Goal: Task Accomplishment & Management: Use online tool/utility

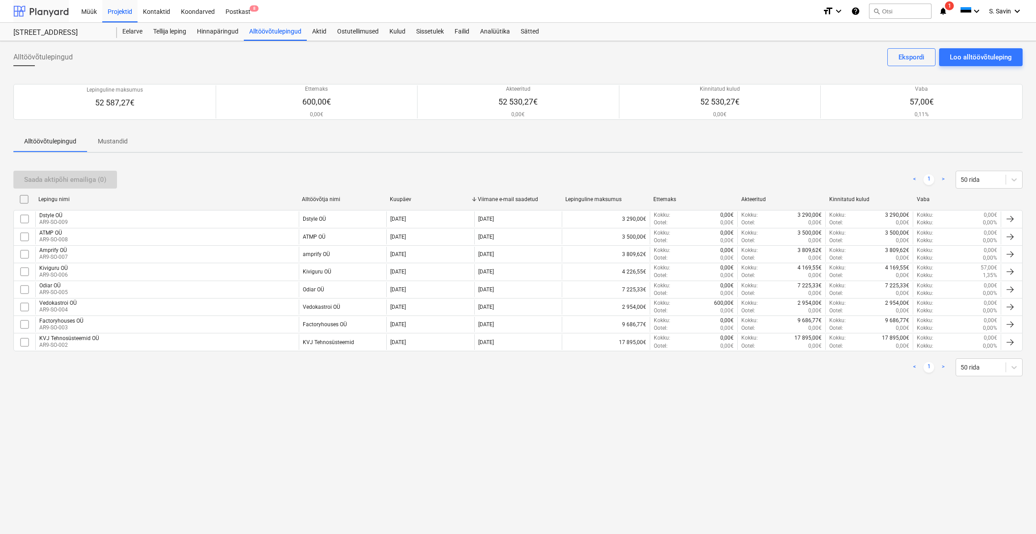
click at [46, 8] on div at bounding box center [40, 11] width 55 height 22
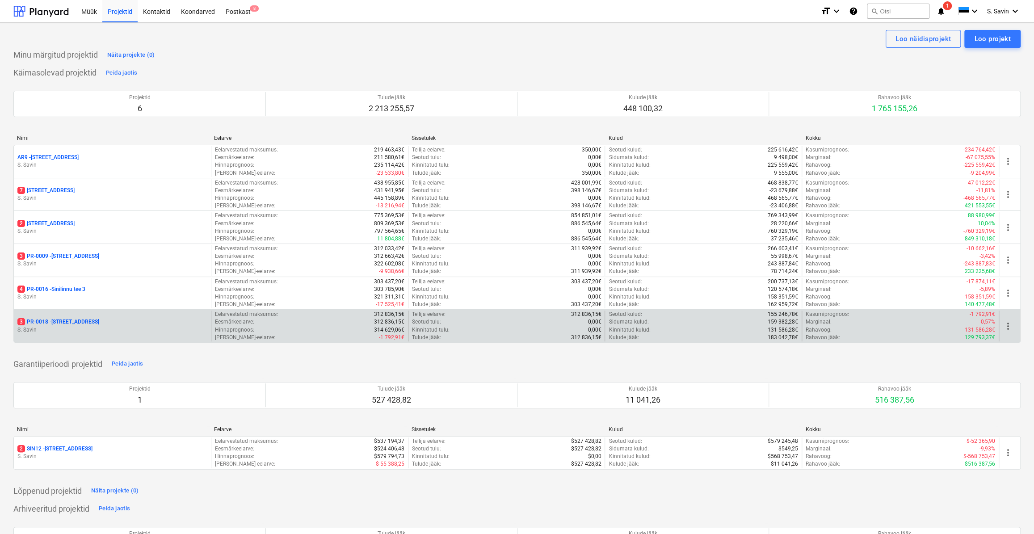
click at [88, 321] on div "3 PR-0018 - Matso tee 9" at bounding box center [112, 322] width 190 height 8
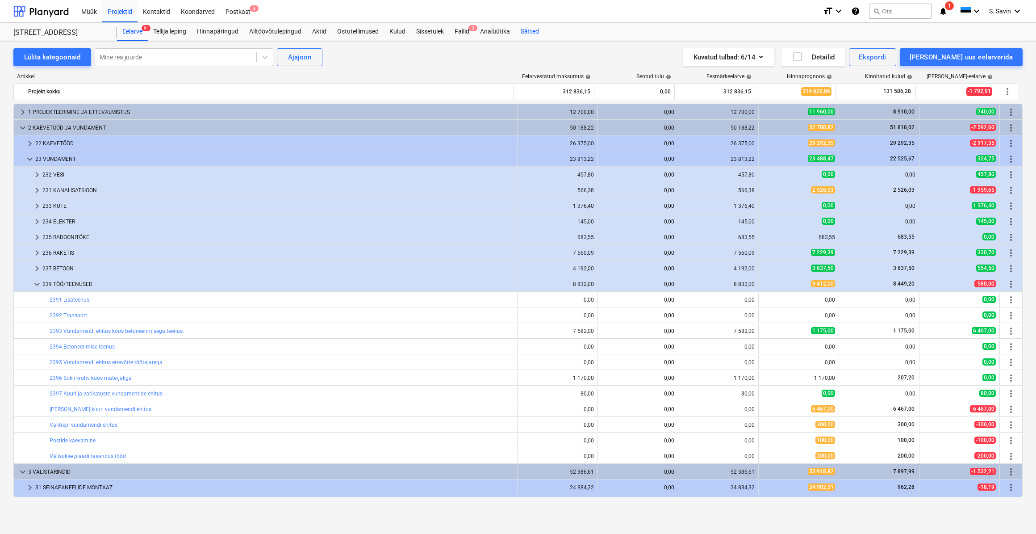
click at [523, 28] on div "Sätted" at bounding box center [530, 32] width 29 height 18
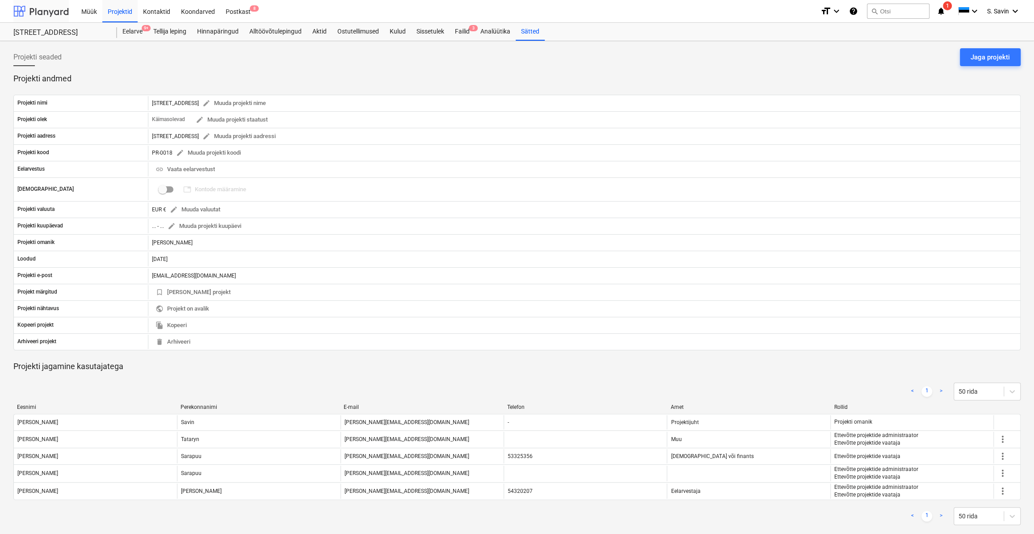
click at [53, 13] on div at bounding box center [40, 11] width 55 height 22
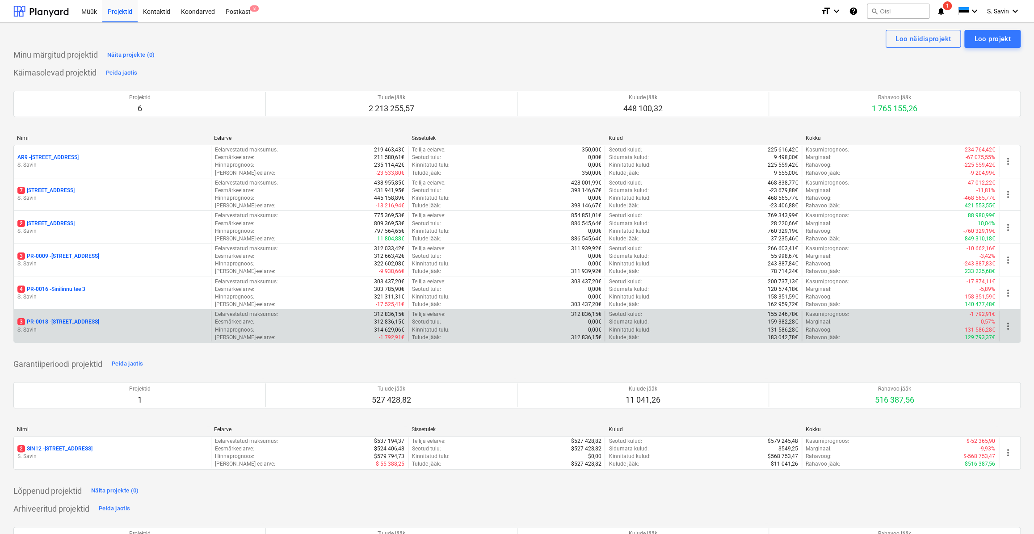
click at [95, 331] on p "S. Savin" at bounding box center [112, 330] width 190 height 8
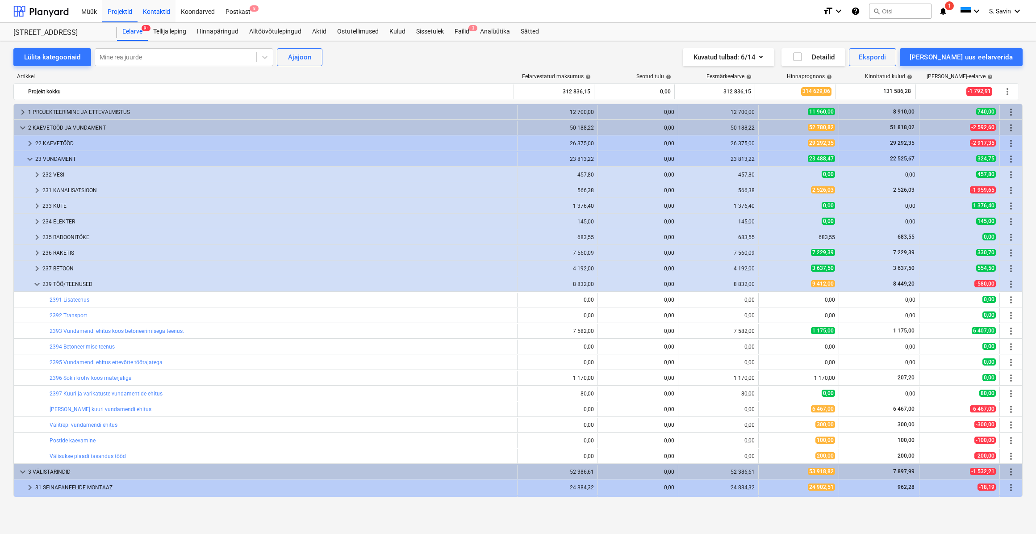
click at [162, 17] on div "Kontaktid" at bounding box center [157, 11] width 38 height 23
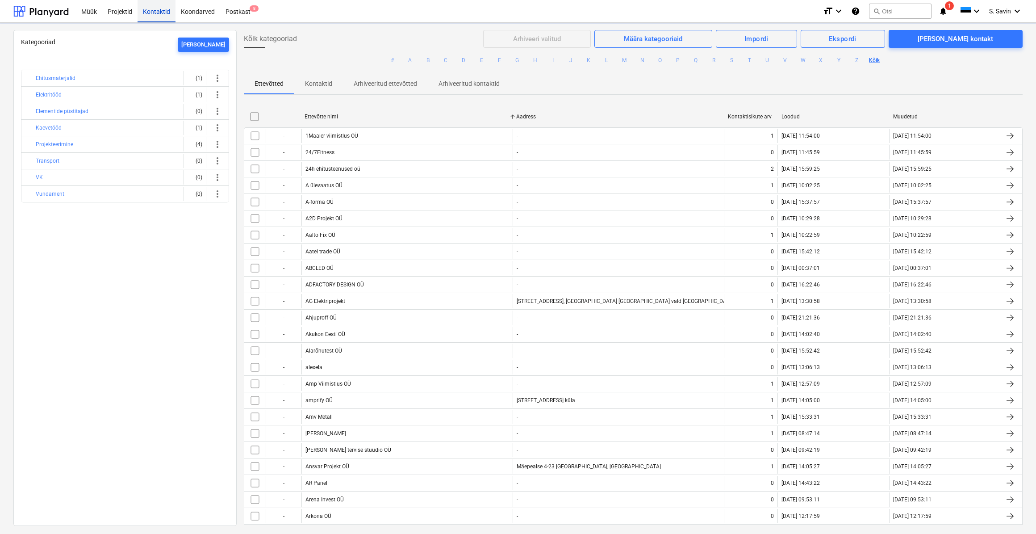
drag, startPoint x: 49, startPoint y: 10, endPoint x: 145, endPoint y: 20, distance: 96.5
click at [49, 10] on div at bounding box center [40, 11] width 55 height 22
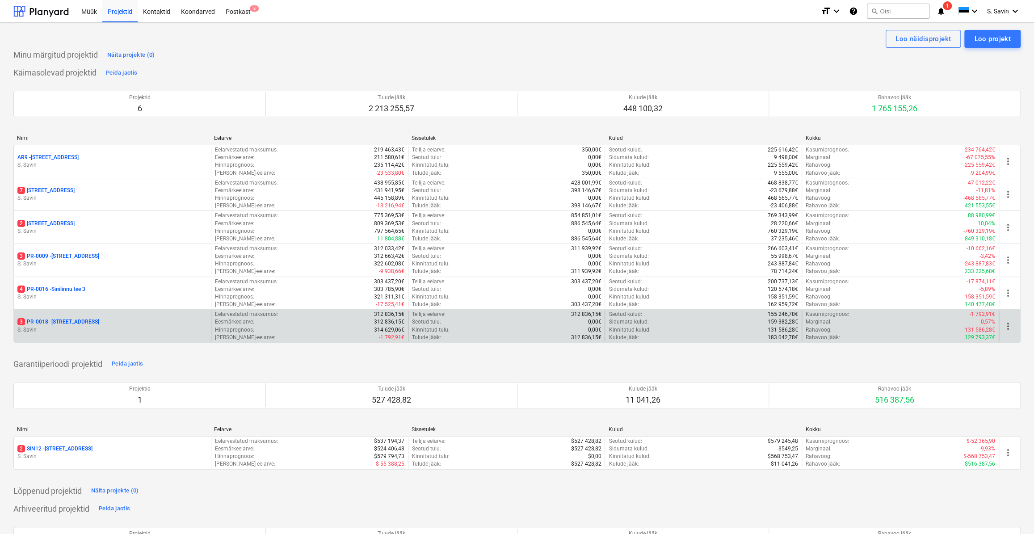
click at [89, 330] on p "S. Savin" at bounding box center [112, 330] width 190 height 8
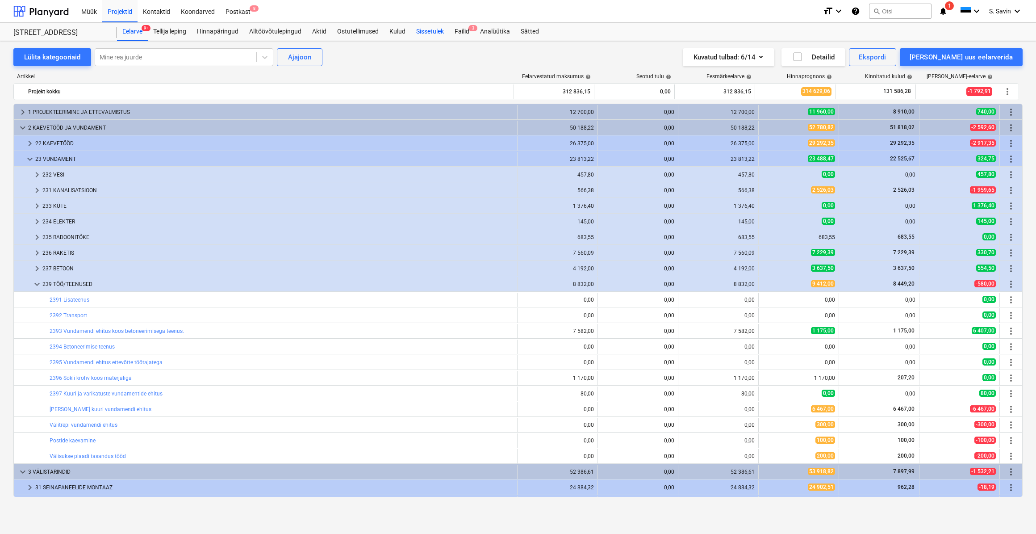
click at [436, 33] on div "Sissetulek" at bounding box center [430, 32] width 38 height 18
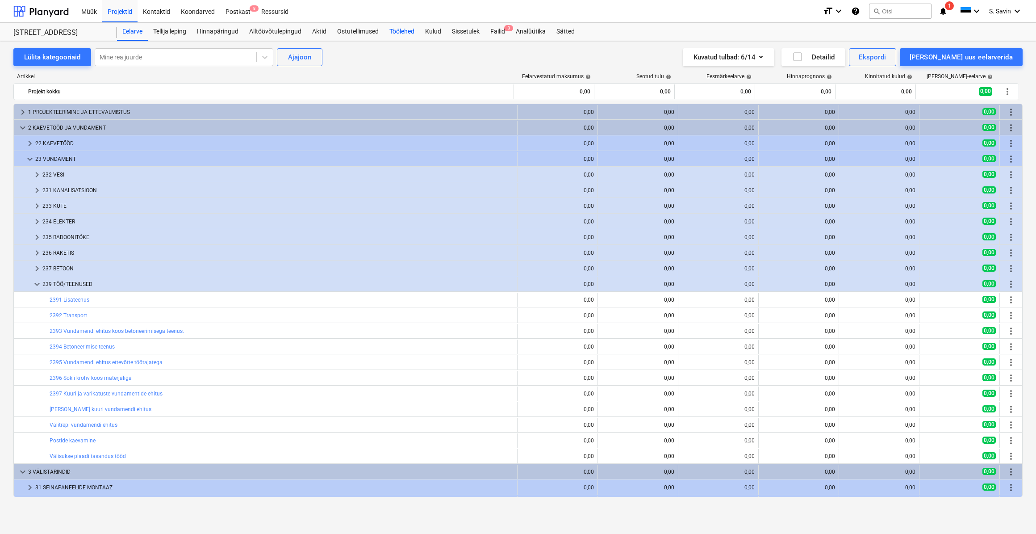
click at [411, 32] on div "Töölehed" at bounding box center [402, 32] width 36 height 18
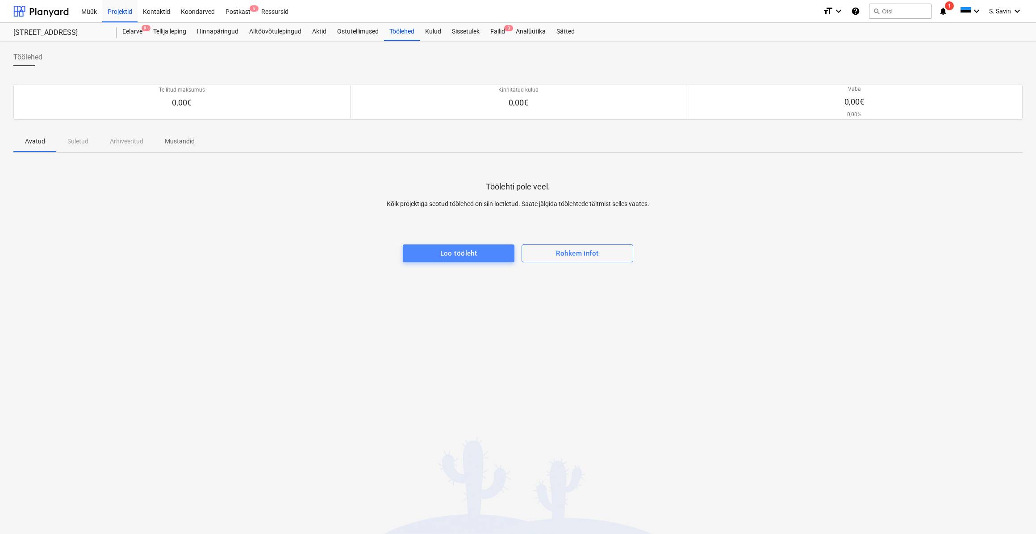
click at [436, 250] on span "Loo tööleht" at bounding box center [459, 254] width 92 height 12
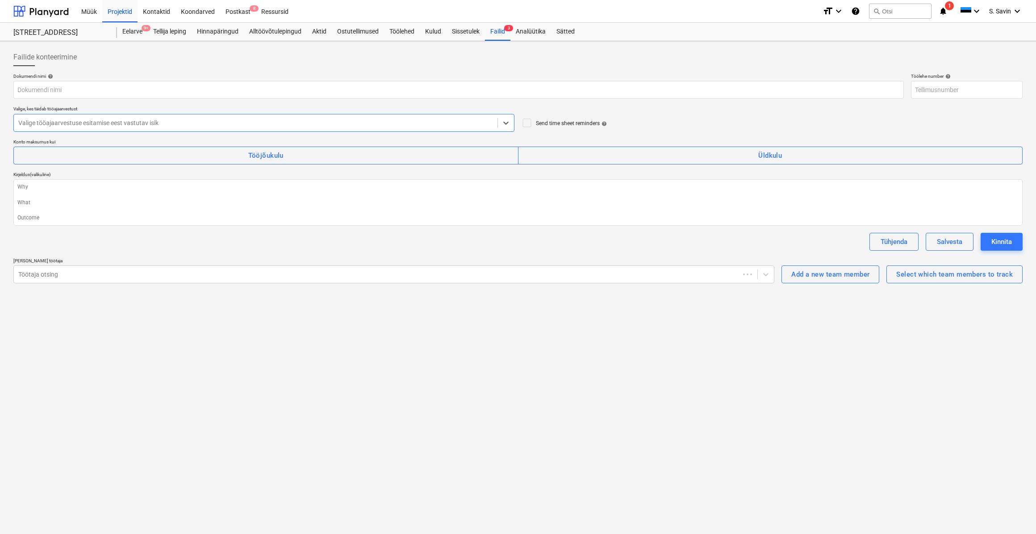
type textarea "x"
type input "PR-0018-WO-001"
click at [174, 271] on div at bounding box center [385, 274] width 735 height 9
click at [242, 234] on div "Tühjenda Salvesta Kinnita" at bounding box center [518, 242] width 1010 height 18
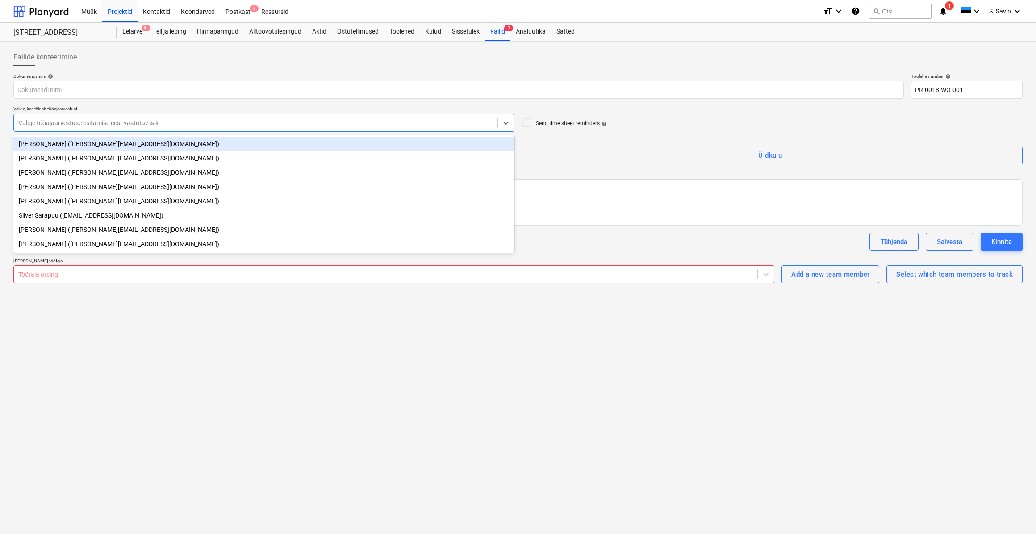
click at [113, 119] on div at bounding box center [255, 122] width 475 height 9
click at [133, 71] on div at bounding box center [518, 69] width 1010 height 7
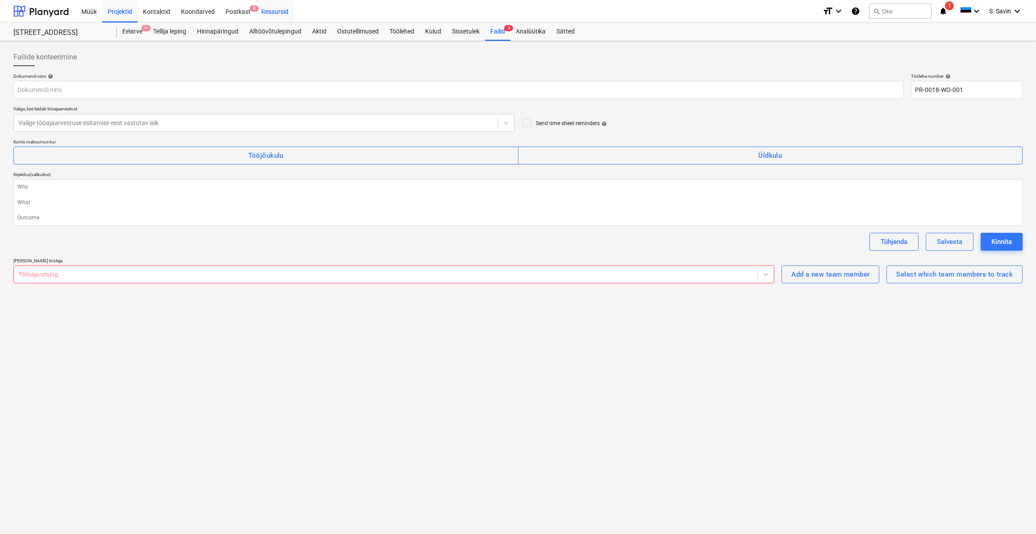
click at [276, 14] on div "Ressursid" at bounding box center [275, 11] width 38 height 23
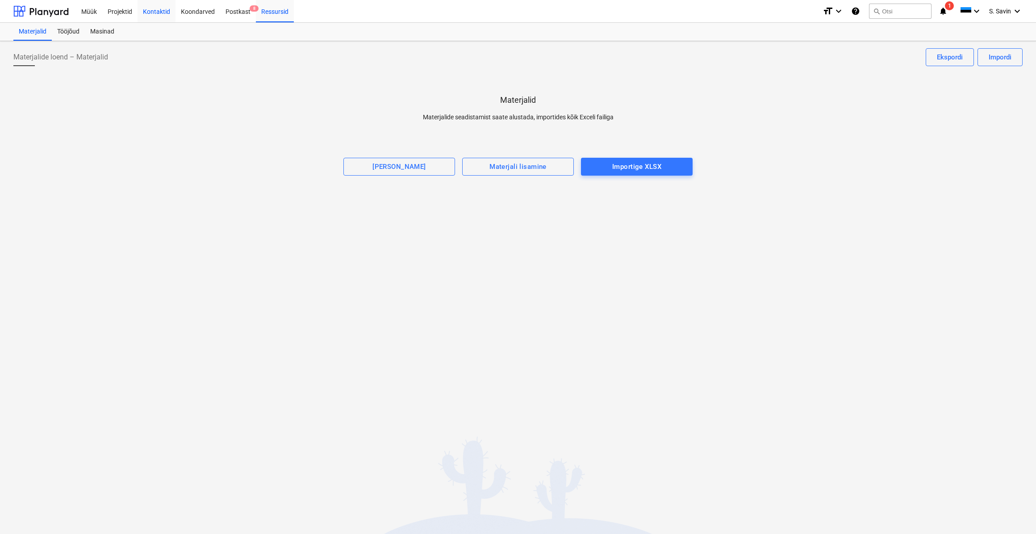
click at [156, 13] on div "Kontaktid" at bounding box center [157, 11] width 38 height 23
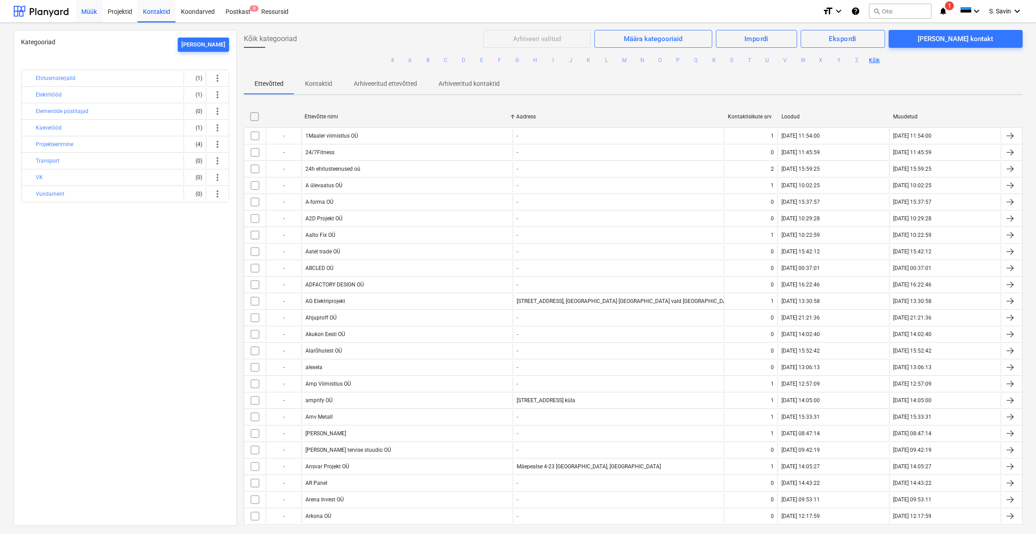
click at [88, 14] on div "Müük" at bounding box center [89, 11] width 26 height 23
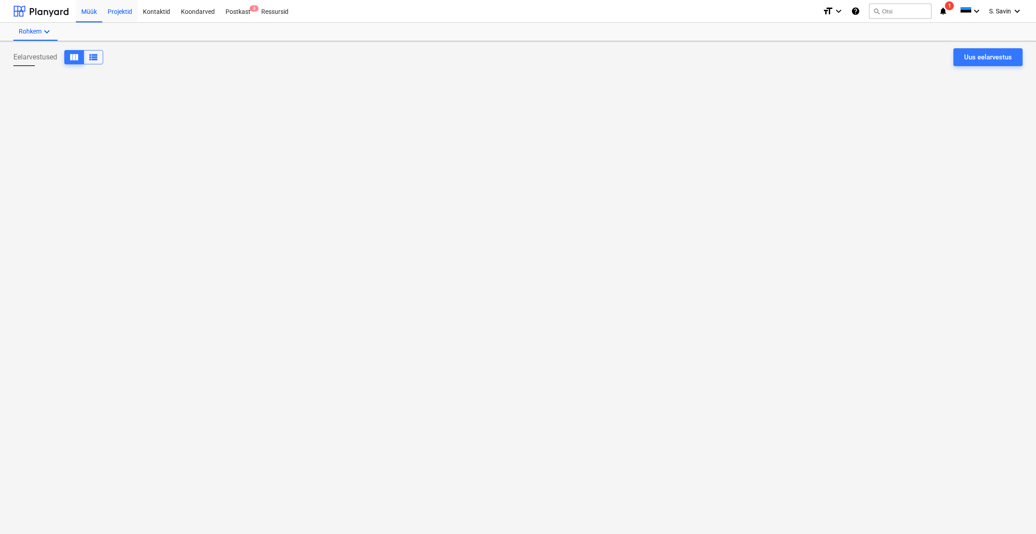
click at [119, 16] on div "Projektid" at bounding box center [119, 11] width 35 height 23
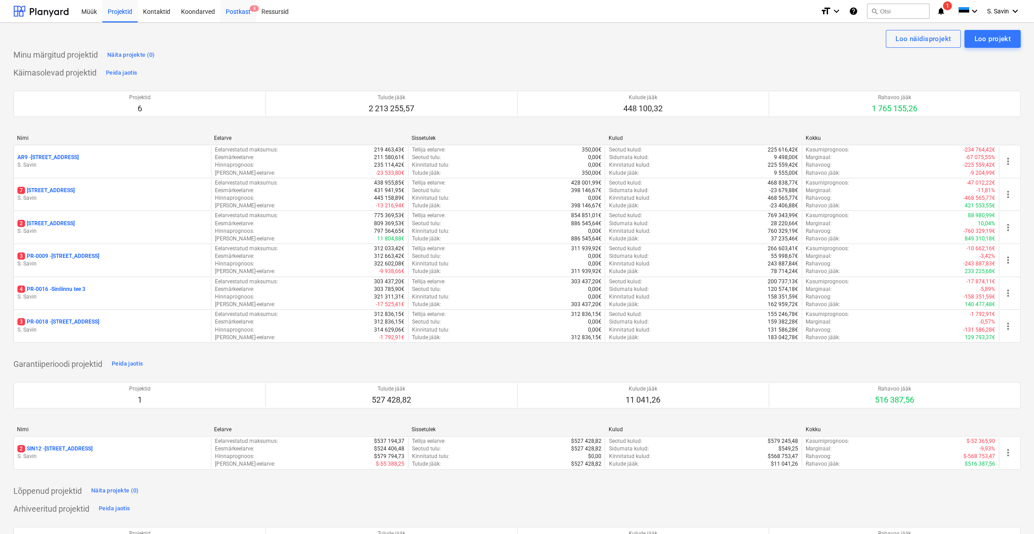
click at [236, 13] on div "Postkast 8" at bounding box center [238, 11] width 36 height 23
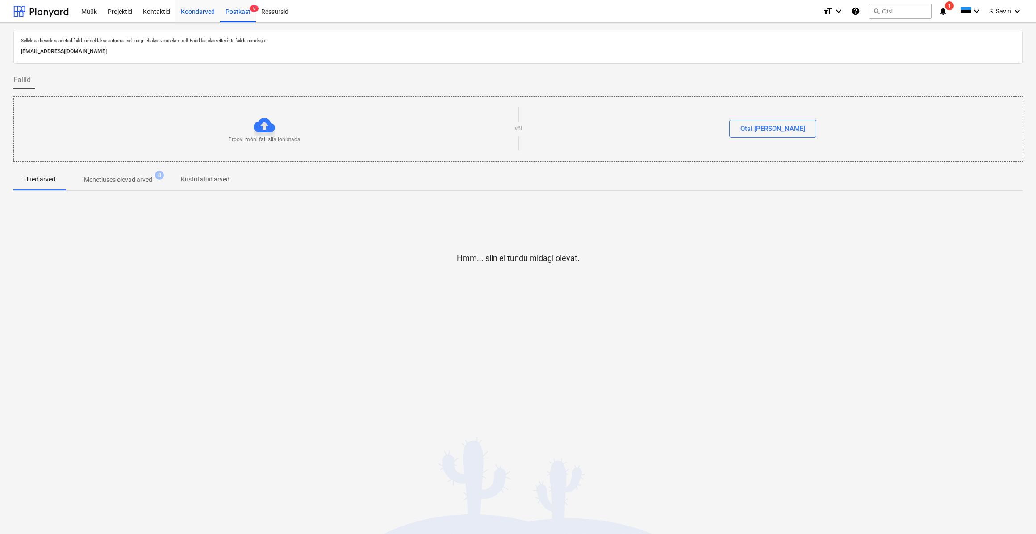
click at [189, 5] on div "Koondarved" at bounding box center [198, 11] width 45 height 23
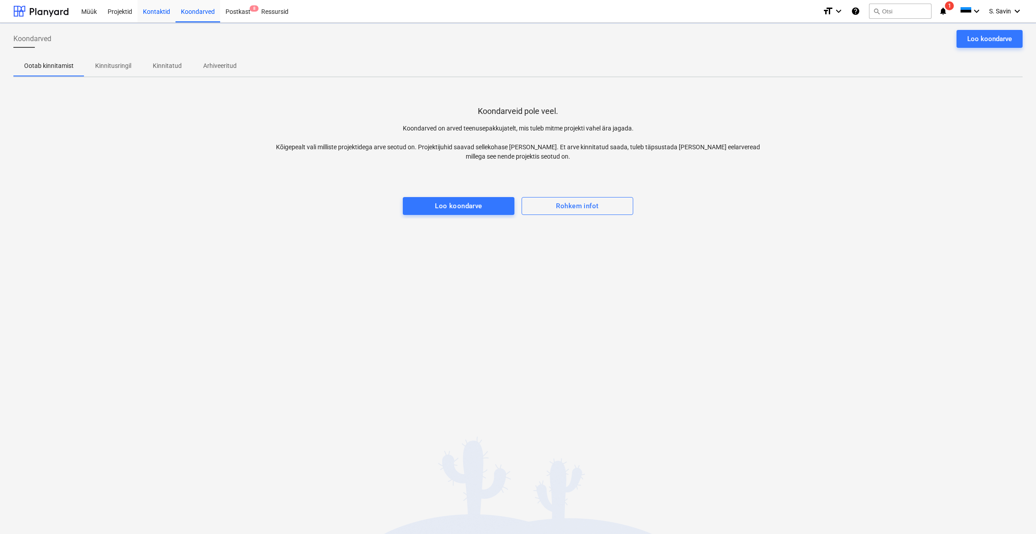
click at [155, 11] on div "Kontaktid" at bounding box center [157, 11] width 38 height 23
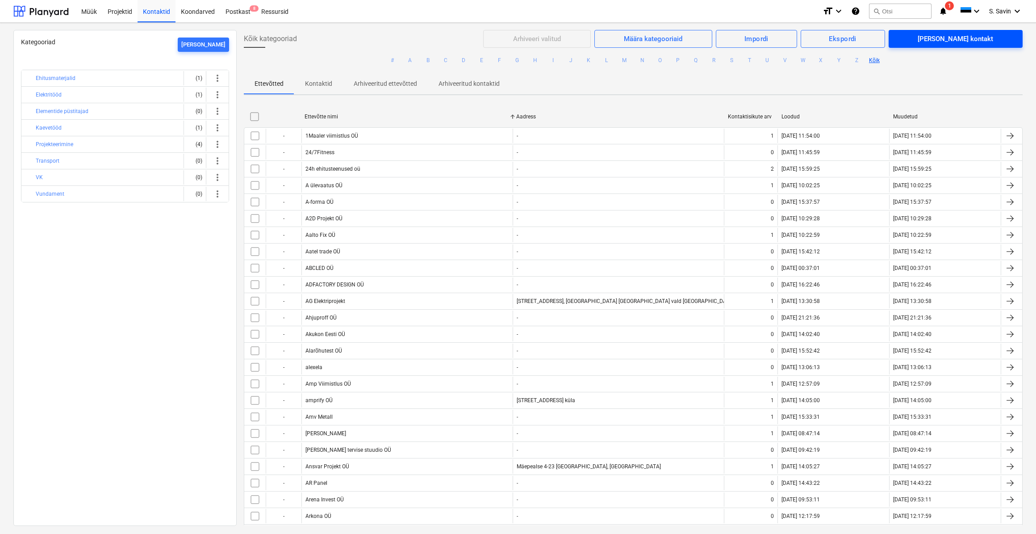
click at [980, 38] on div "Lisa kontakt" at bounding box center [956, 39] width 76 height 12
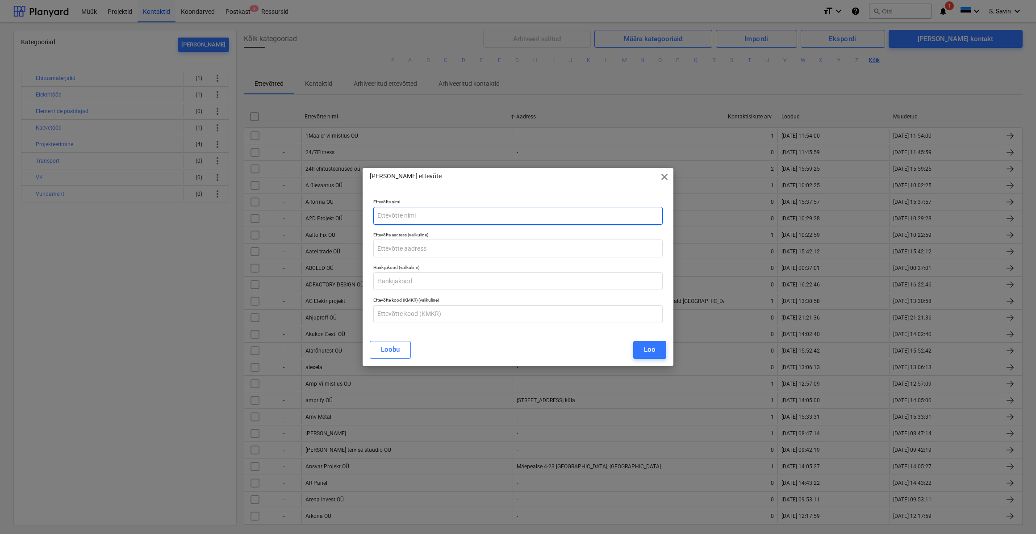
click at [411, 215] on input "text" at bounding box center [517, 216] width 289 height 18
click at [667, 176] on span "close" at bounding box center [664, 177] width 11 height 11
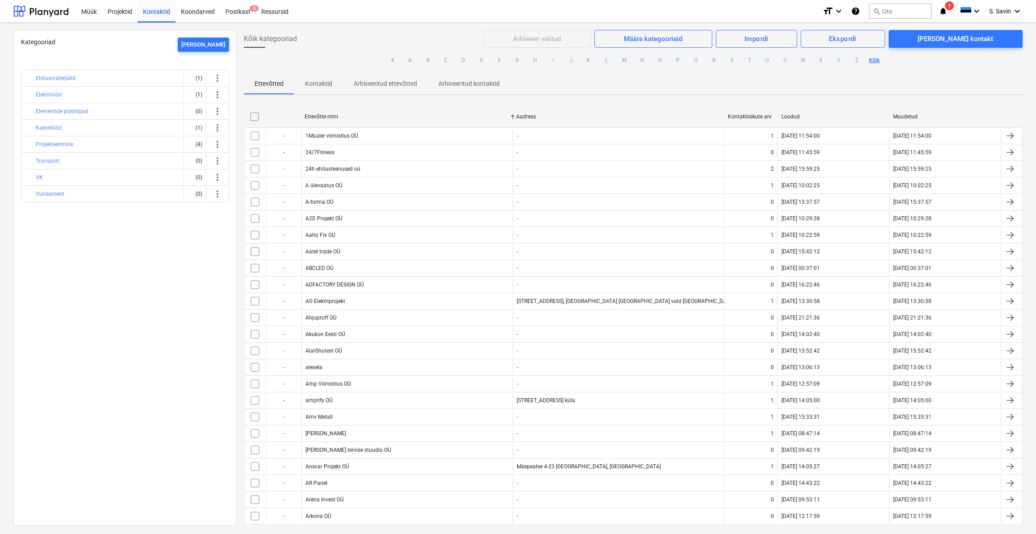
click at [328, 86] on p "Kontaktid" at bounding box center [318, 83] width 27 height 9
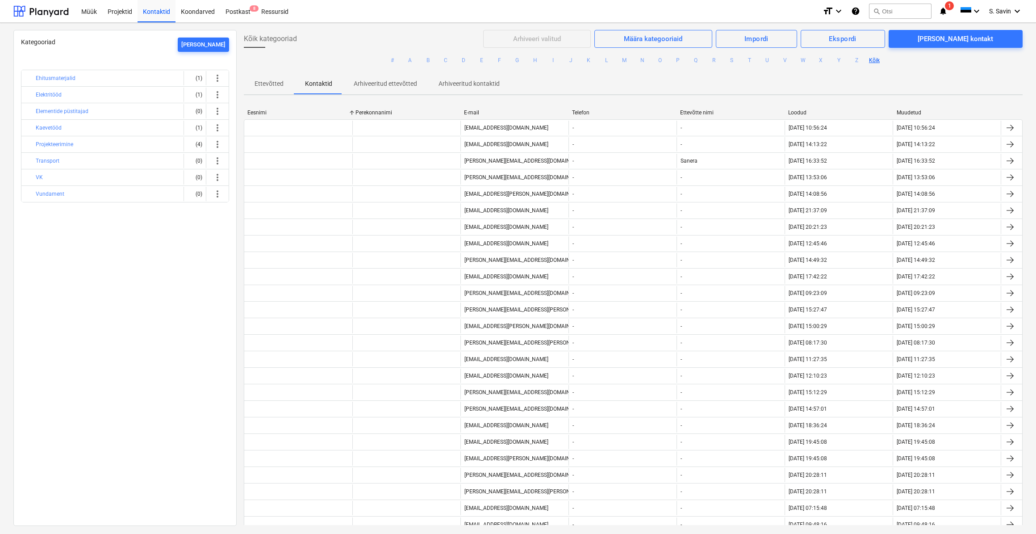
click at [395, 88] on p "Arhiveeritud ettevõtted" at bounding box center [385, 83] width 63 height 9
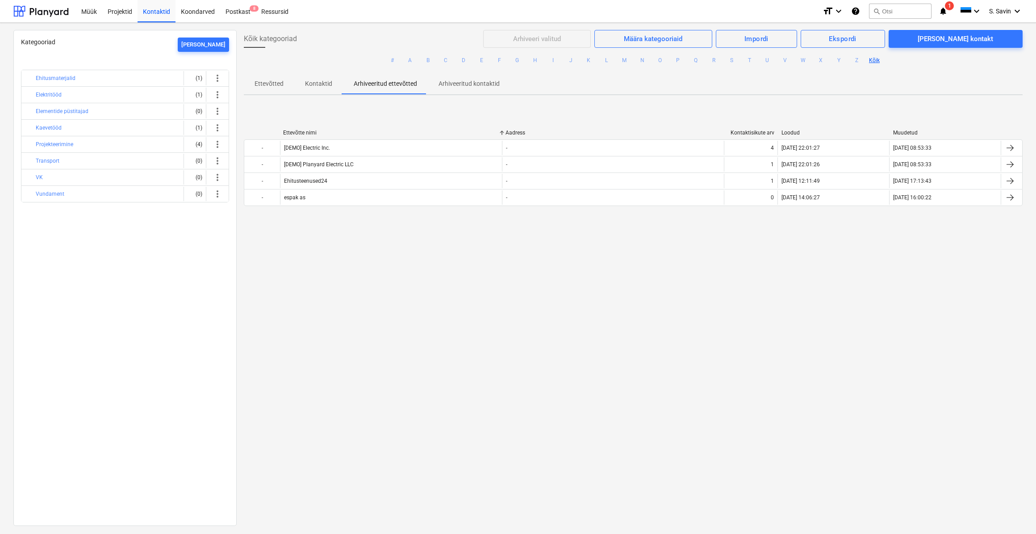
click at [449, 87] on p "Arhiveeritud kontaktid" at bounding box center [469, 83] width 61 height 9
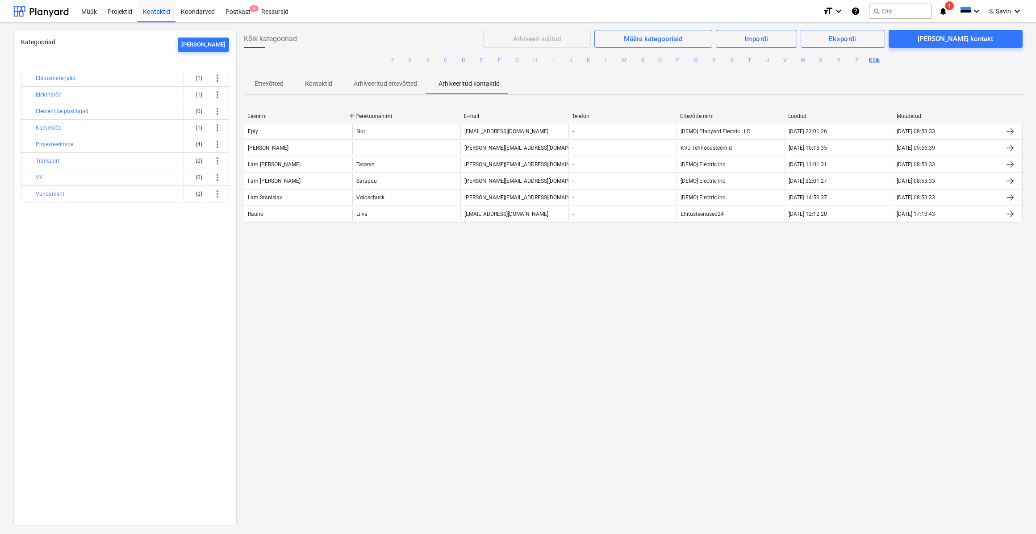
click at [268, 87] on p "Ettevõtted" at bounding box center [269, 83] width 29 height 9
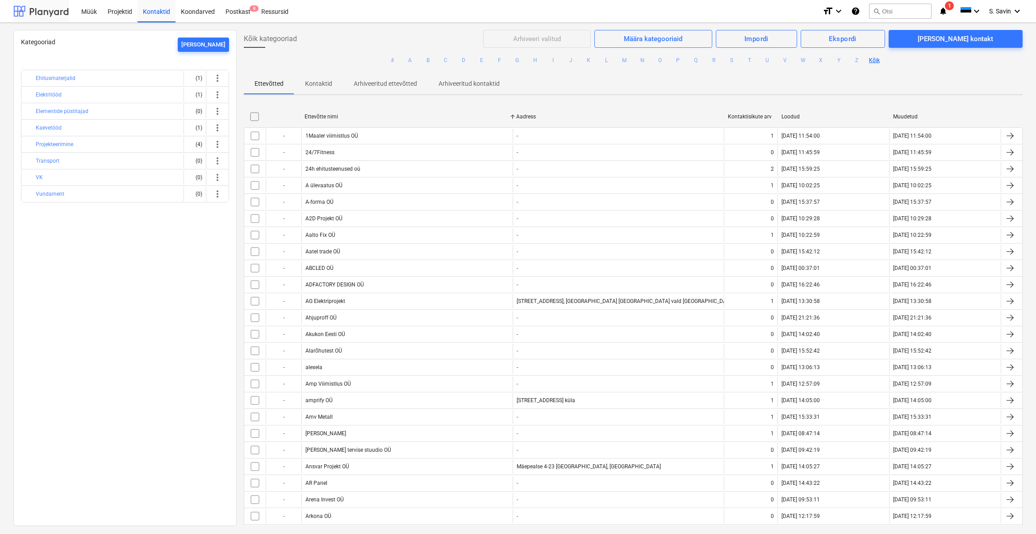
click at [58, 13] on div at bounding box center [40, 11] width 55 height 22
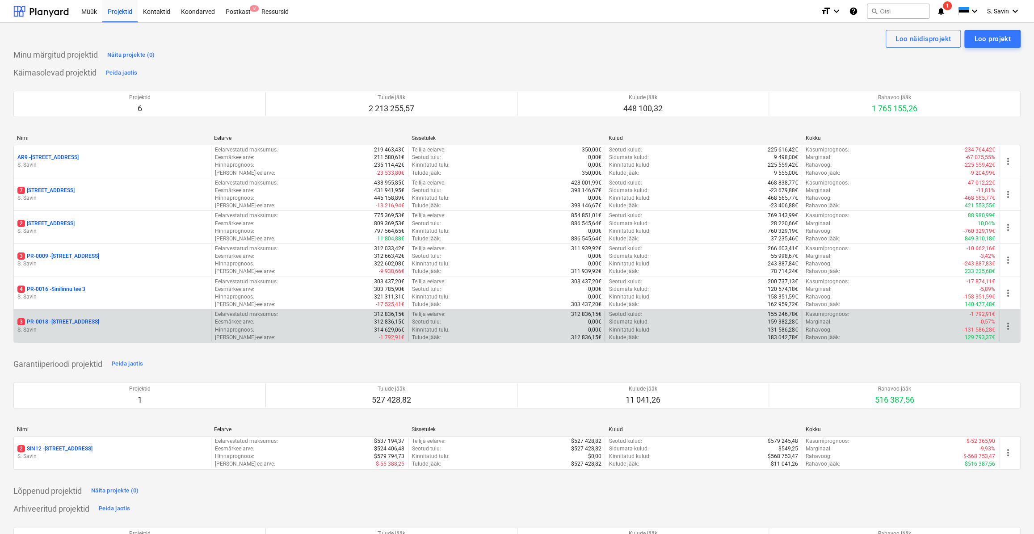
click at [76, 325] on p "3 PR-0018 - Matso tee 9" at bounding box center [58, 322] width 82 height 8
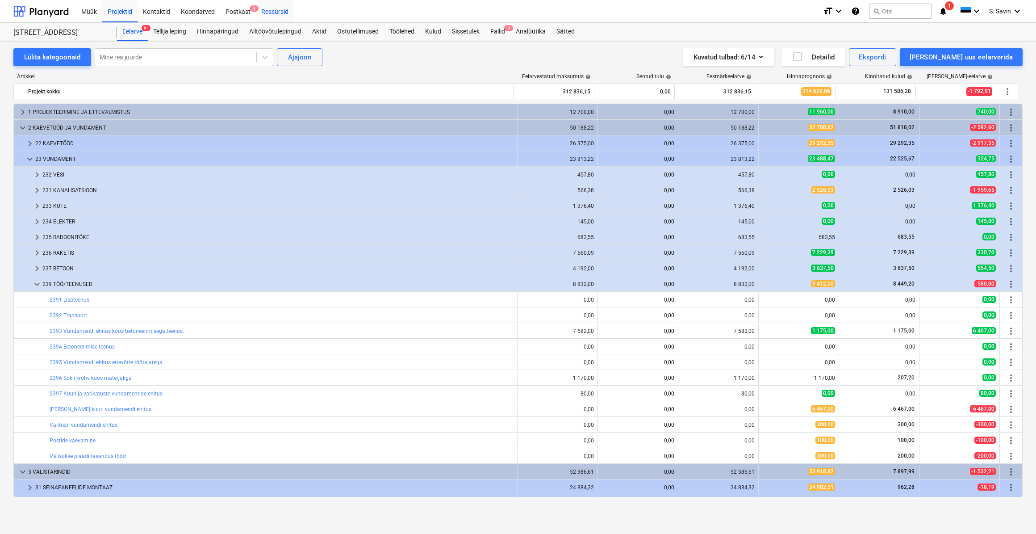
click at [273, 12] on div "Ressursid" at bounding box center [275, 11] width 38 height 23
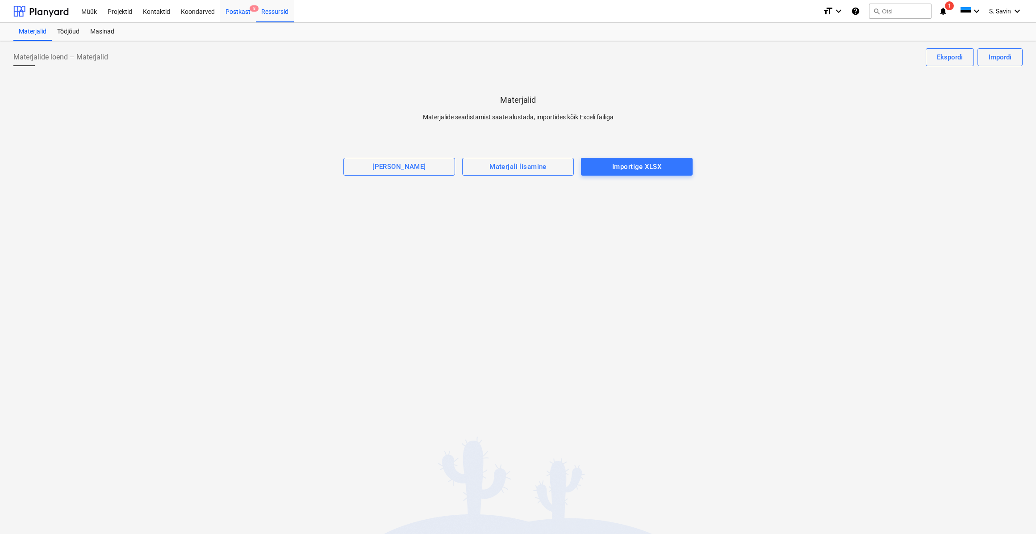
click at [229, 13] on div "Postkast 8" at bounding box center [238, 11] width 36 height 23
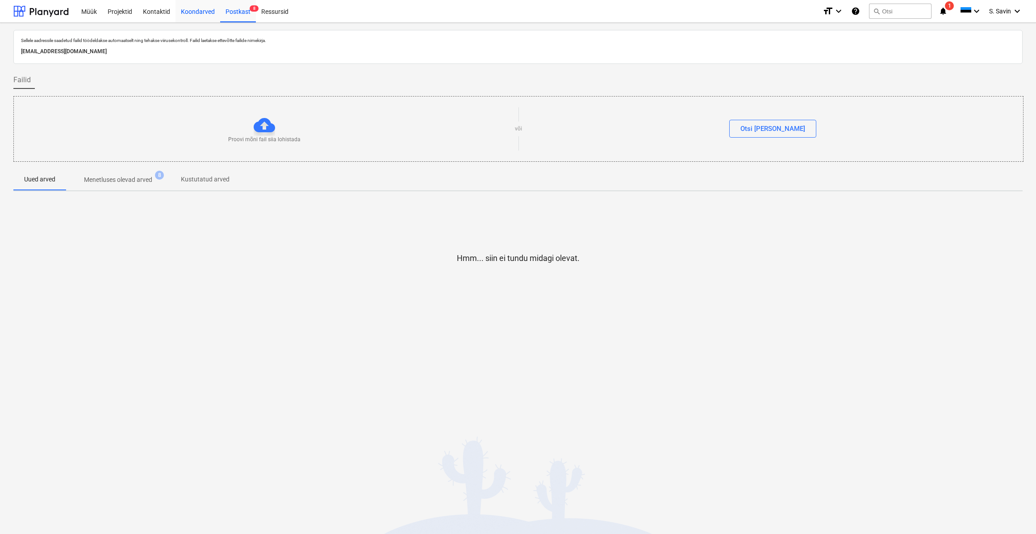
click at [192, 13] on div "Koondarved" at bounding box center [198, 11] width 45 height 23
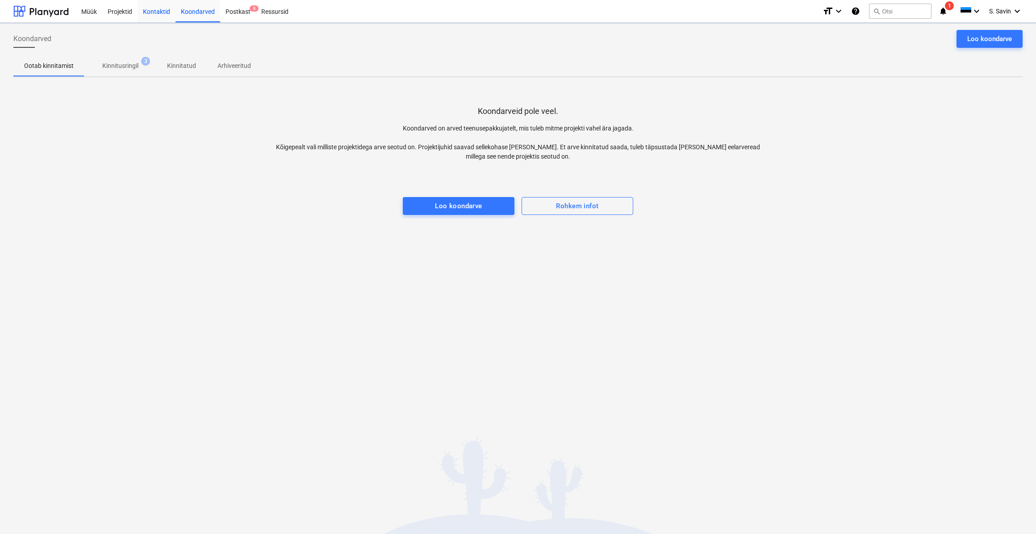
click at [149, 14] on div "Kontaktid" at bounding box center [157, 11] width 38 height 23
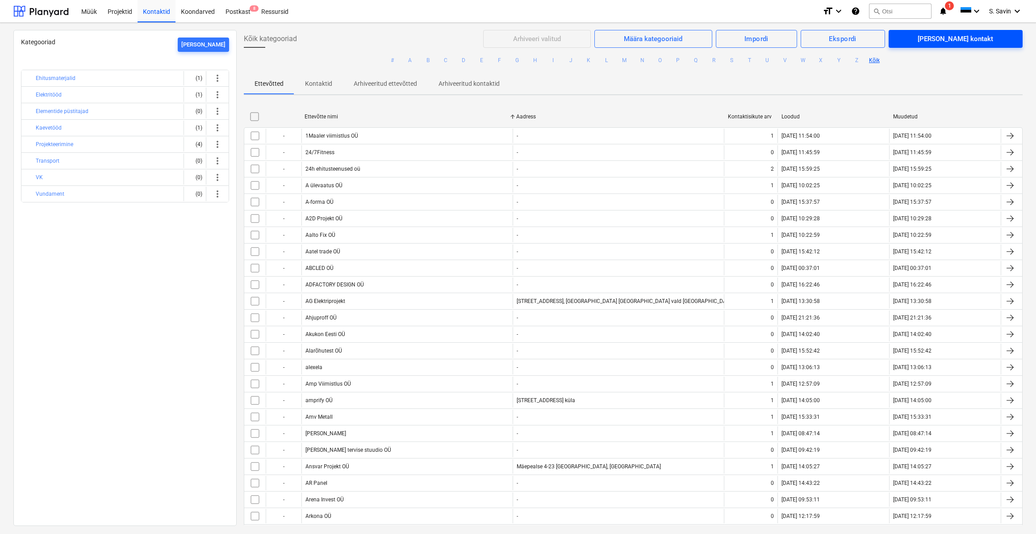
click at [966, 41] on div "Lisa kontakt" at bounding box center [956, 39] width 76 height 12
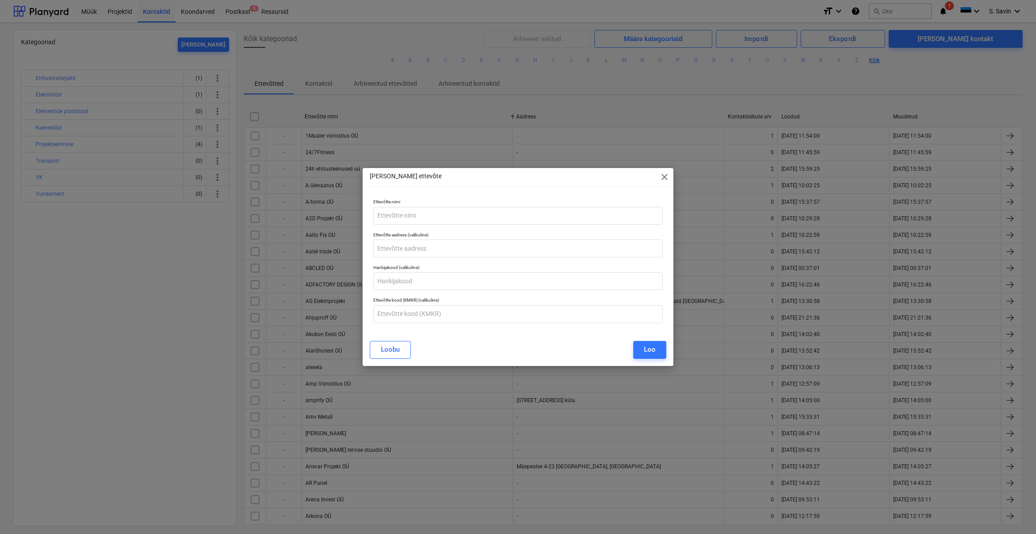
drag, startPoint x: 662, startPoint y: 176, endPoint x: 98, endPoint y: 25, distance: 583.7
click at [662, 176] on span "close" at bounding box center [664, 177] width 11 height 11
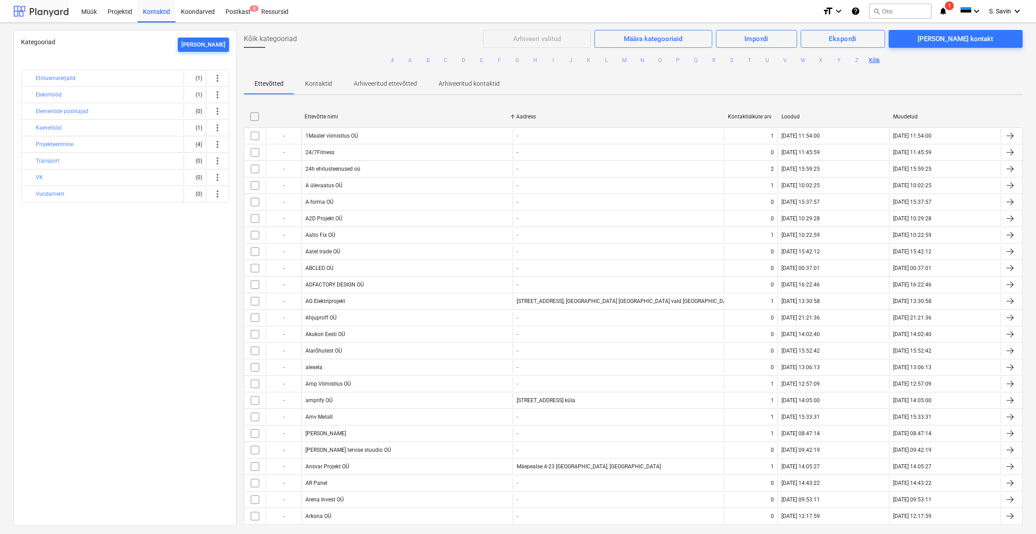
click at [49, 17] on div at bounding box center [40, 11] width 55 height 22
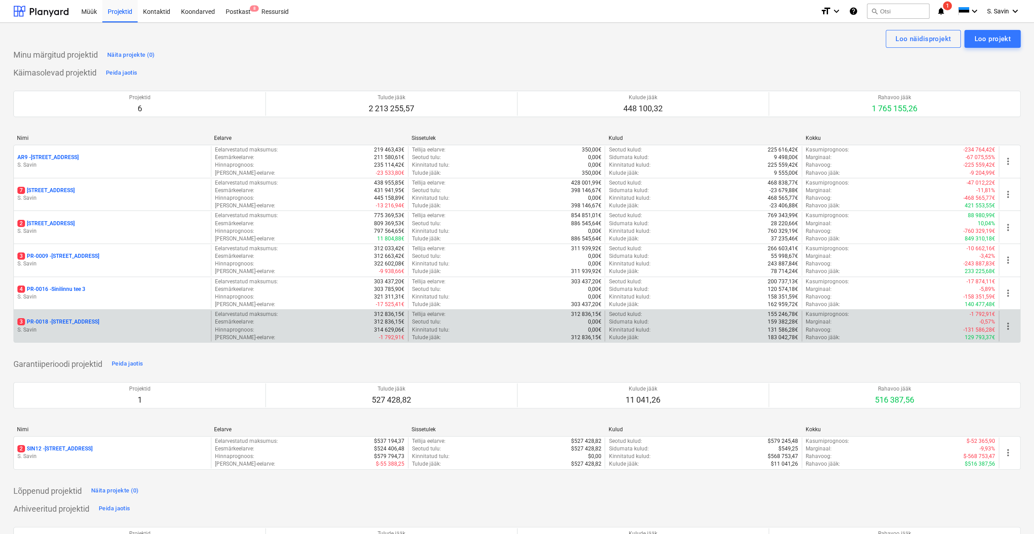
click at [59, 333] on p "S. Savin" at bounding box center [112, 330] width 190 height 8
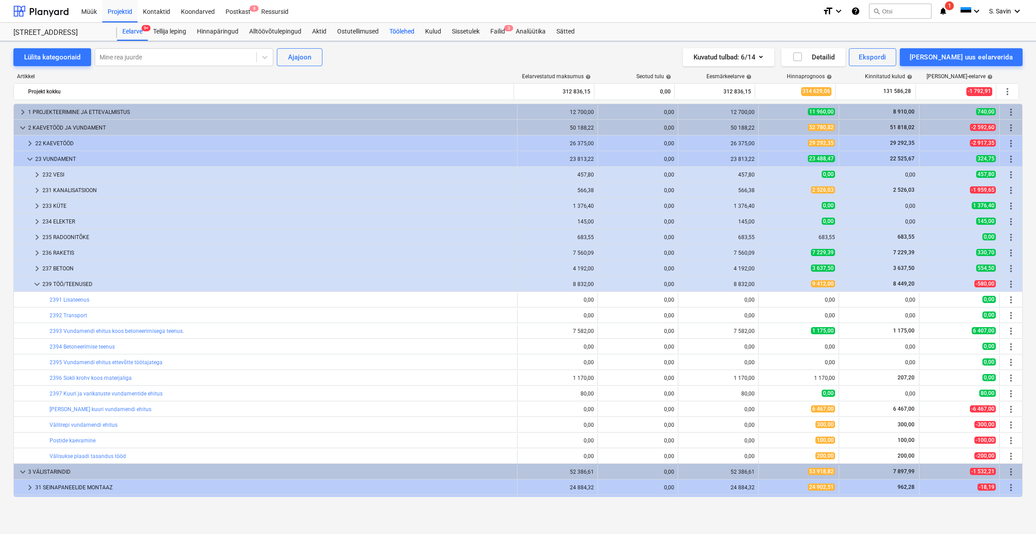
click at [407, 28] on div "Töölehed" at bounding box center [402, 32] width 36 height 18
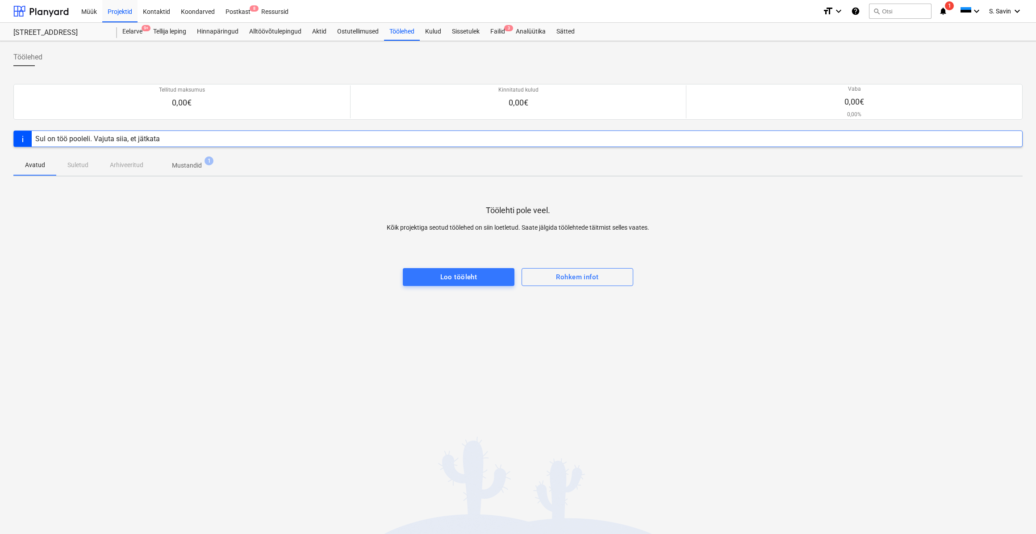
click at [182, 164] on p "Mustandid" at bounding box center [187, 165] width 30 height 9
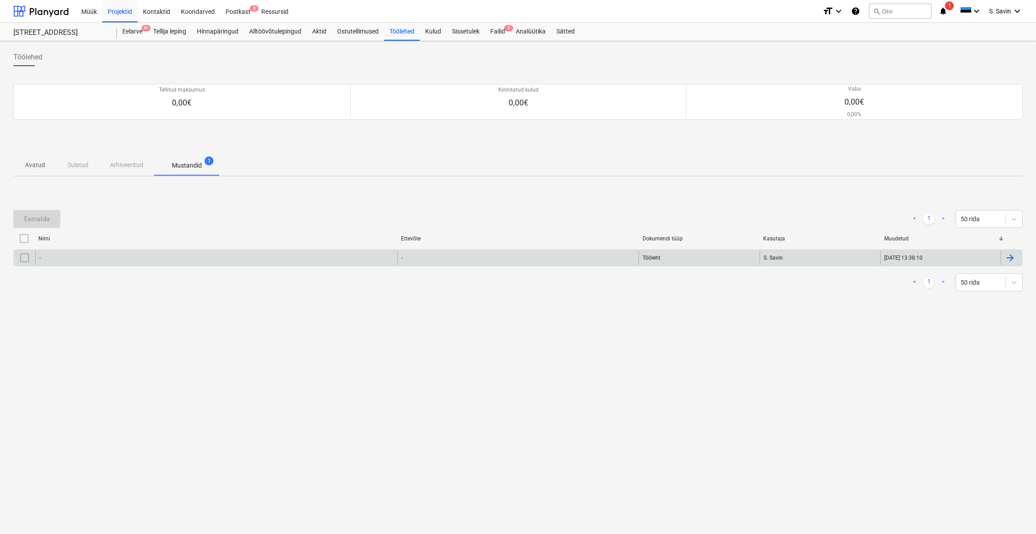
click at [175, 256] on div "-" at bounding box center [216, 258] width 362 height 14
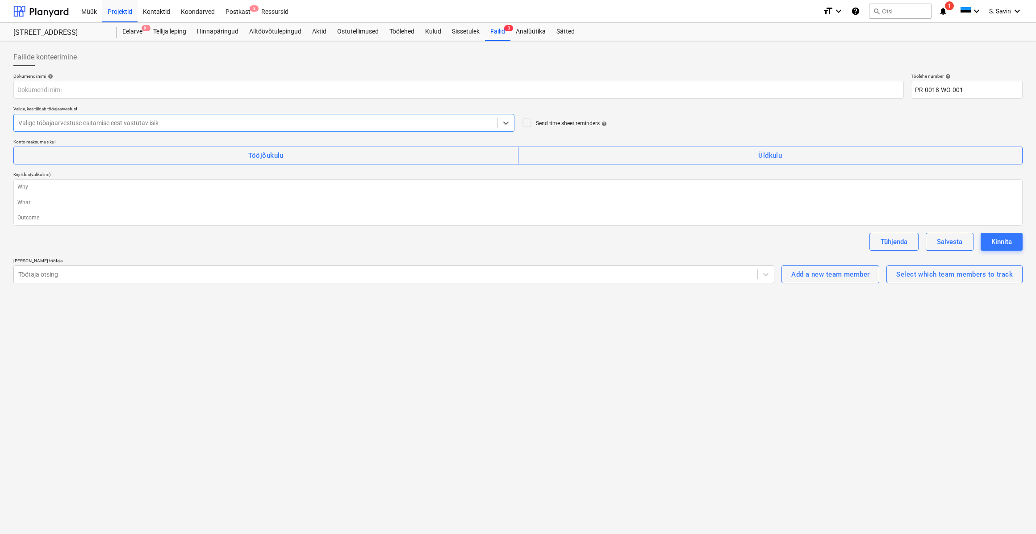
click at [168, 122] on div at bounding box center [255, 122] width 475 height 9
click at [460, 118] on div at bounding box center [255, 122] width 475 height 9
click at [531, 121] on icon at bounding box center [527, 122] width 11 height 11
click at [529, 124] on icon at bounding box center [527, 122] width 11 height 11
click at [603, 123] on span "help" at bounding box center [603, 123] width 7 height 5
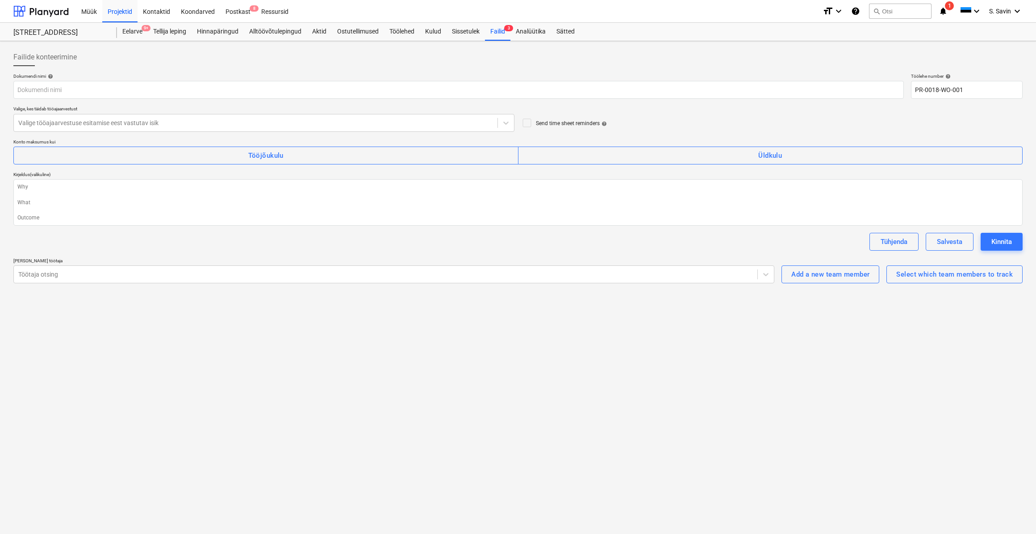
click at [531, 124] on icon at bounding box center [527, 122] width 11 height 11
click at [528, 127] on icon at bounding box center [527, 122] width 11 height 11
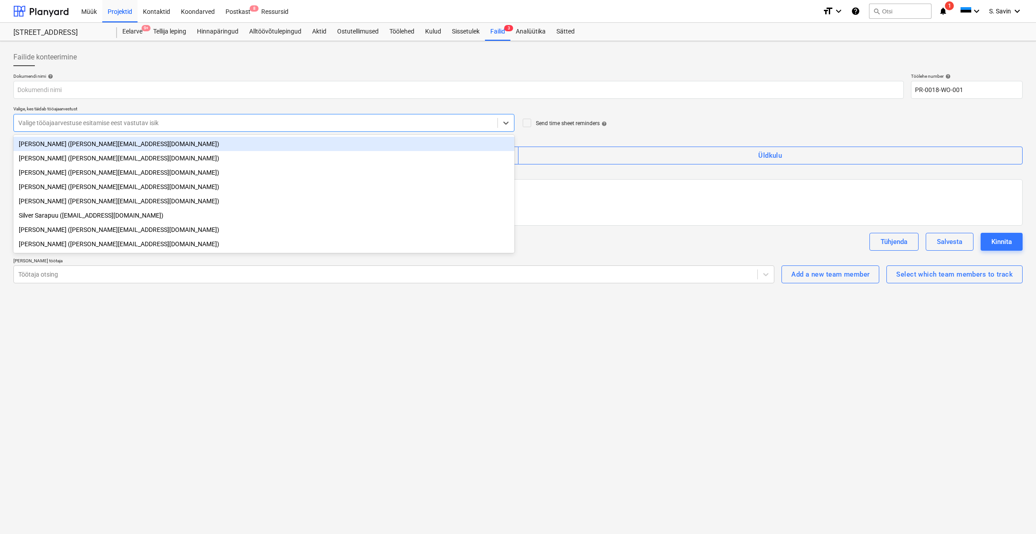
click at [443, 126] on div at bounding box center [255, 122] width 475 height 9
click at [180, 111] on div "Valige, kes täidab tööajaarvestust" at bounding box center [263, 109] width 501 height 6
click at [245, 128] on div "Valige tööajaarvestuse esitamise eest vastutav isik" at bounding box center [256, 123] width 484 height 13
click at [244, 126] on div at bounding box center [255, 122] width 475 height 9
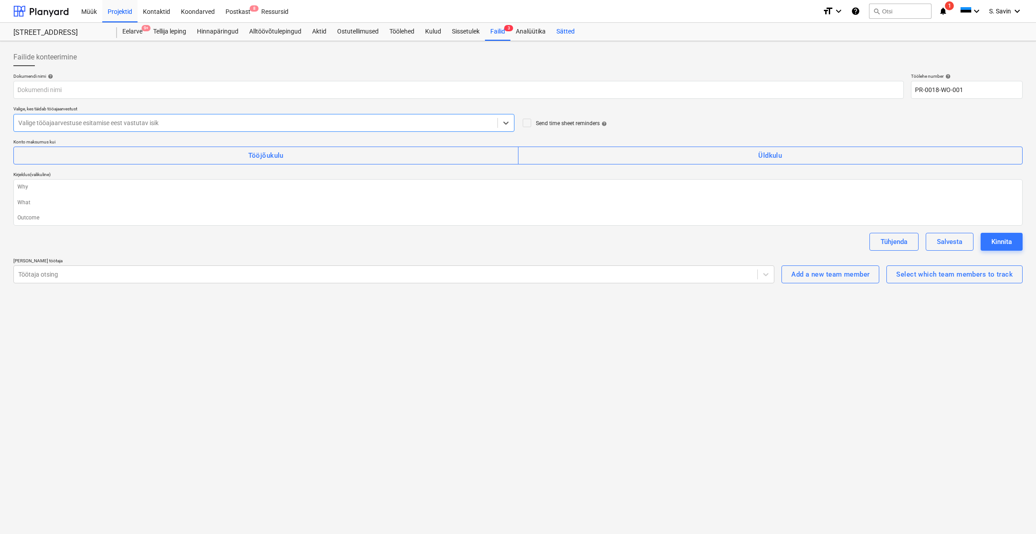
click at [566, 29] on div "Sätted" at bounding box center [565, 32] width 29 height 18
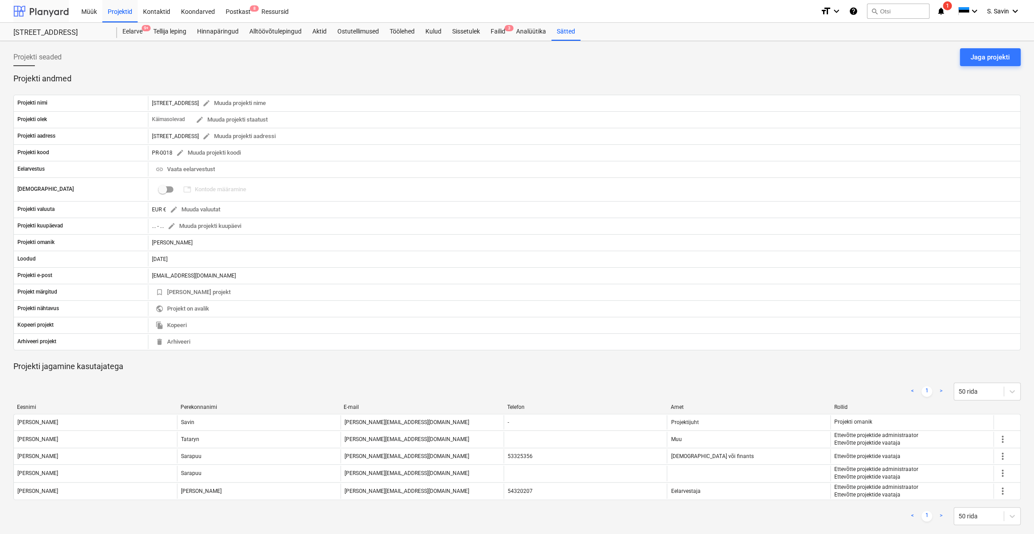
click at [53, 10] on div at bounding box center [40, 11] width 55 height 22
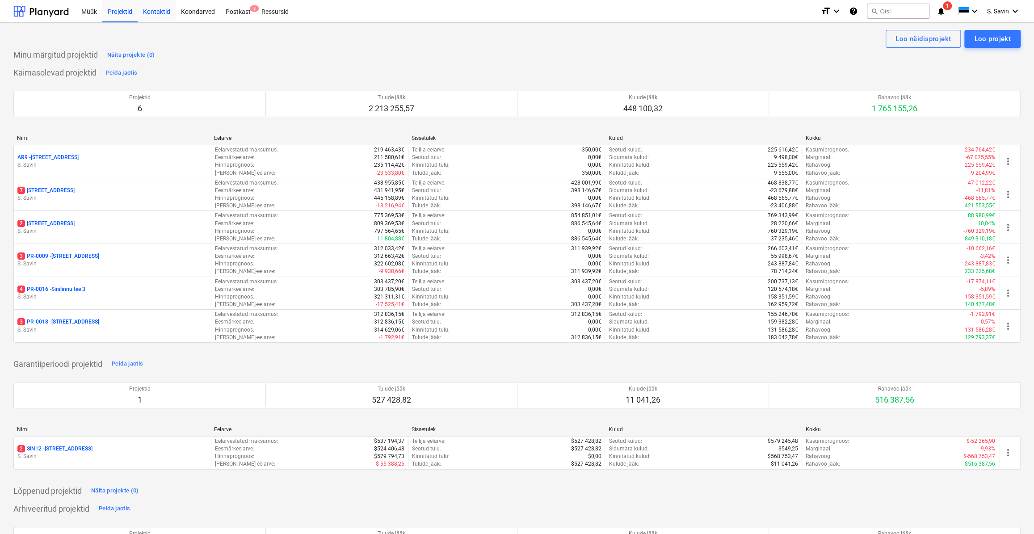
click at [165, 17] on div "Kontaktid" at bounding box center [157, 11] width 38 height 23
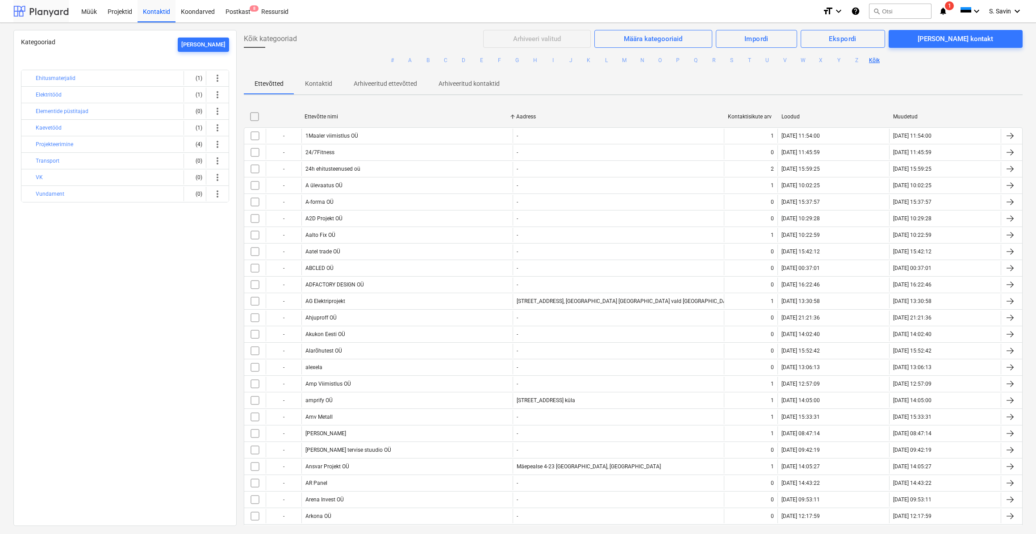
click at [58, 12] on div at bounding box center [40, 11] width 55 height 22
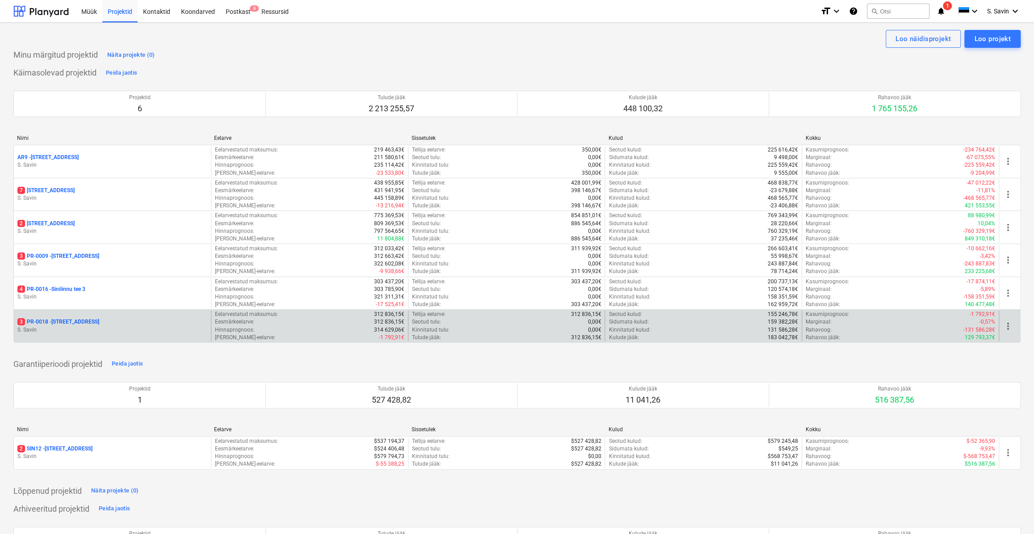
click at [93, 332] on p "S. Savin" at bounding box center [112, 330] width 190 height 8
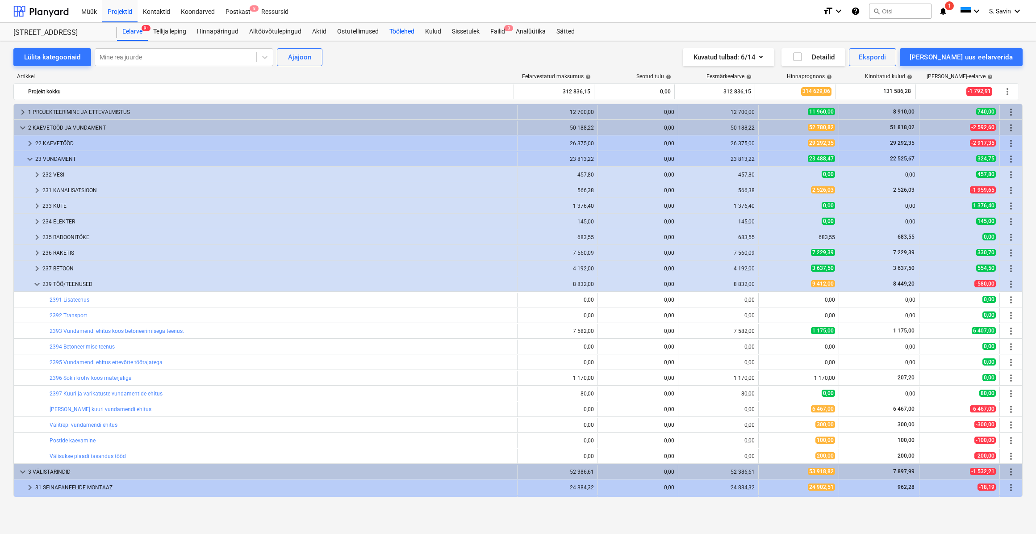
click at [413, 35] on div "Töölehed" at bounding box center [402, 32] width 36 height 18
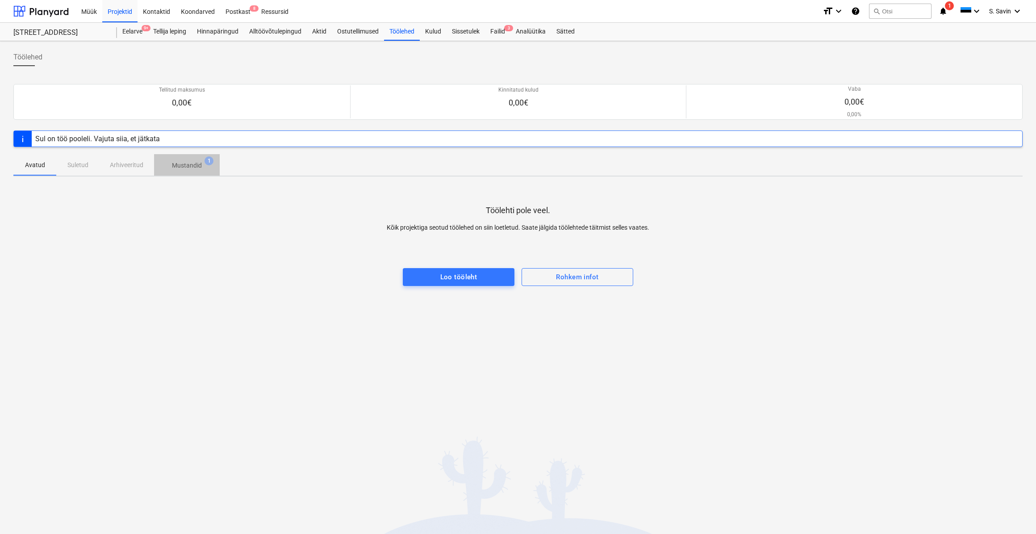
click at [193, 159] on span "Mustandid 1" at bounding box center [187, 165] width 66 height 16
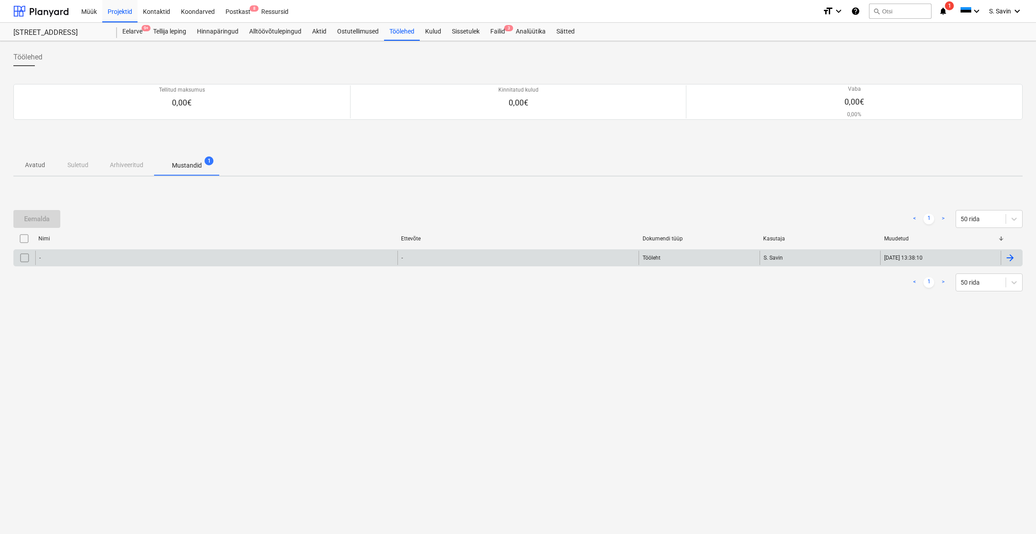
click at [232, 260] on div "-" at bounding box center [216, 258] width 362 height 14
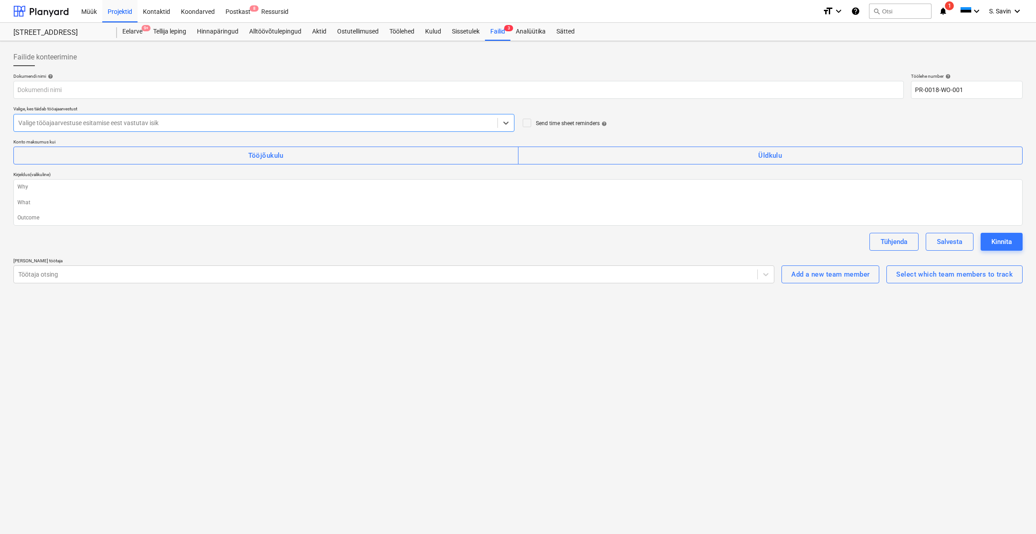
click at [273, 126] on div at bounding box center [255, 122] width 475 height 9
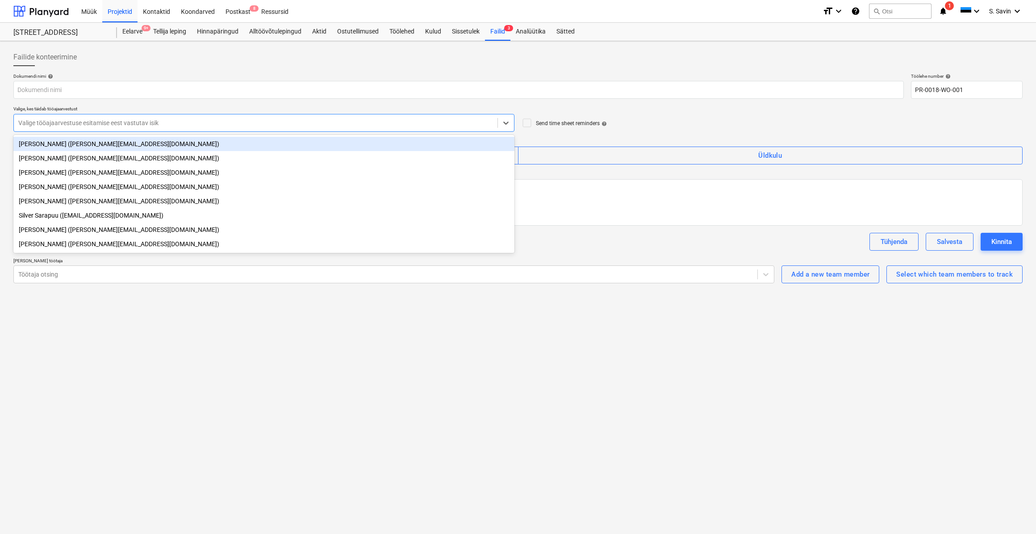
click at [273, 126] on div at bounding box center [255, 122] width 475 height 9
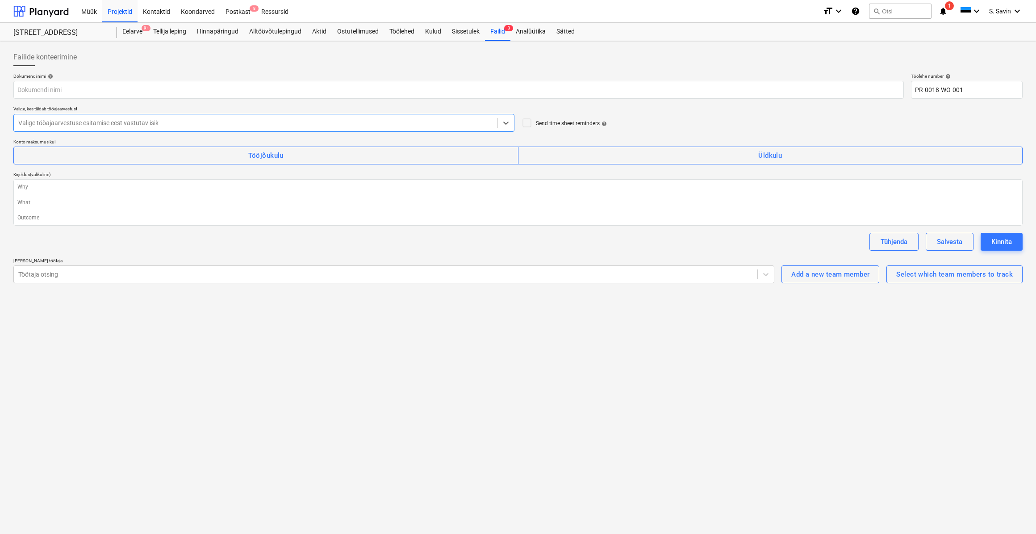
type textarea "x"
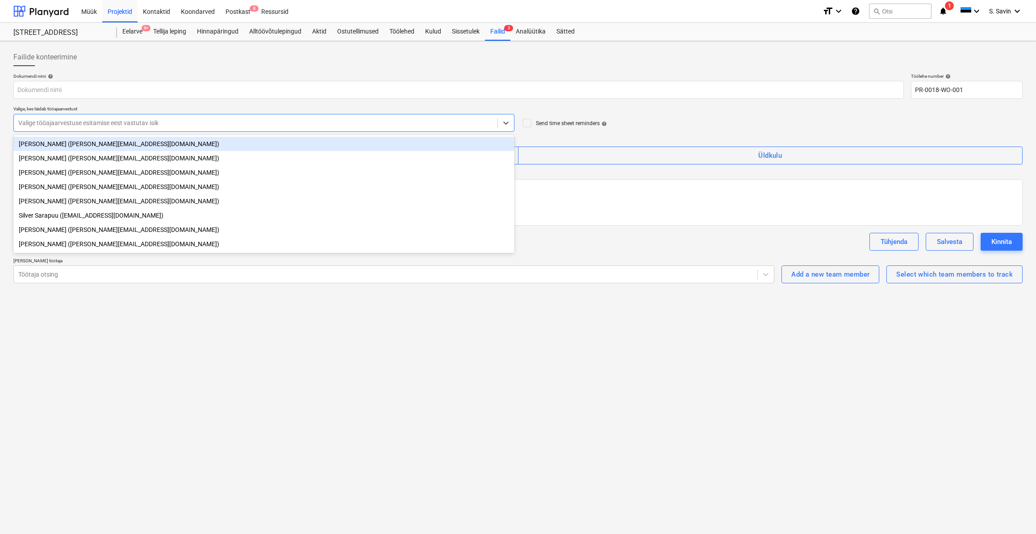
click at [480, 124] on div at bounding box center [255, 122] width 475 height 9
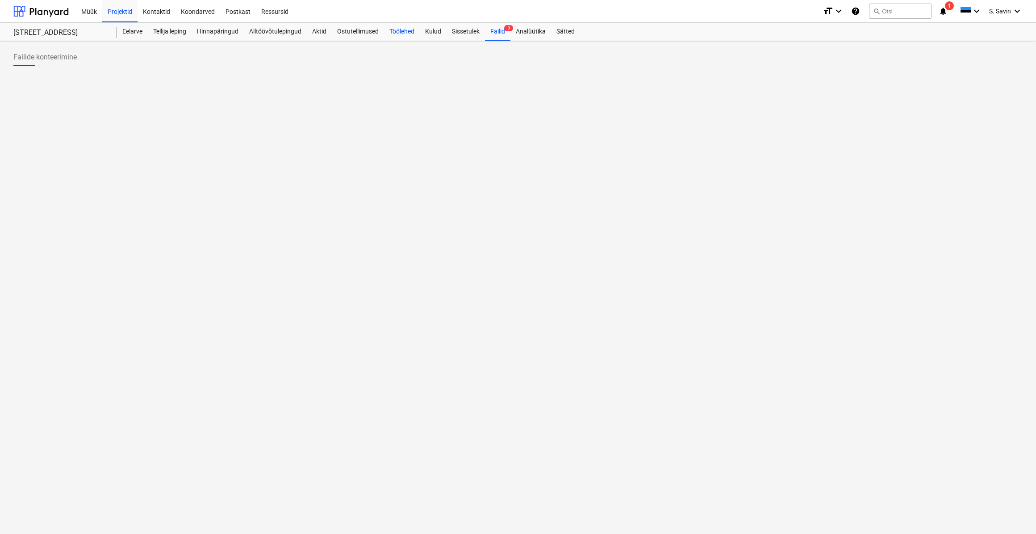
click at [413, 34] on div "Töölehed" at bounding box center [402, 32] width 36 height 18
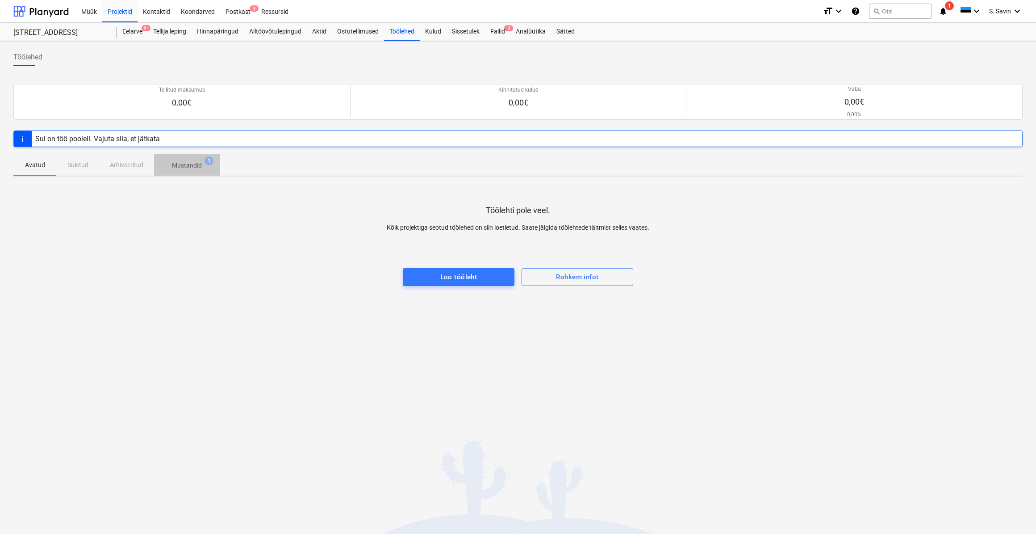
click at [197, 168] on p "Mustandid" at bounding box center [187, 165] width 30 height 9
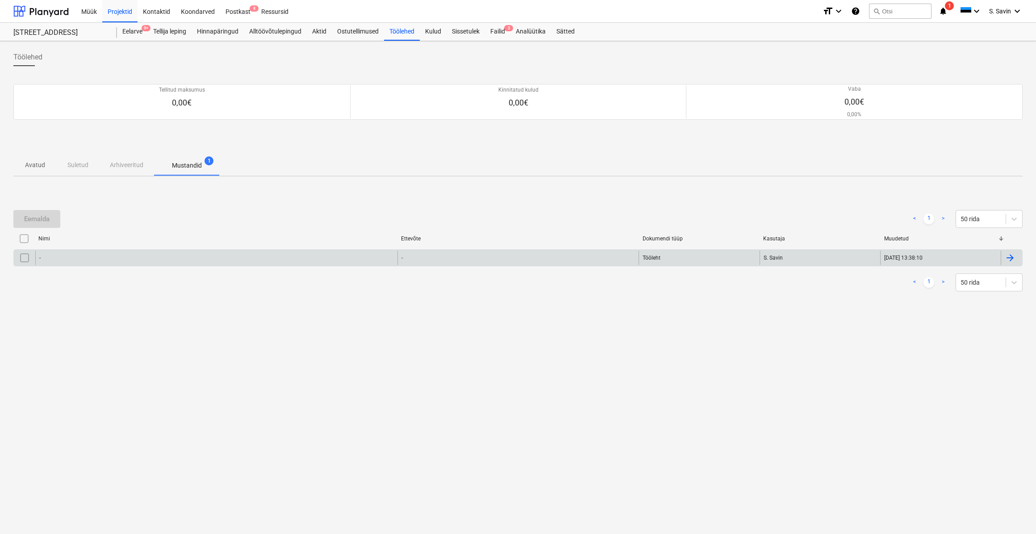
click at [71, 254] on div "-" at bounding box center [216, 258] width 362 height 14
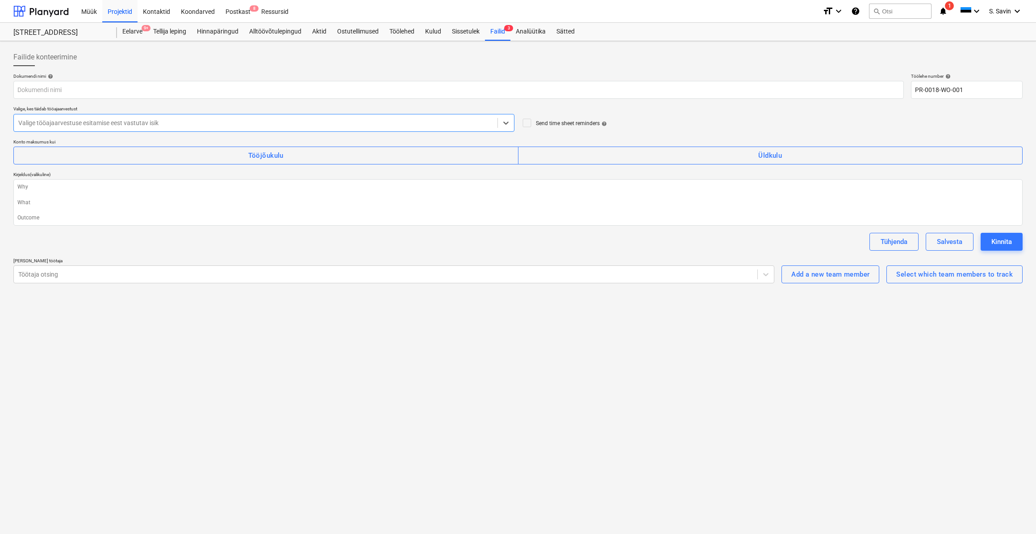
click at [162, 125] on div at bounding box center [255, 122] width 475 height 9
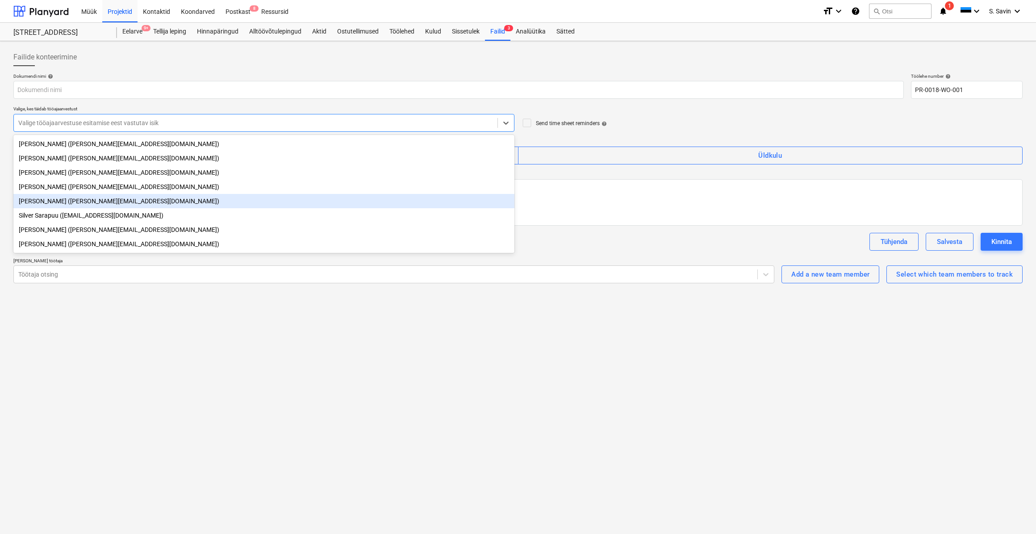
click at [119, 201] on div "[PERSON_NAME] ([PERSON_NAME][EMAIL_ADDRESS][DOMAIN_NAME])" at bounding box center [263, 201] width 501 height 14
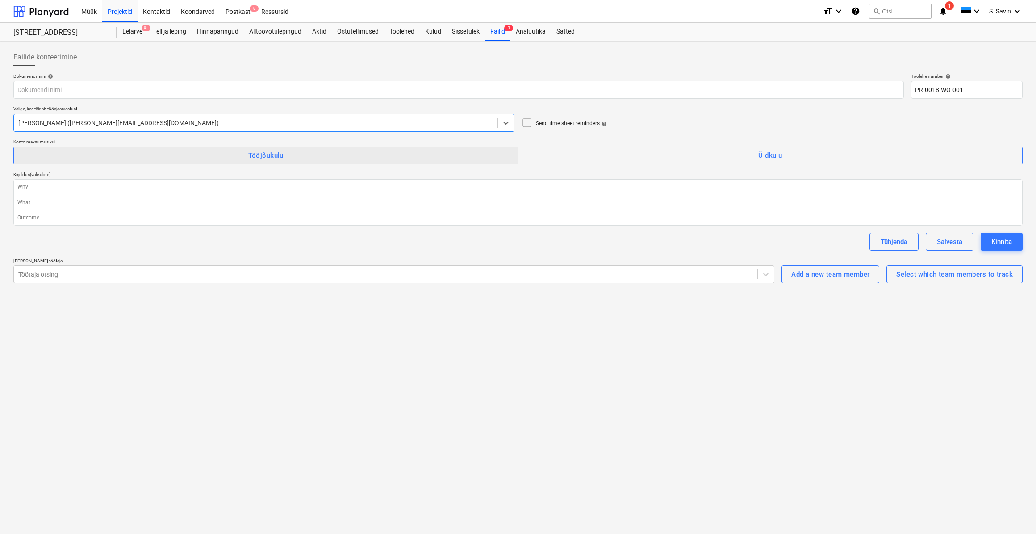
click at [384, 155] on span "Tööjõukulu" at bounding box center [266, 156] width 486 height 12
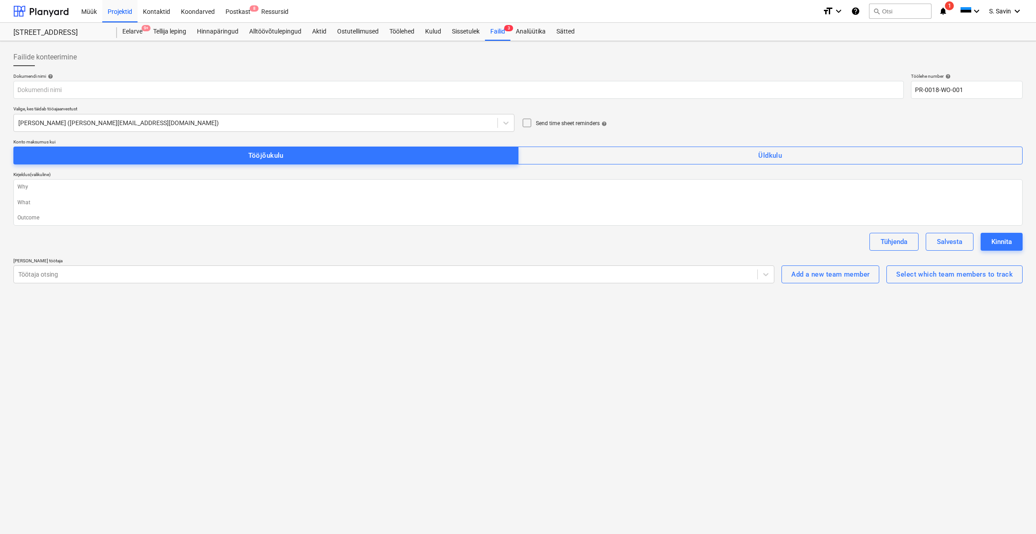
click at [530, 123] on icon at bounding box center [527, 122] width 11 height 11
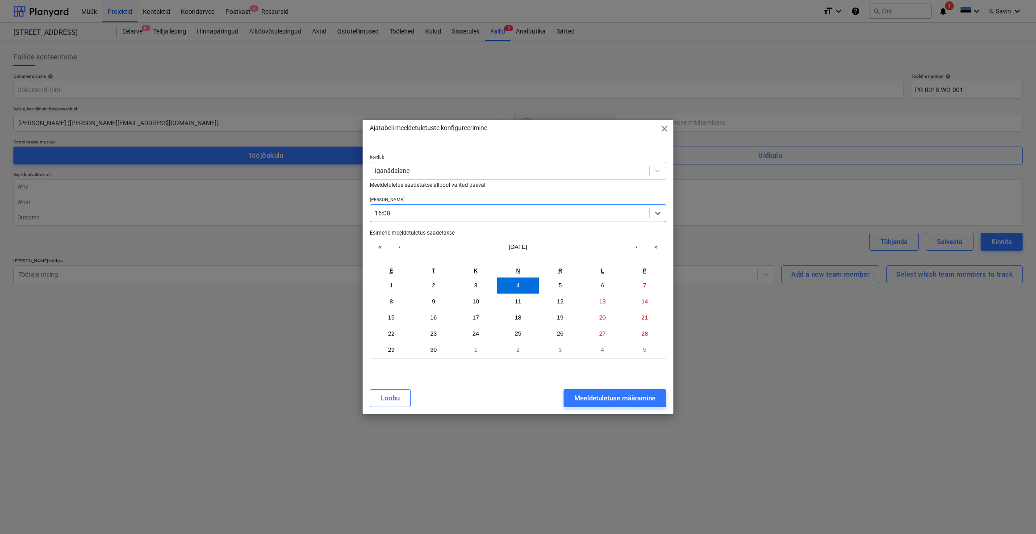
click at [550, 160] on p "Kordub" at bounding box center [518, 158] width 297 height 8
click at [548, 165] on div "Iganädalane" at bounding box center [509, 170] width 279 height 13
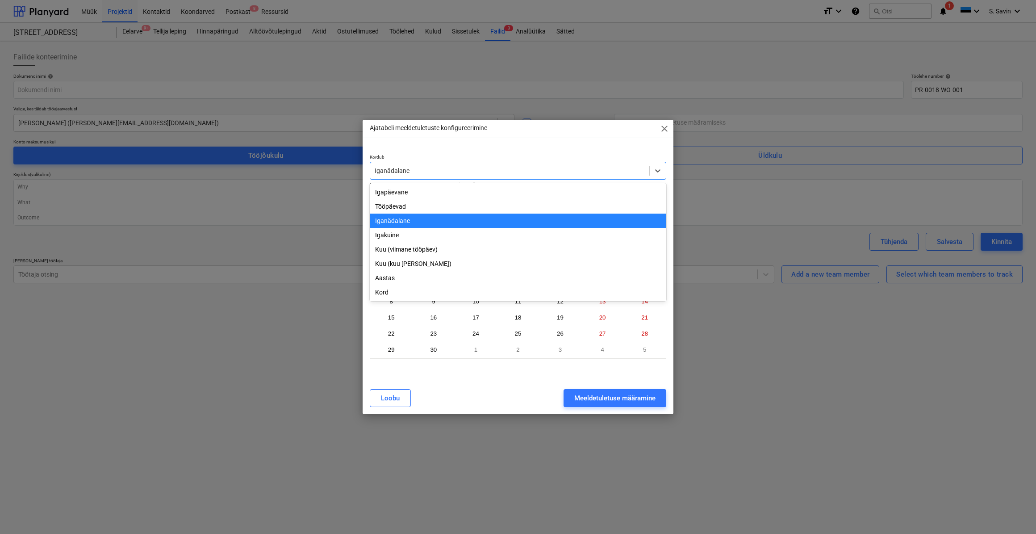
click at [412, 221] on div "Iganädalane" at bounding box center [518, 221] width 297 height 14
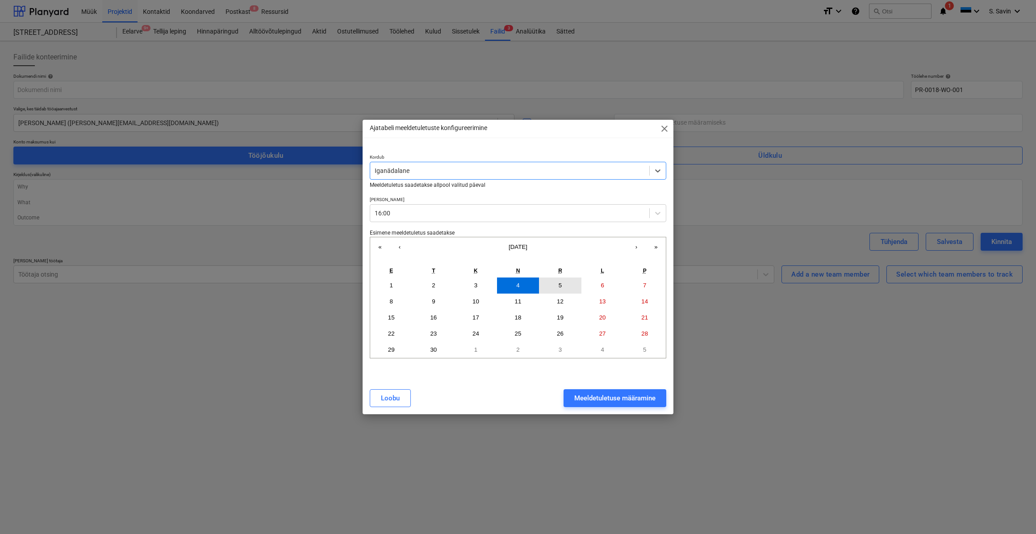
click at [554, 288] on button "5" at bounding box center [560, 285] width 42 height 16
drag, startPoint x: 545, startPoint y: 286, endPoint x: 543, endPoint y: 293, distance: 6.9
drag, startPoint x: 543, startPoint y: 293, endPoint x: 506, endPoint y: 394, distance: 107.6
click at [501, 394] on div "Loobu Meeldetuletuse määramine" at bounding box center [518, 398] width 297 height 18
click at [597, 397] on div "Meeldetuletuse määramine" at bounding box center [615, 398] width 81 height 12
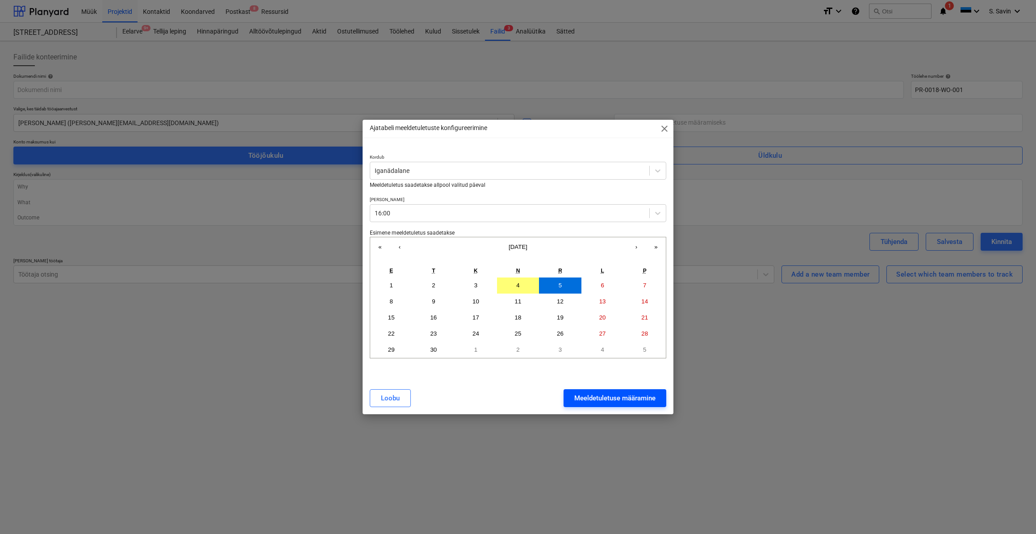
type textarea "x"
type input "Iganädalane kell 16:00, alates Fri, 05.09.2025"
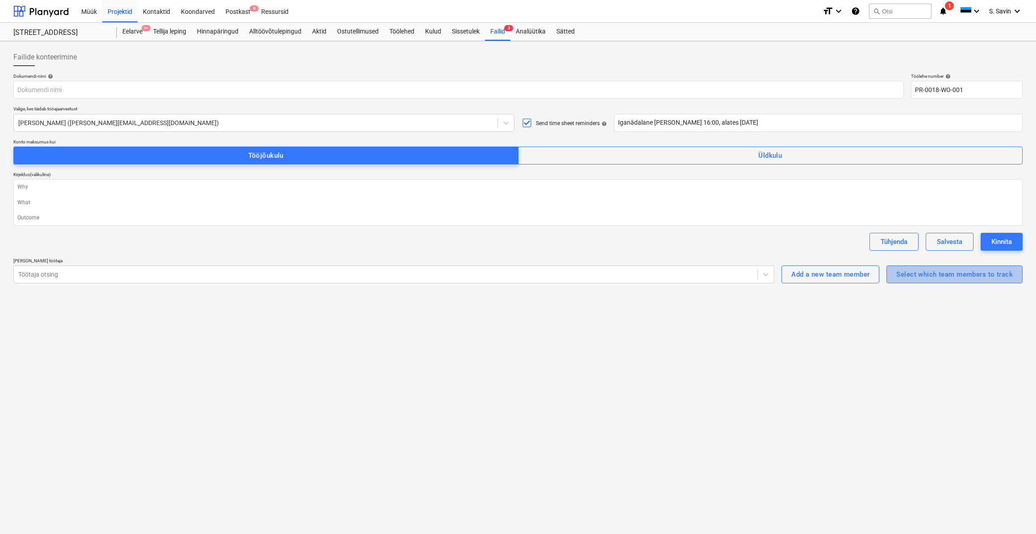
click at [950, 281] on button "Select which team members to track" at bounding box center [955, 274] width 136 height 18
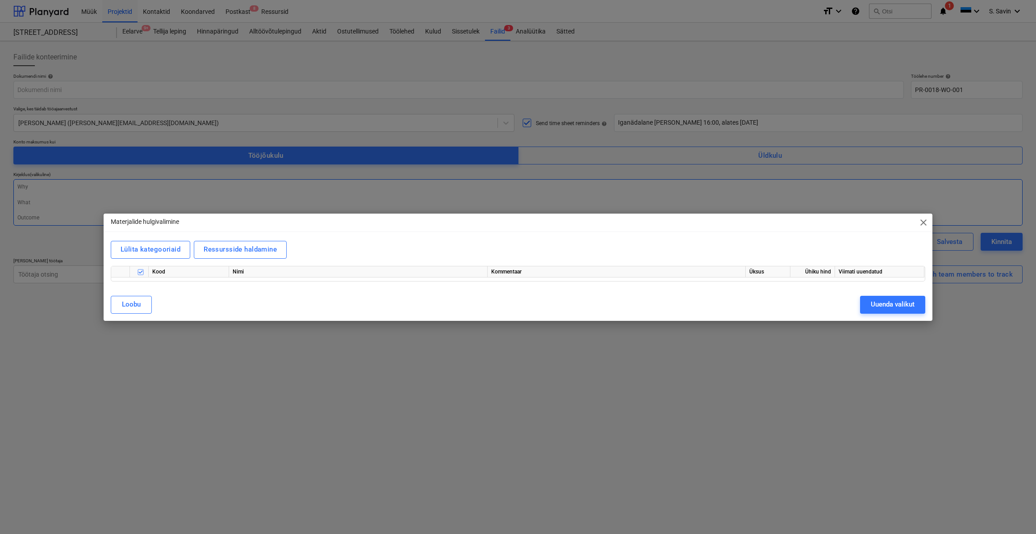
click at [919, 224] on span "close" at bounding box center [924, 222] width 11 height 11
type textarea "x"
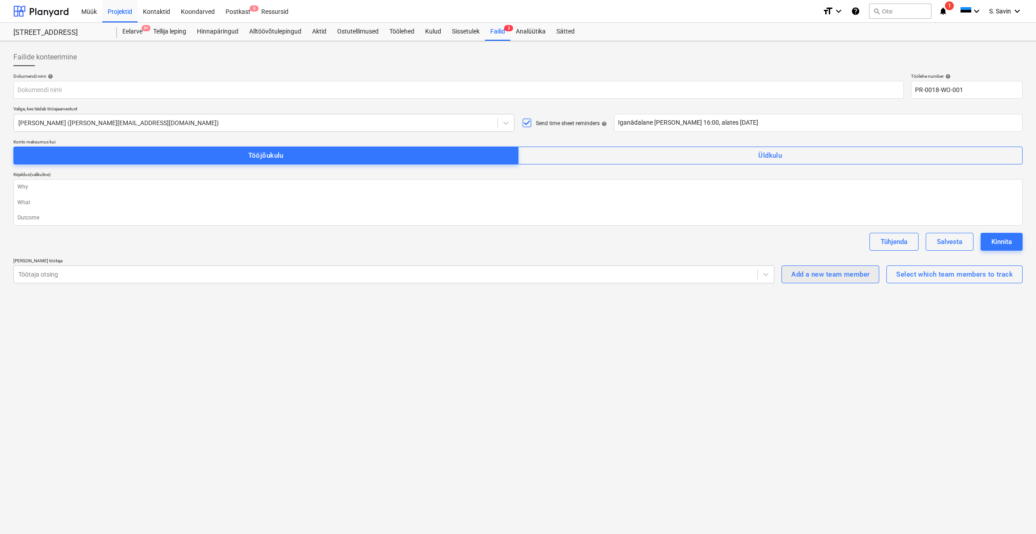
click at [831, 274] on div "Add a new team member" at bounding box center [831, 274] width 78 height 12
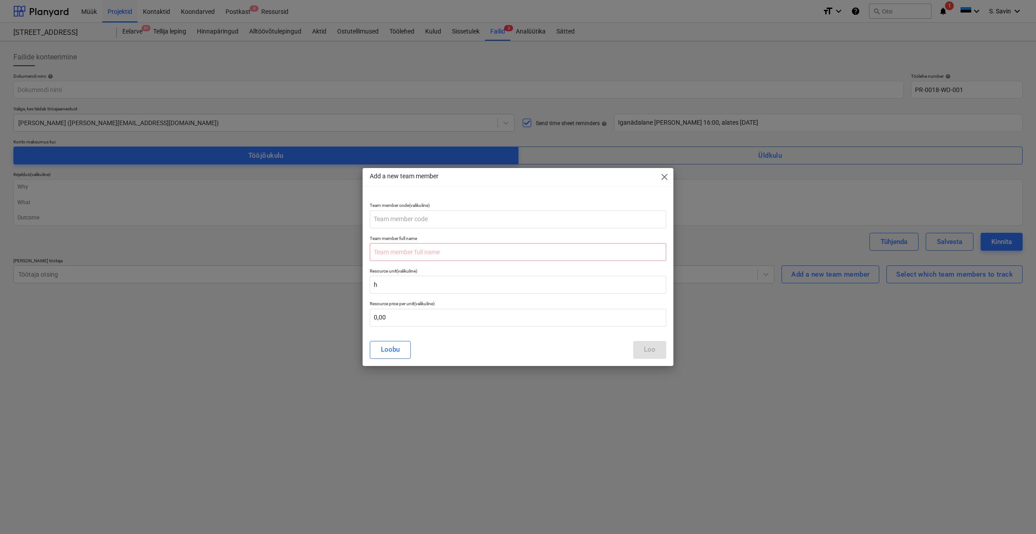
click at [657, 177] on div "Add a new team member close" at bounding box center [518, 177] width 311 height 18
click at [660, 176] on span "close" at bounding box center [664, 177] width 11 height 11
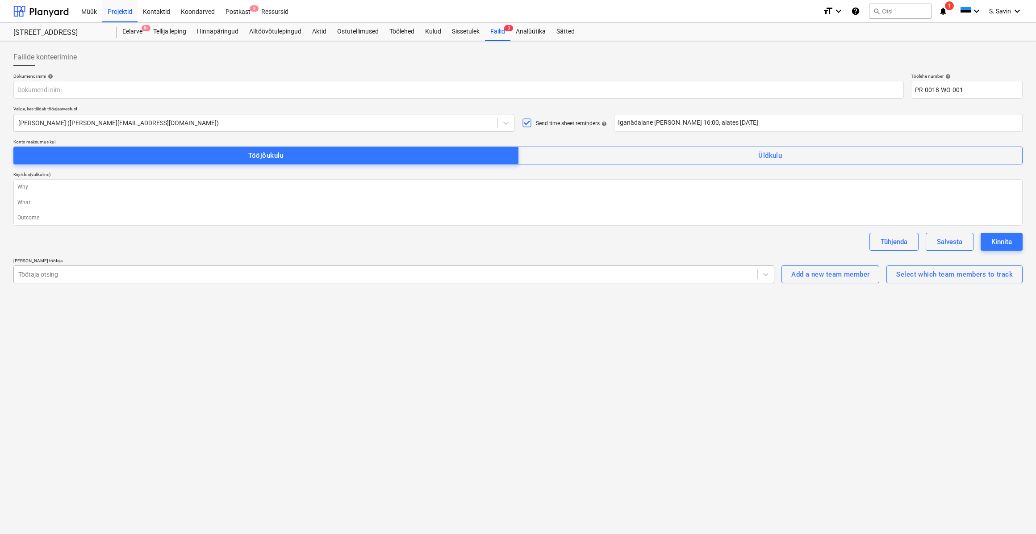
click at [198, 276] on div at bounding box center [385, 274] width 735 height 9
type input "ste"
click at [753, 273] on div at bounding box center [385, 274] width 735 height 9
type textarea "x"
click at [783, 275] on button "Add a new team member" at bounding box center [831, 274] width 98 height 18
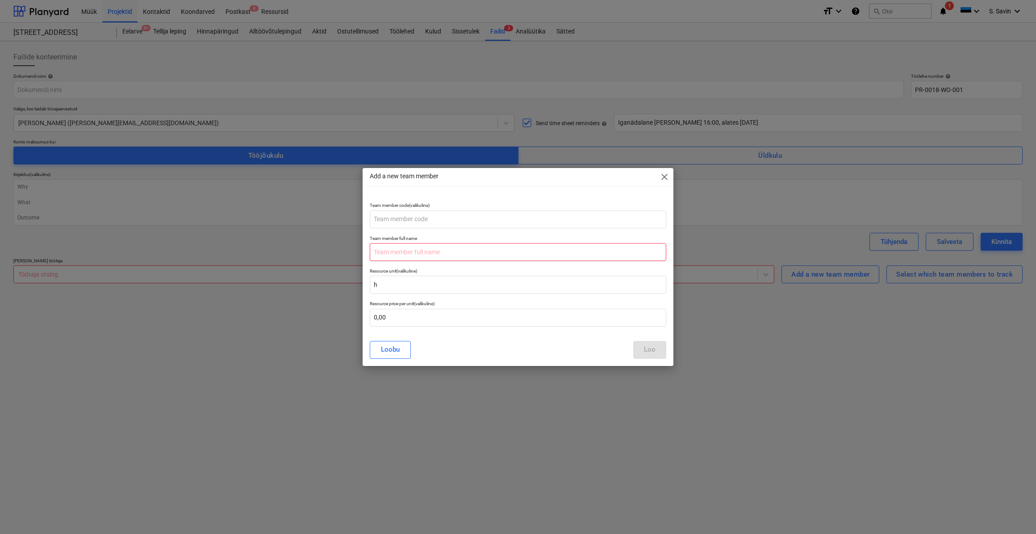
click at [445, 255] on input "text" at bounding box center [518, 252] width 297 height 18
click at [450, 218] on input "text" at bounding box center [518, 219] width 297 height 18
click at [405, 285] on input "h" at bounding box center [518, 285] width 297 height 18
click at [399, 250] on input "text" at bounding box center [518, 252] width 297 height 18
drag, startPoint x: 408, startPoint y: 323, endPoint x: 363, endPoint y: 325, distance: 45.2
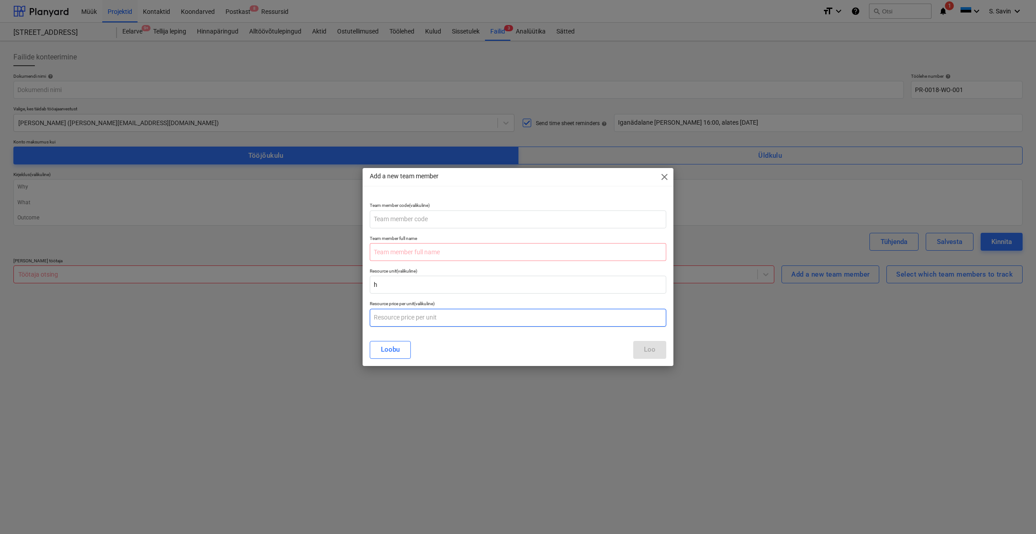
click at [363, 325] on div "Team member code (valikuline) Team member full name Resource unit (valikuline) …" at bounding box center [518, 264] width 311 height 138
type input "1"
type input "9,00"
click at [555, 250] on input "text" at bounding box center [518, 252] width 297 height 18
type input "Vasilii"
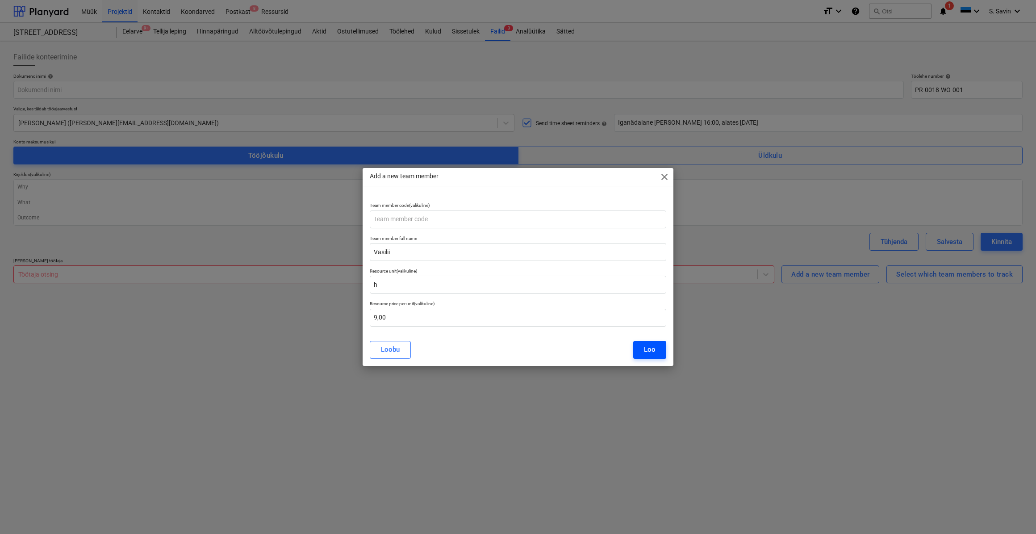
click at [652, 348] on div "Loo" at bounding box center [650, 350] width 12 height 12
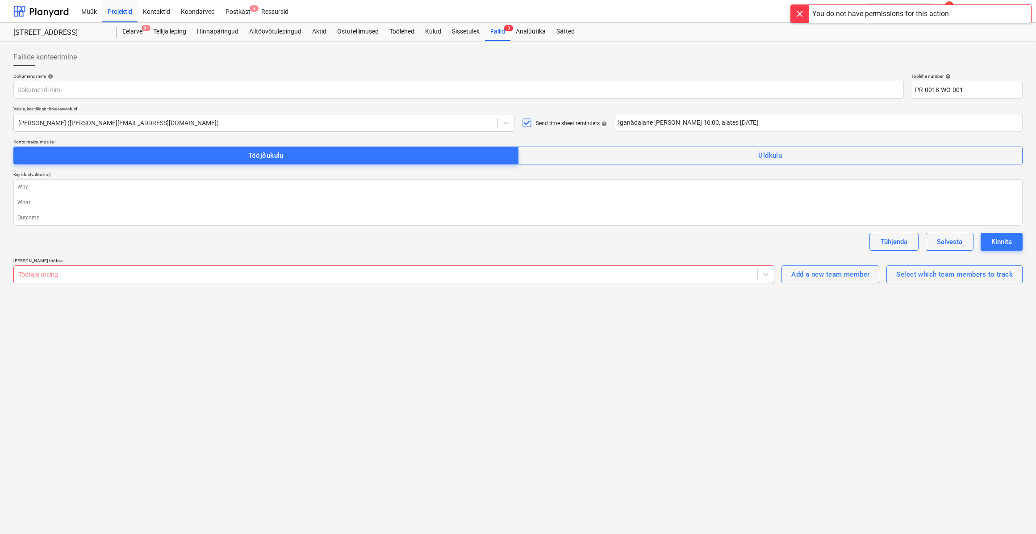
click at [440, 273] on div at bounding box center [385, 274] width 735 height 9
click at [432, 296] on div "Valikuid pole" at bounding box center [393, 296] width 761 height 14
click at [832, 280] on button "Add a new team member" at bounding box center [831, 274] width 98 height 18
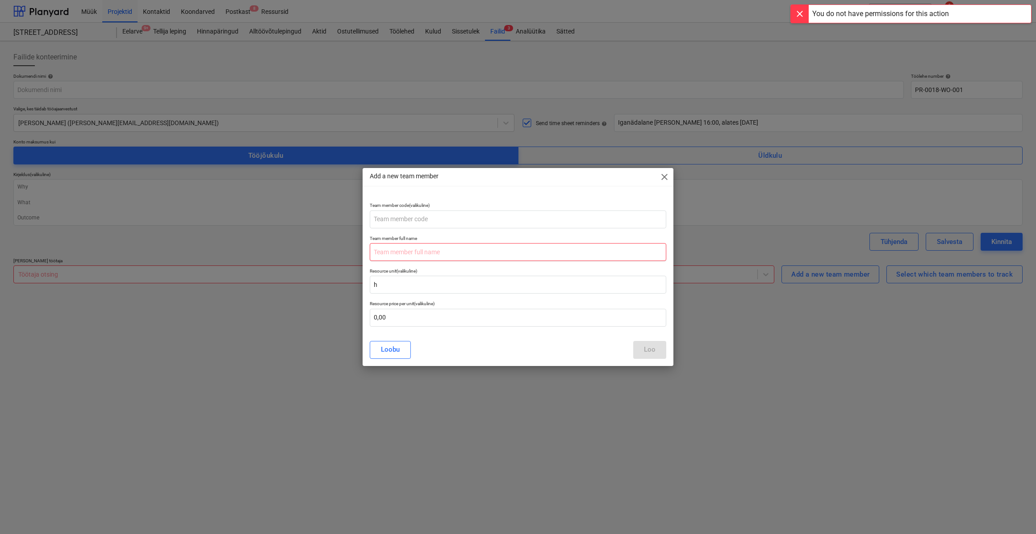
click at [505, 250] on input "text" at bounding box center [518, 252] width 297 height 18
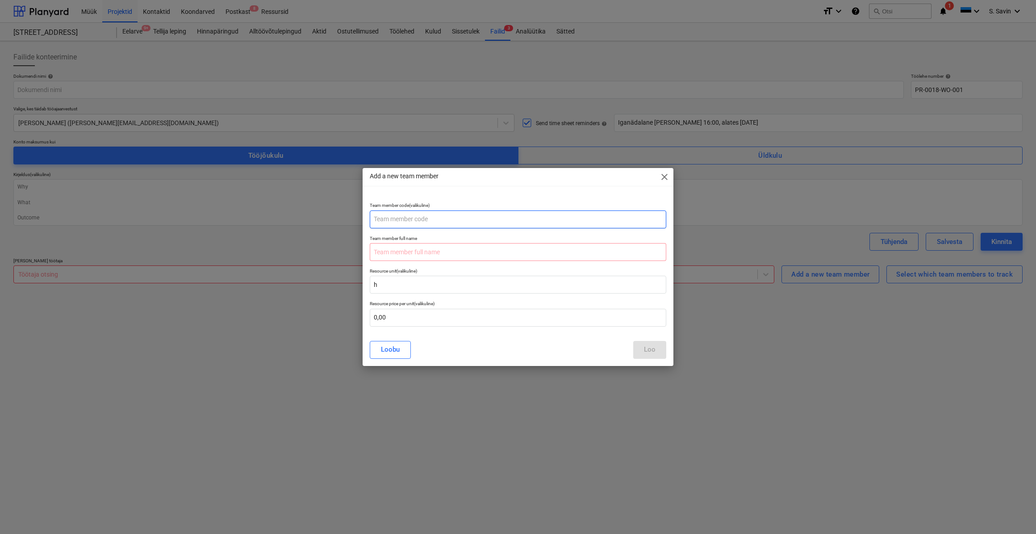
click at [497, 215] on input "text" at bounding box center [518, 219] width 297 height 18
click at [661, 174] on span "close" at bounding box center [664, 177] width 11 height 11
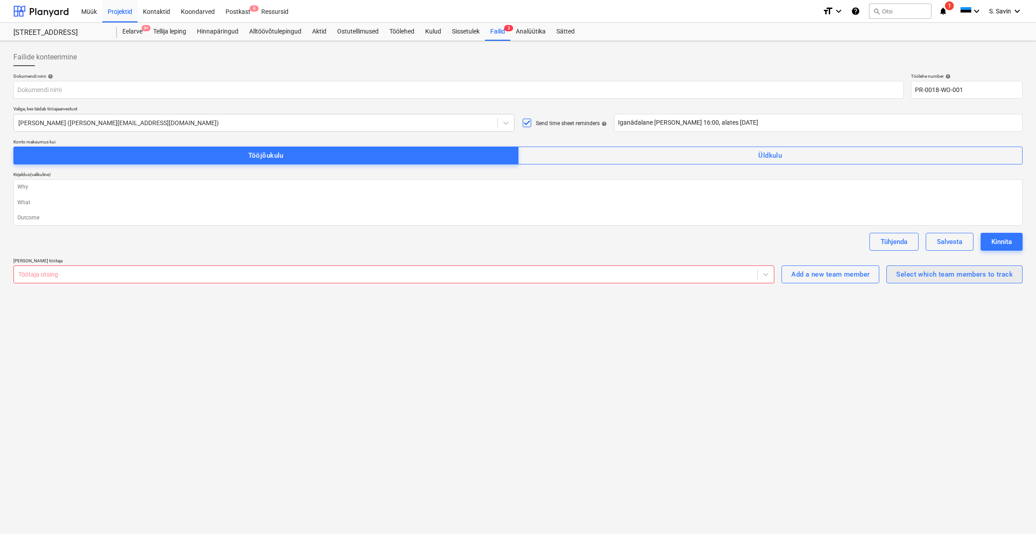
click at [931, 273] on div "Select which team members to track" at bounding box center [955, 274] width 117 height 12
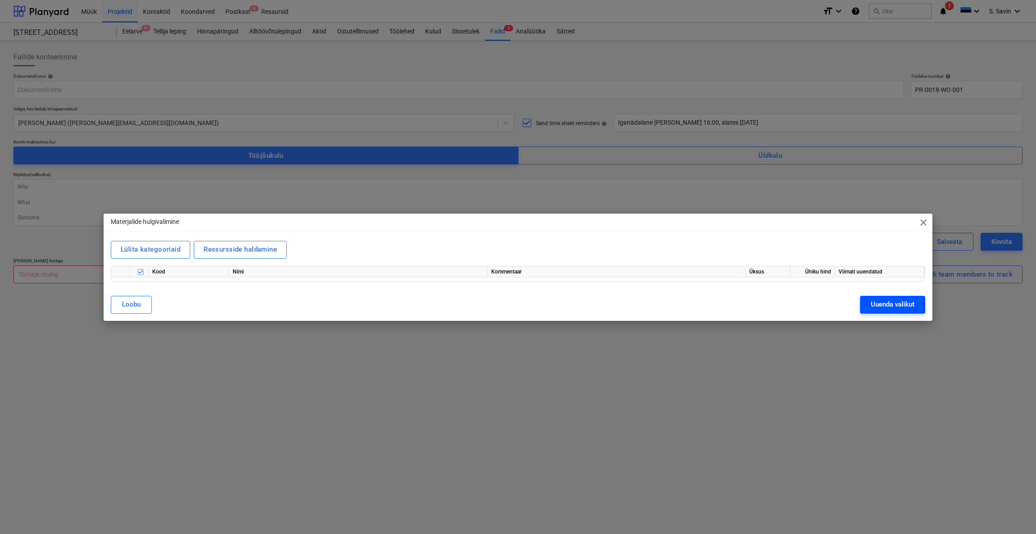
click at [865, 300] on button "Uuenda valikut" at bounding box center [892, 305] width 65 height 18
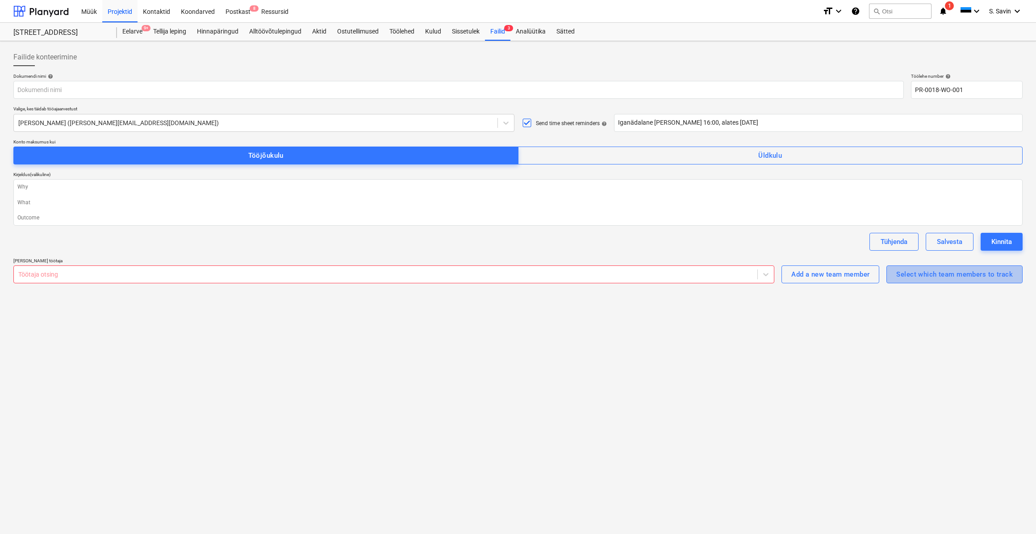
click at [954, 275] on div "Select which team members to track" at bounding box center [955, 274] width 117 height 12
type textarea "x"
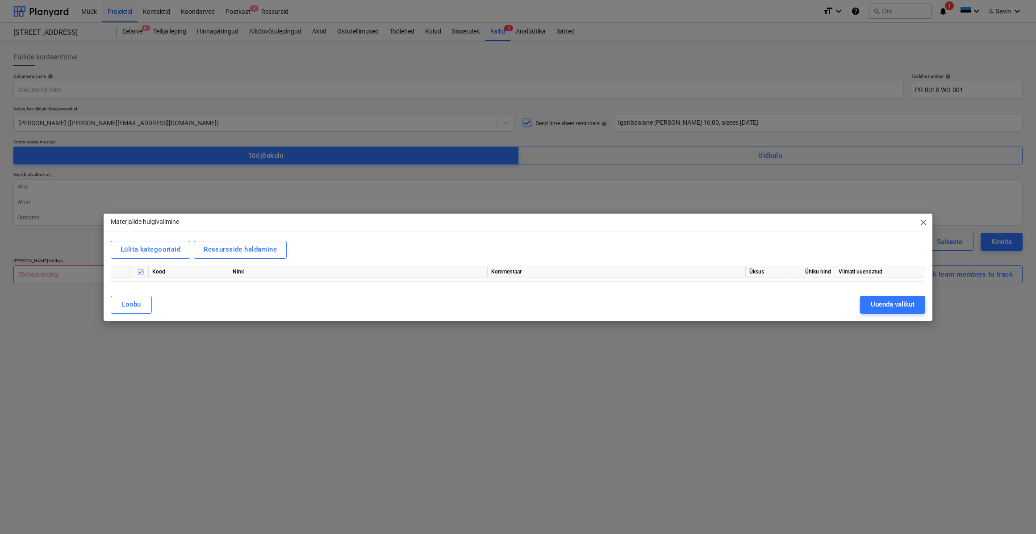
click at [140, 273] on input "checkbox" at bounding box center [140, 271] width 11 height 11
checkbox input "true"
click at [168, 254] on div "Lülita kategooriaid" at bounding box center [151, 249] width 60 height 12
click at [241, 243] on button "Ressursside haldamine" at bounding box center [240, 250] width 93 height 18
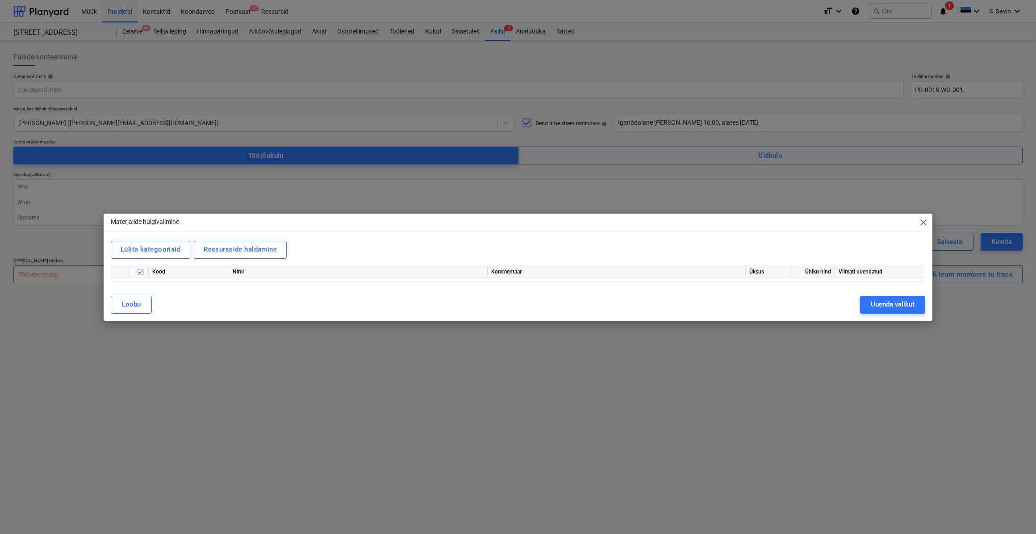
click at [925, 224] on span "close" at bounding box center [924, 222] width 11 height 11
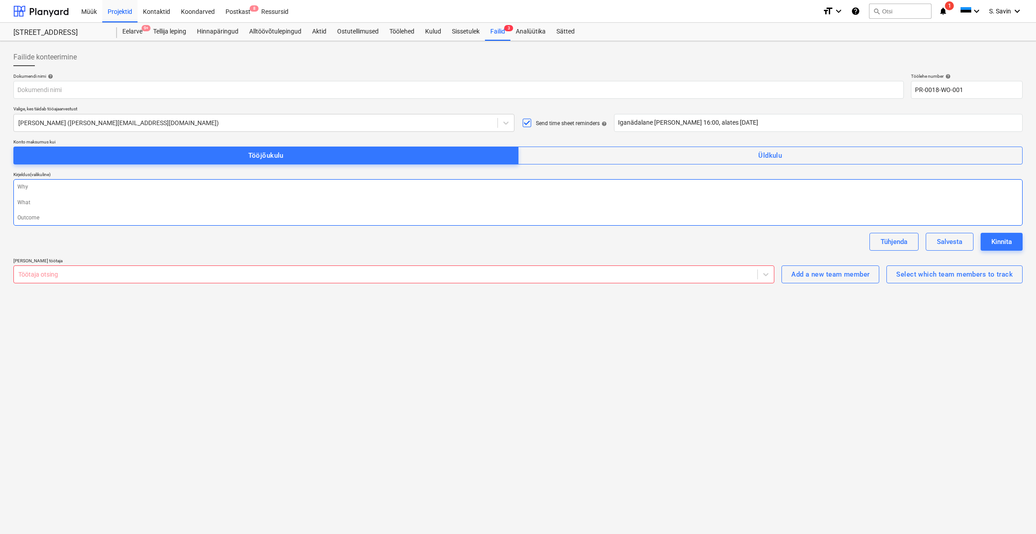
click at [180, 183] on textarea at bounding box center [518, 202] width 1010 height 46
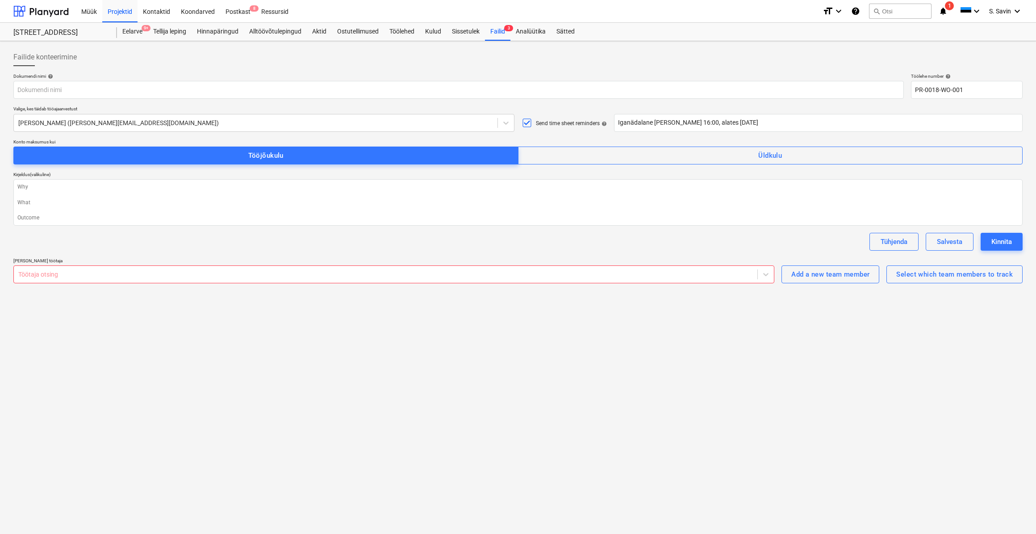
click at [1013, 244] on button "Kinnita" at bounding box center [1002, 242] width 42 height 18
click at [203, 88] on input "text" at bounding box center [458, 90] width 891 height 18
type textarea "x"
type input "T"
type textarea "x"
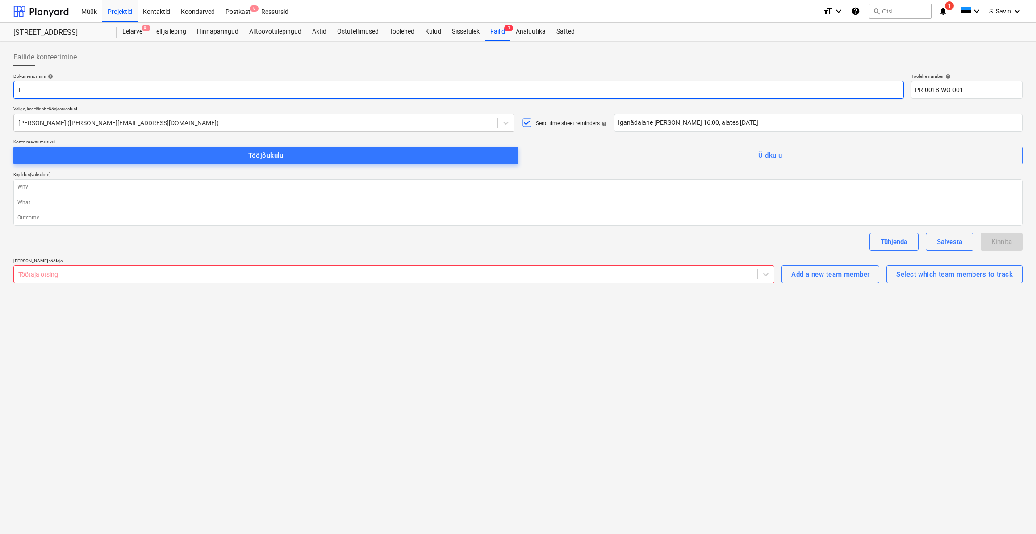
type input "Tö"
type textarea "x"
type input "Töö"
type textarea "x"
type input "Tööm"
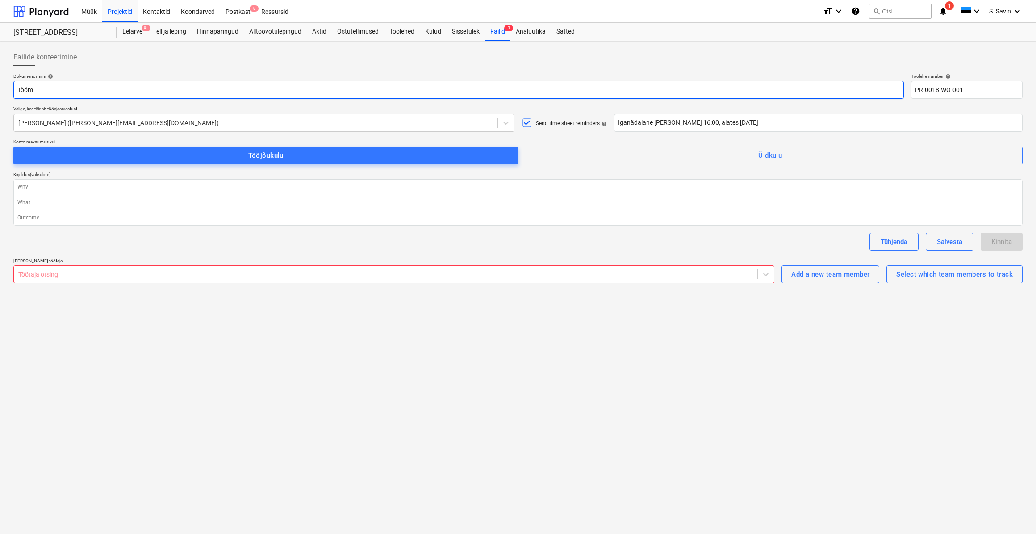
type textarea "x"
type input "Tööme"
type textarea "x"
type input "Töömee"
type textarea "x"
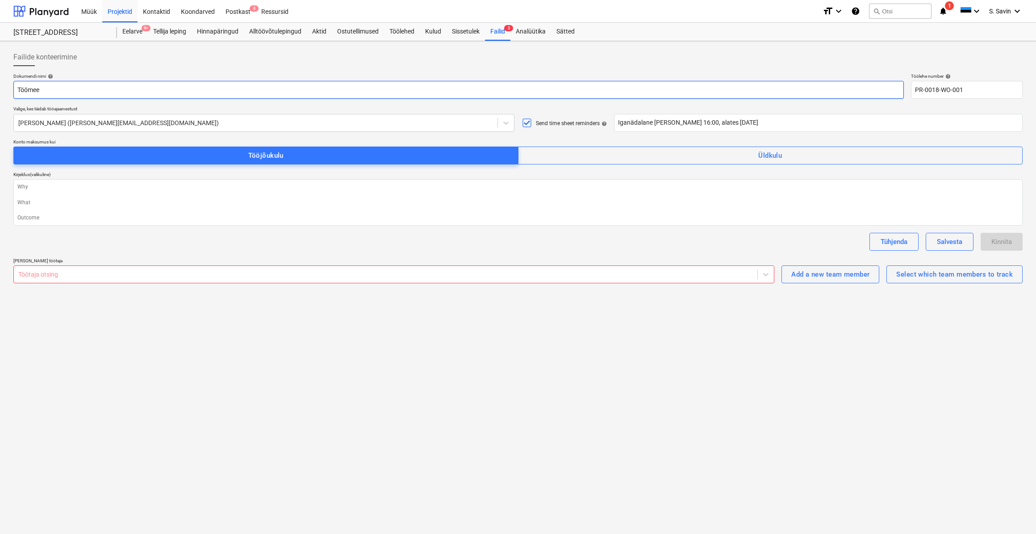
type input "Töömees"
type textarea "x"
type input "Töömeest"
type textarea "x"
type input "Töömeeste"
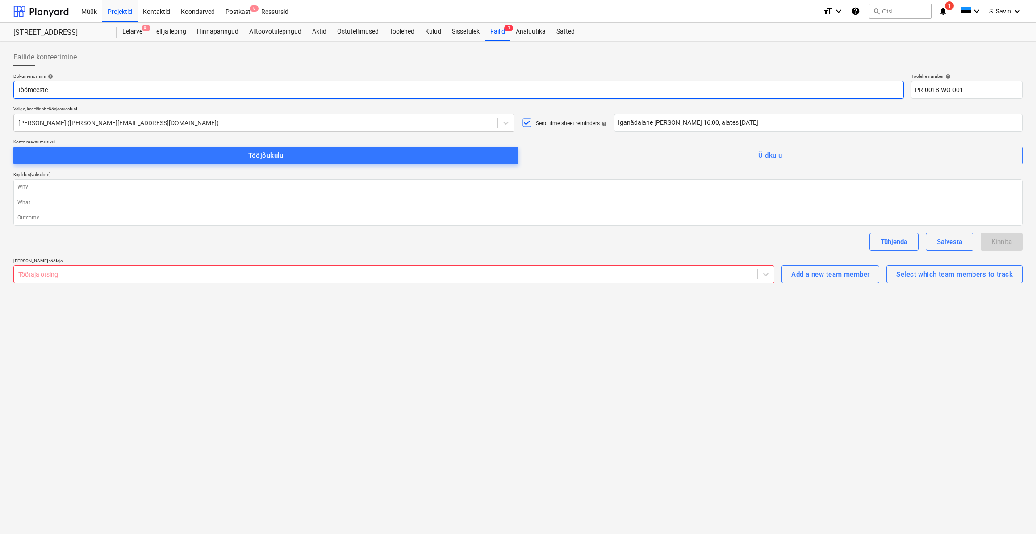
type textarea "x"
type input "Töömeeste a"
type textarea "x"
type input "Töömeeste ar"
type textarea "x"
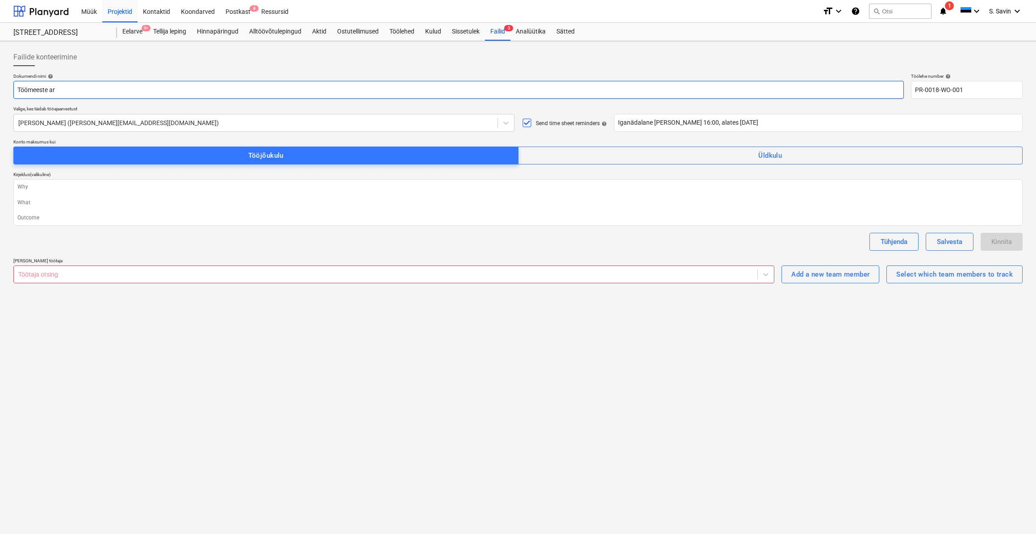
type input "Töömeeste arv"
type textarea "x"
type input "Töömeeste arve"
type textarea "x"
type input "Töömeeste arvest"
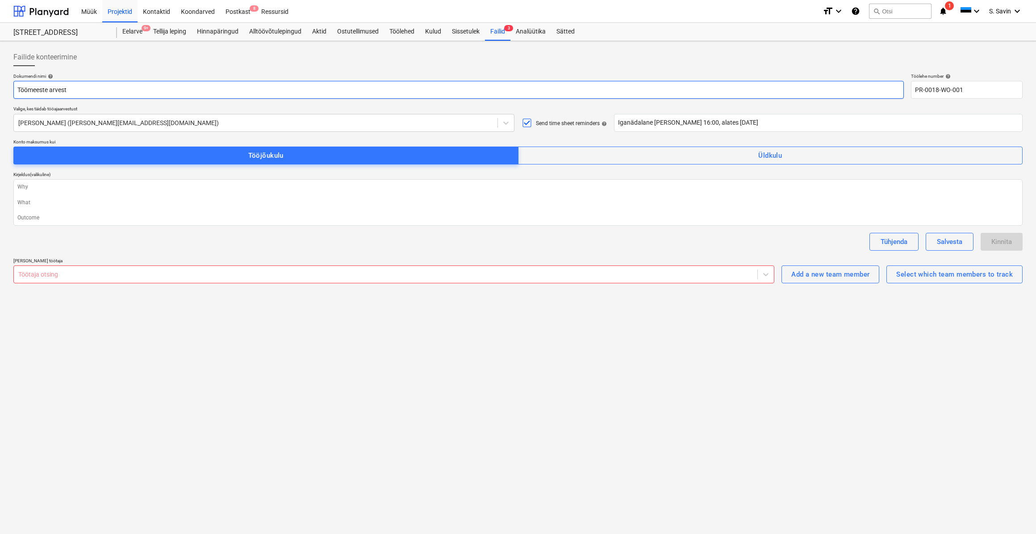
type textarea "x"
type input "Töömeeste arvestu"
type textarea "x"
type input "Töömeeste arvestus"
type textarea "x"
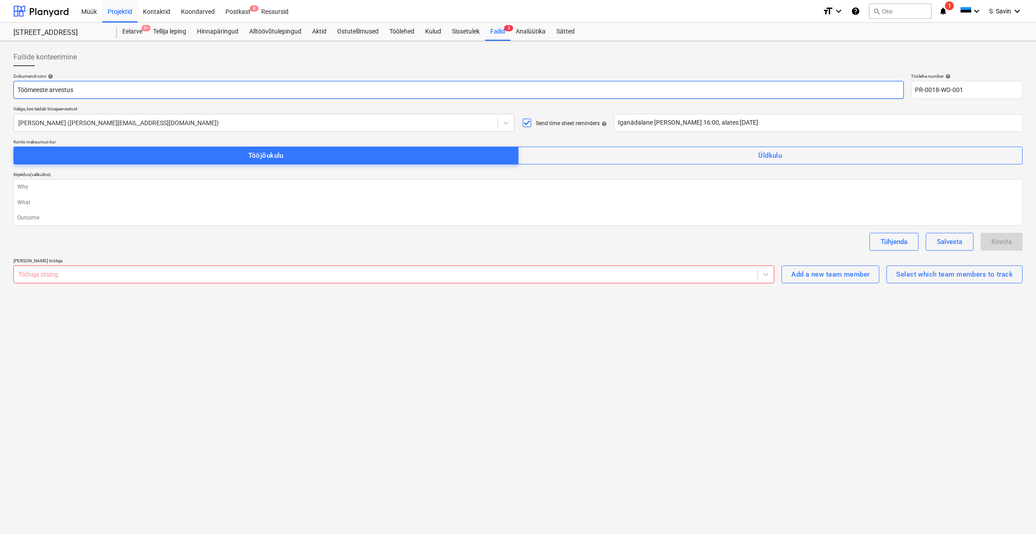
type input "Töömeeste arvestus M"
type textarea "x"
type input "Töömeeste arvestus Ma"
type textarea "x"
type input "Töömeeste arvestus Mat"
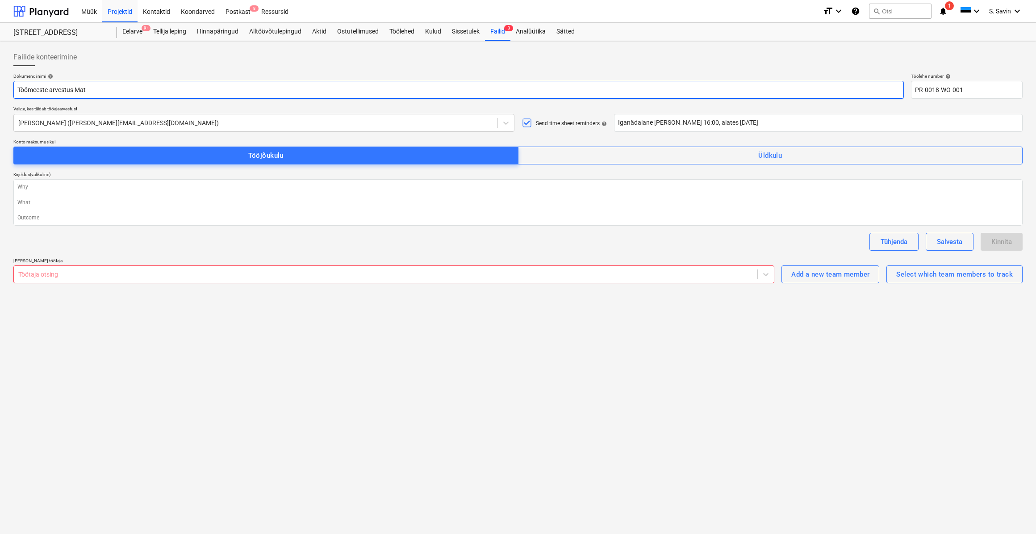
type textarea "x"
type input "Töömeeste arvestus Mats"
type textarea "x"
type input "Töömeeste arvestus Matso"
click at [47, 271] on div at bounding box center [385, 274] width 735 height 9
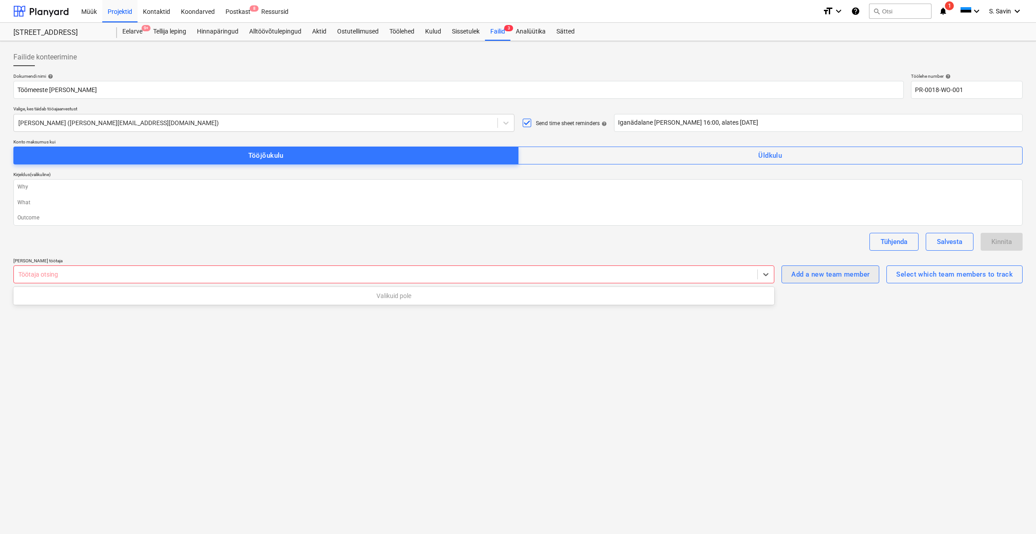
type textarea "x"
click at [801, 273] on div "Add a new team member" at bounding box center [831, 274] width 78 height 12
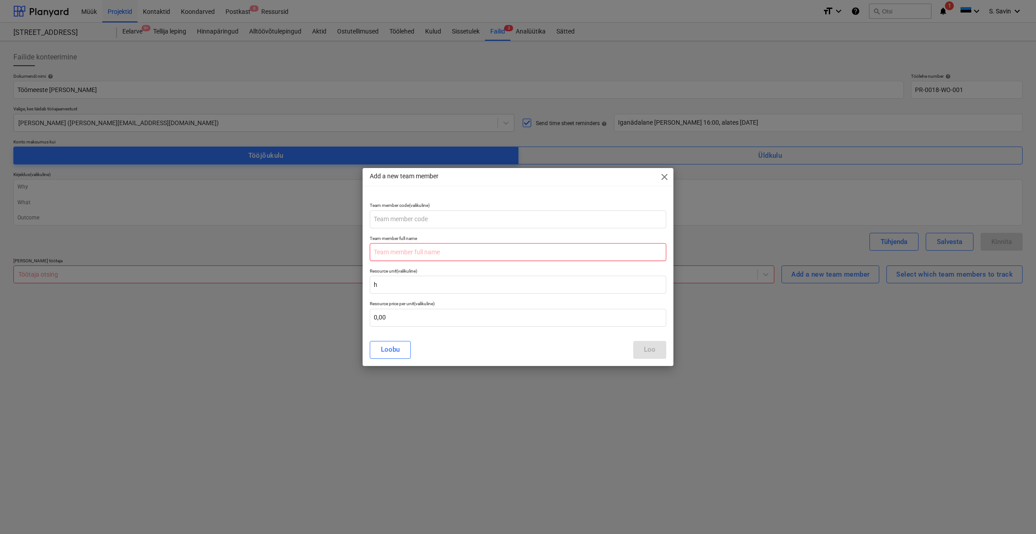
click at [393, 255] on input "text" at bounding box center [518, 252] width 297 height 18
click at [405, 222] on input "text" at bounding box center [518, 219] width 297 height 18
type input "1"
click at [397, 244] on input "text" at bounding box center [518, 252] width 297 height 18
type input "Vasilii"
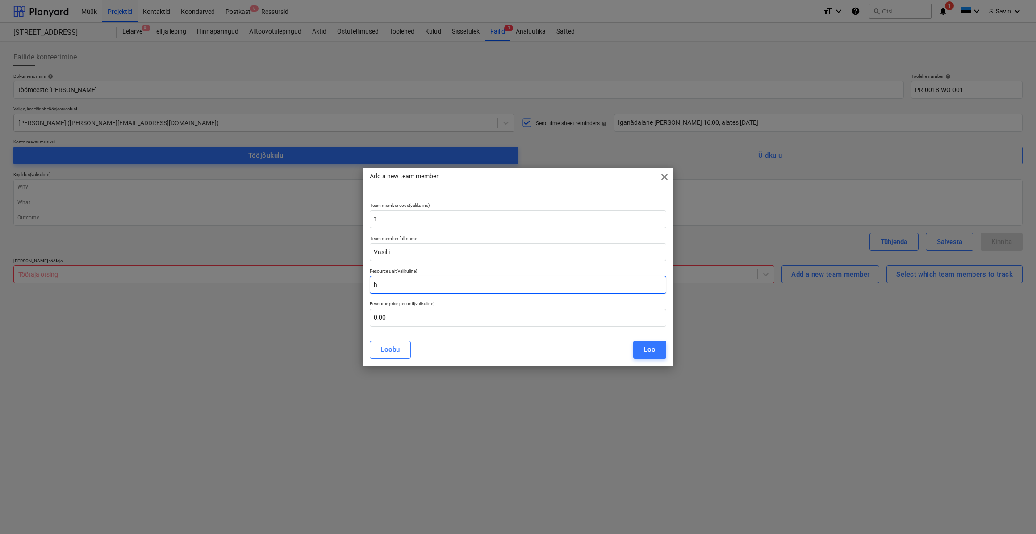
click at [393, 282] on input "h" at bounding box center [518, 285] width 297 height 18
click at [396, 321] on input "text" at bounding box center [518, 318] width 297 height 18
type input "9,00"
click at [651, 350] on div "Loo" at bounding box center [650, 350] width 12 height 12
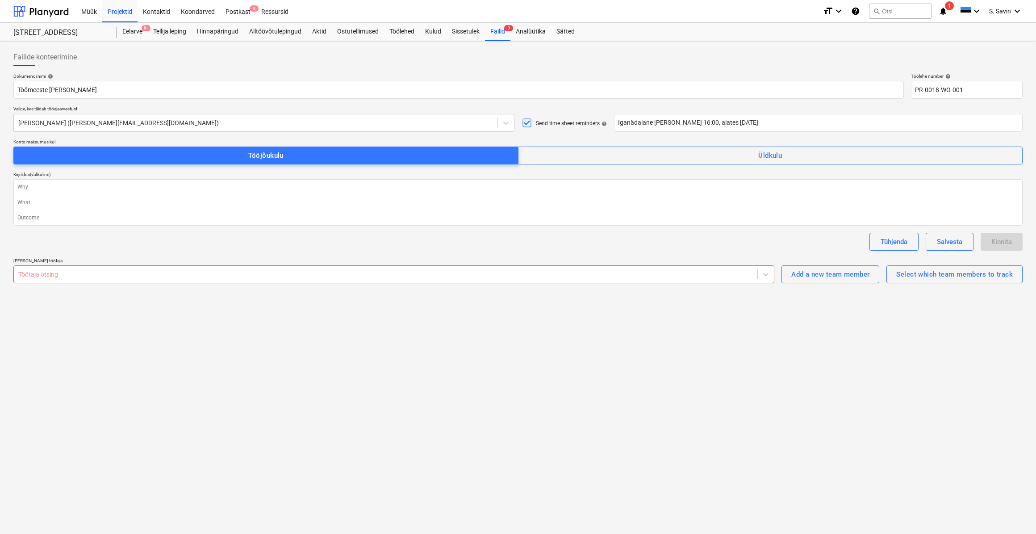
click at [927, 288] on div "Failide konteerimine Dokumendi nimi help Töömeeste arvestus Matso Töölehe numbe…" at bounding box center [518, 287] width 1036 height 493
click at [931, 277] on div "Select which team members to track" at bounding box center [955, 274] width 117 height 12
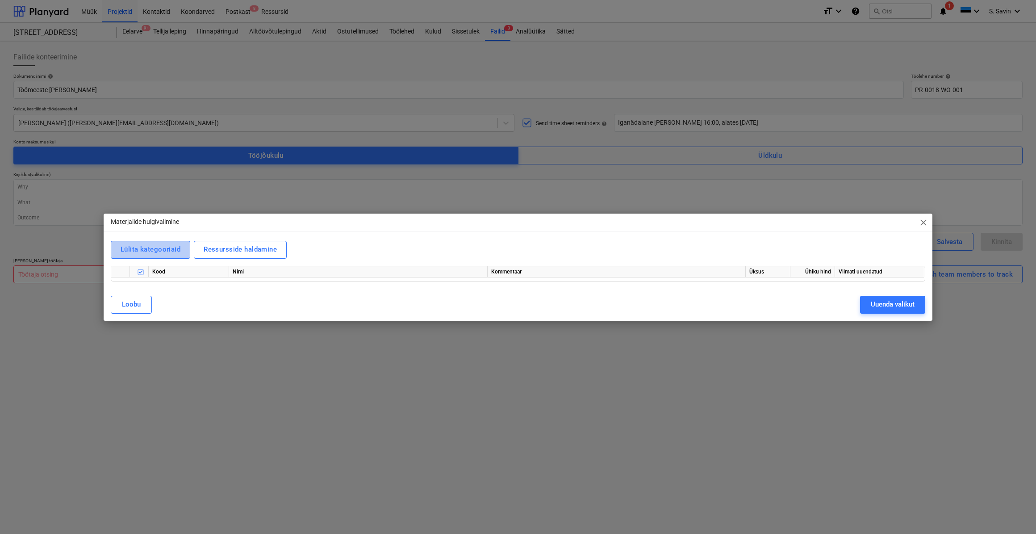
click at [156, 253] on div "Lülita kategooriaid" at bounding box center [151, 249] width 60 height 12
click at [227, 256] on button "Ressursside haldamine" at bounding box center [240, 250] width 93 height 18
click at [924, 218] on span "close" at bounding box center [924, 222] width 11 height 11
type textarea "x"
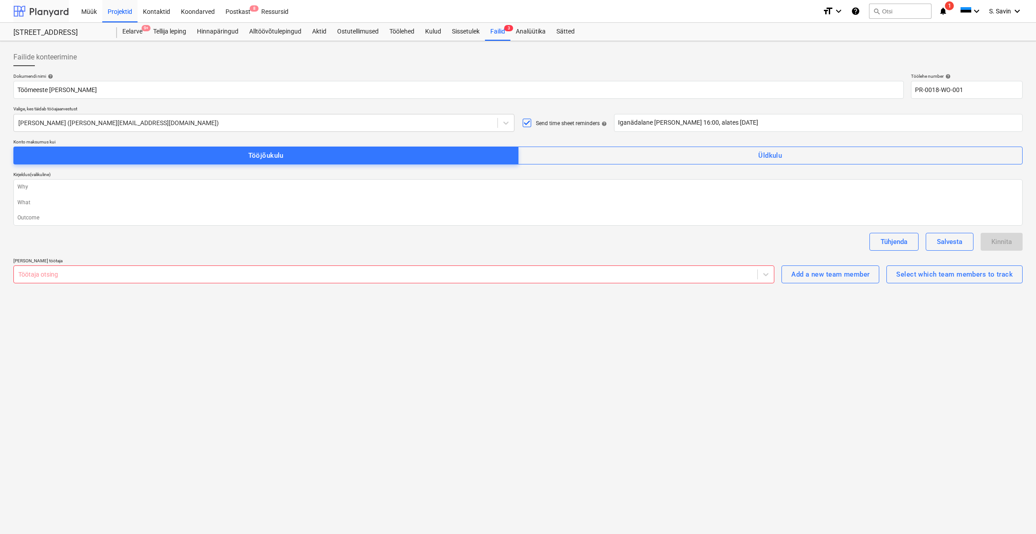
click at [50, 12] on div at bounding box center [40, 11] width 55 height 22
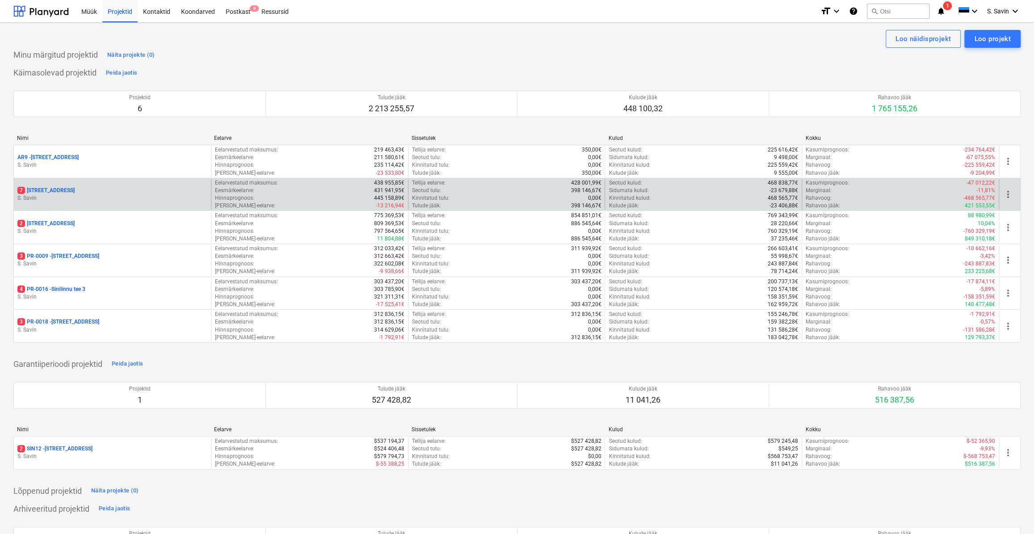
click at [84, 187] on div "7 Pärtli tee 26" at bounding box center [112, 191] width 190 height 8
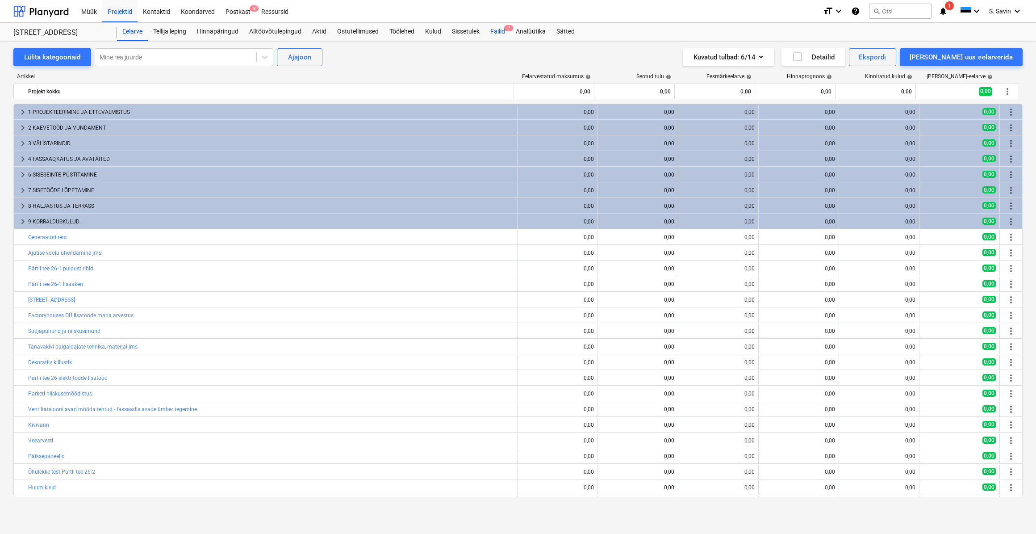
click at [498, 35] on div "Failid 7" at bounding box center [497, 32] width 25 height 18
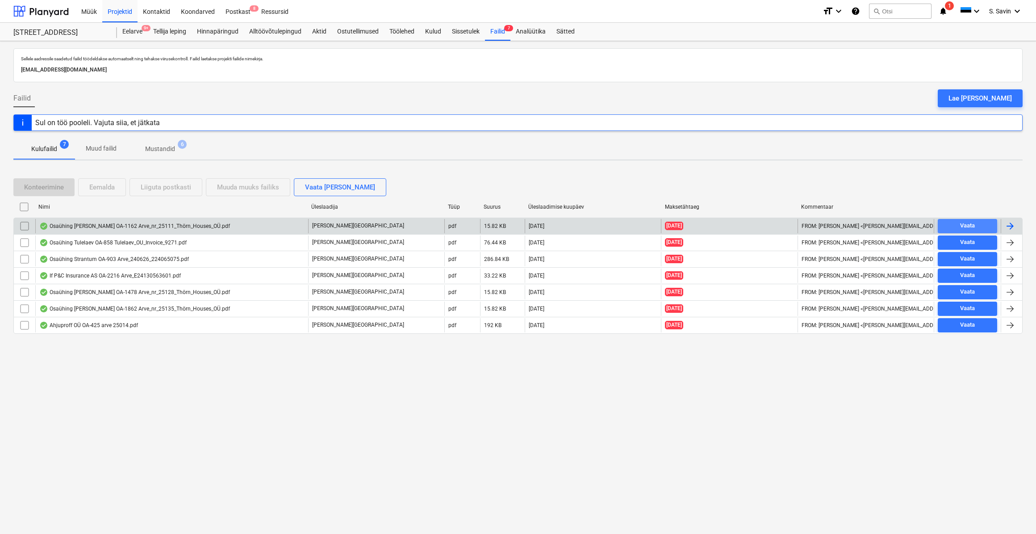
click at [972, 222] on div "Vaata" at bounding box center [968, 226] width 15 height 10
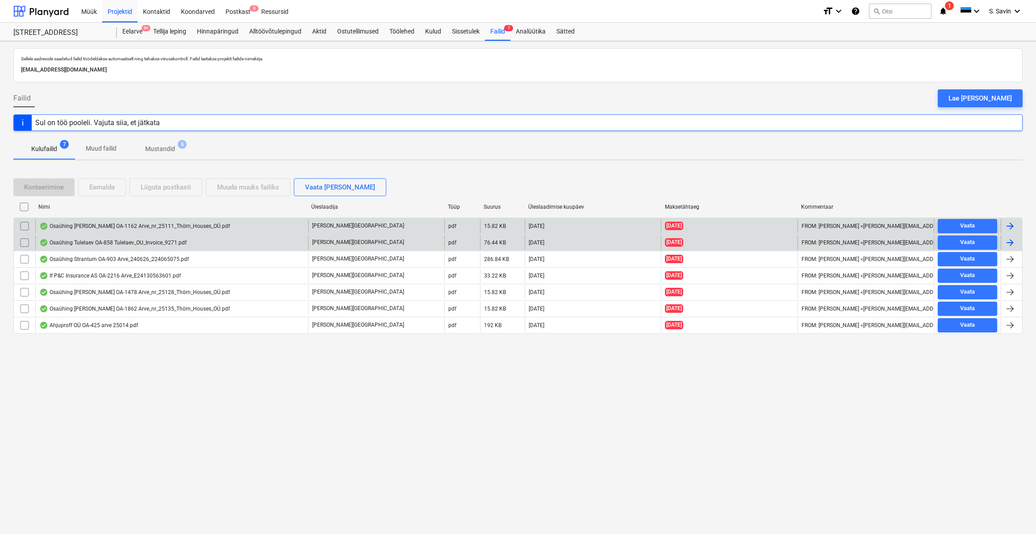
click at [1016, 239] on div at bounding box center [1011, 242] width 21 height 14
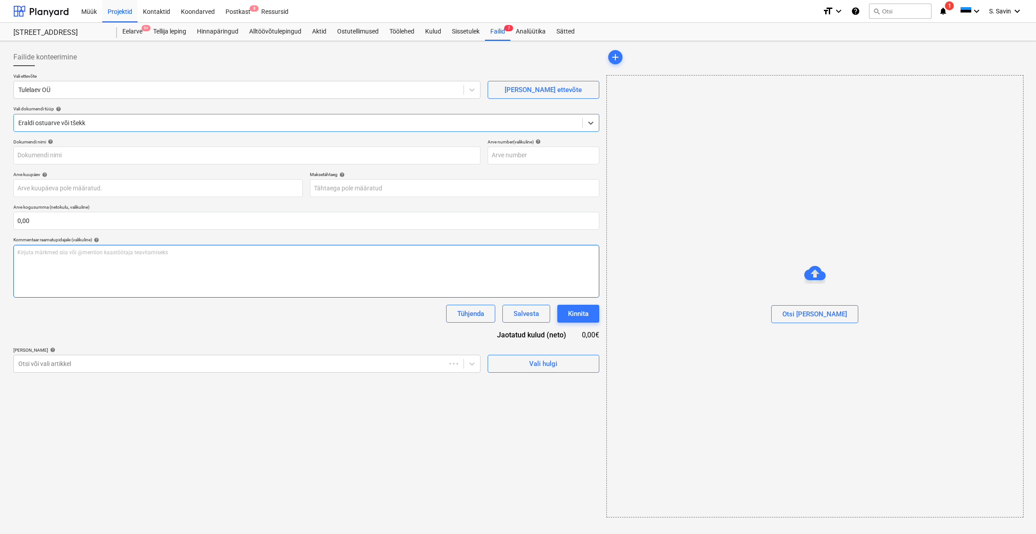
type input "9271"
type input "17 Jun 2024"
type input "24 Jun 2024"
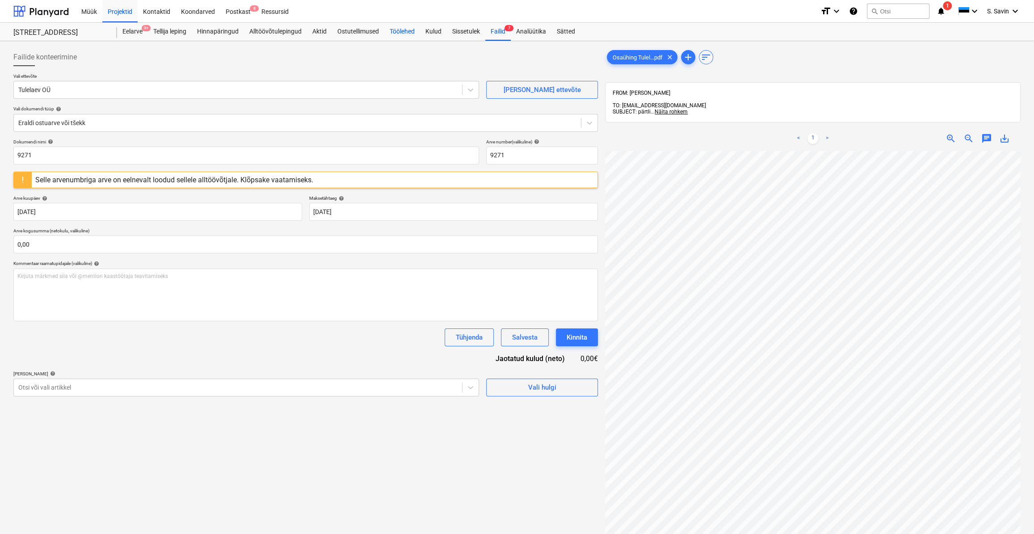
click at [402, 31] on div "Töölehed" at bounding box center [402, 32] width 36 height 18
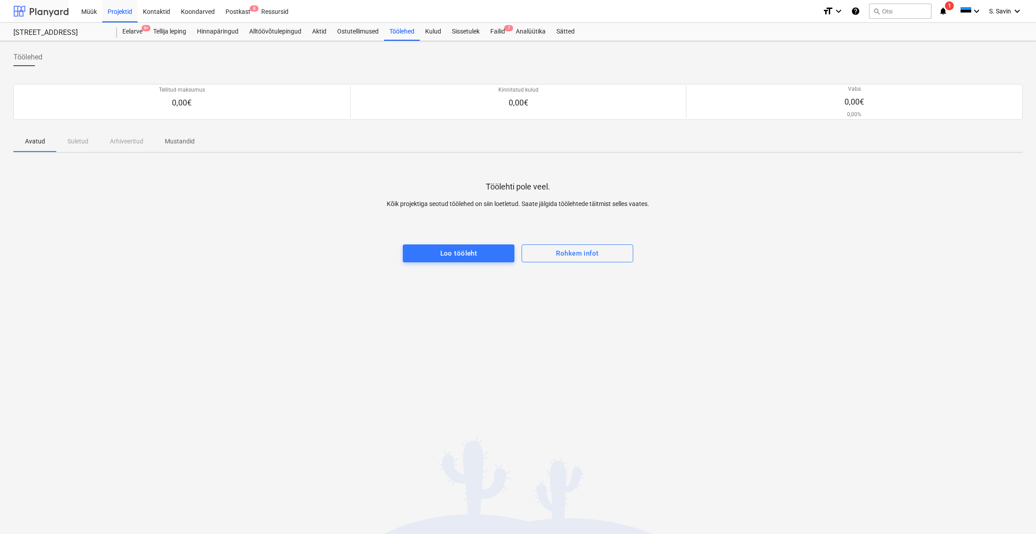
drag, startPoint x: 45, startPoint y: 10, endPoint x: 52, endPoint y: 21, distance: 12.8
click at [45, 10] on div at bounding box center [40, 11] width 55 height 22
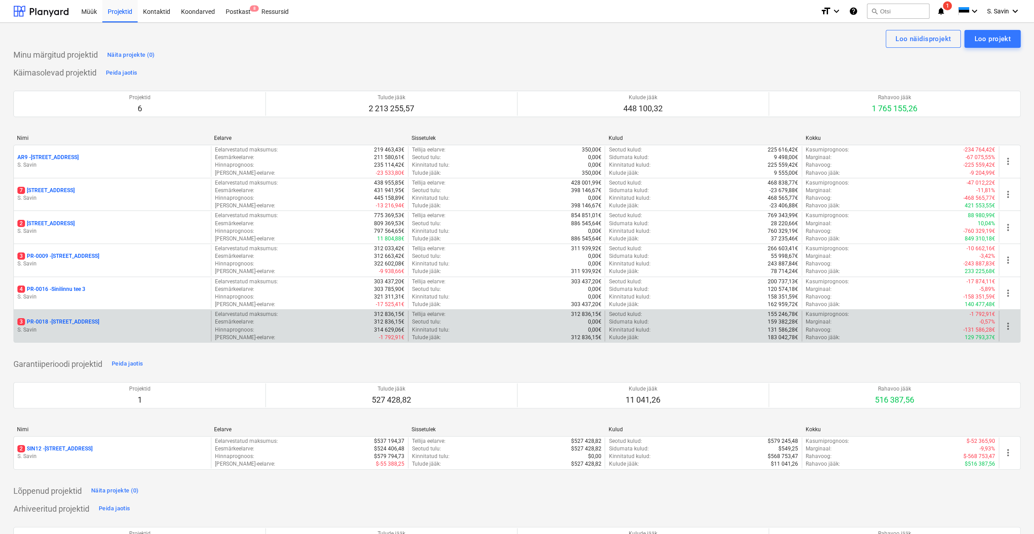
click at [80, 326] on p "S. Savin" at bounding box center [112, 330] width 190 height 8
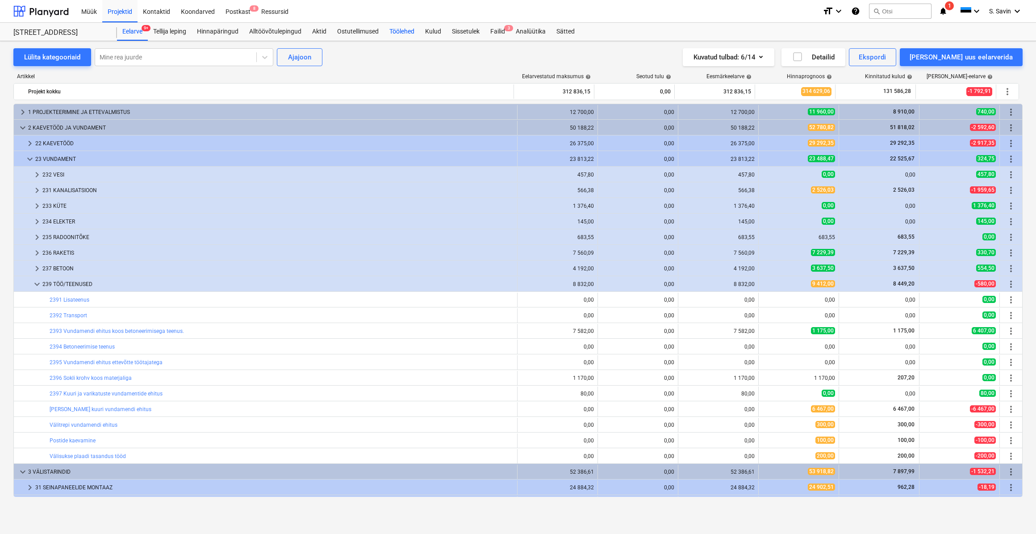
click at [410, 35] on div "Töölehed" at bounding box center [402, 32] width 36 height 18
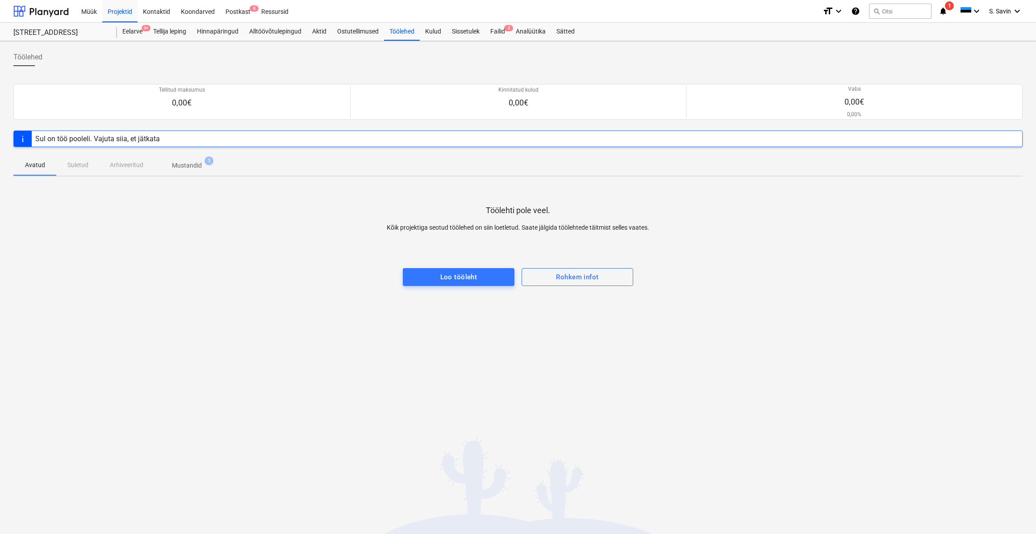
click at [197, 167] on p "Mustandid" at bounding box center [187, 165] width 30 height 9
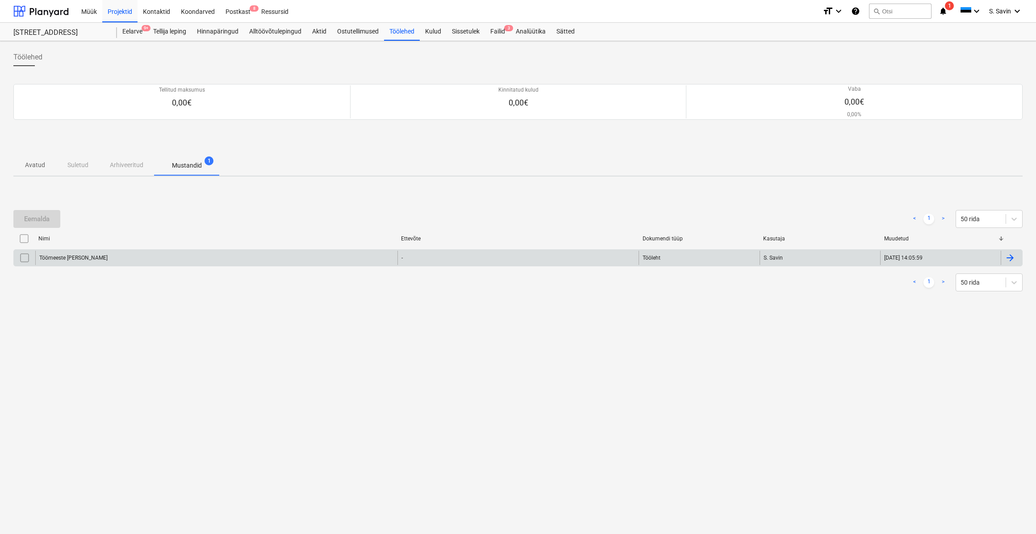
click at [126, 258] on div "Töömeeste arvestus Matso" at bounding box center [216, 258] width 362 height 14
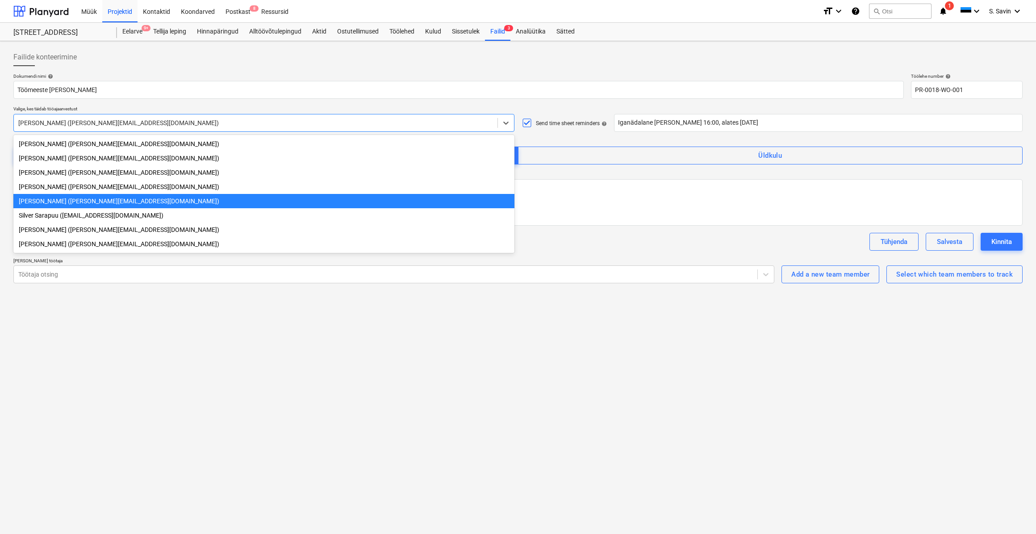
click at [192, 118] on div at bounding box center [255, 122] width 475 height 9
click at [535, 60] on div "Failide konteerimine" at bounding box center [518, 57] width 1010 height 18
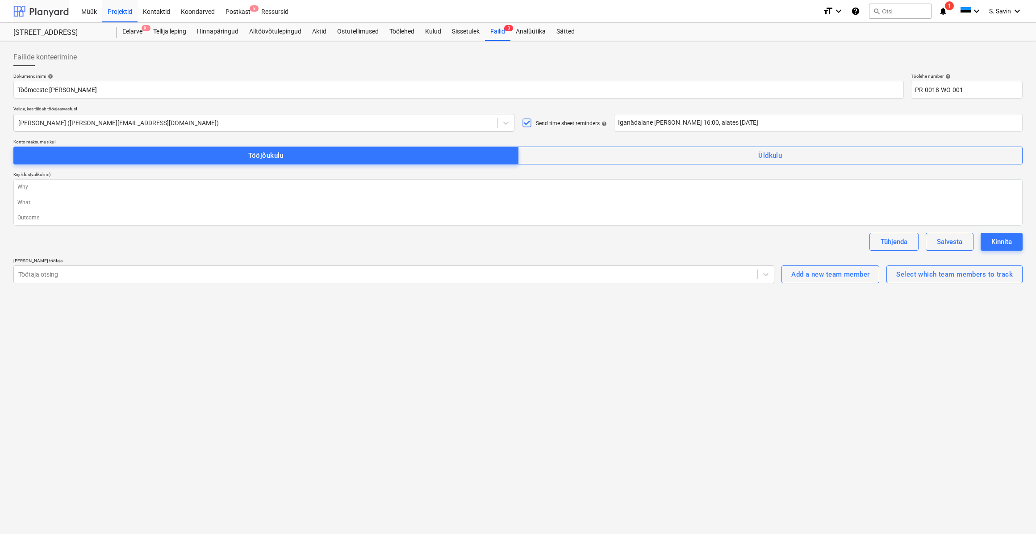
click at [59, 13] on div at bounding box center [40, 11] width 55 height 22
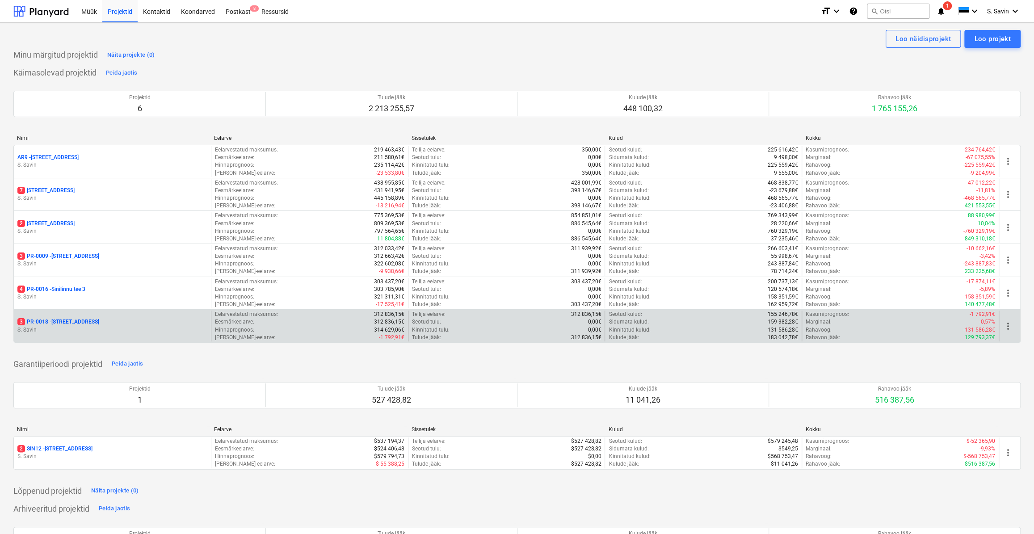
click at [79, 327] on p "S. Savin" at bounding box center [112, 330] width 190 height 8
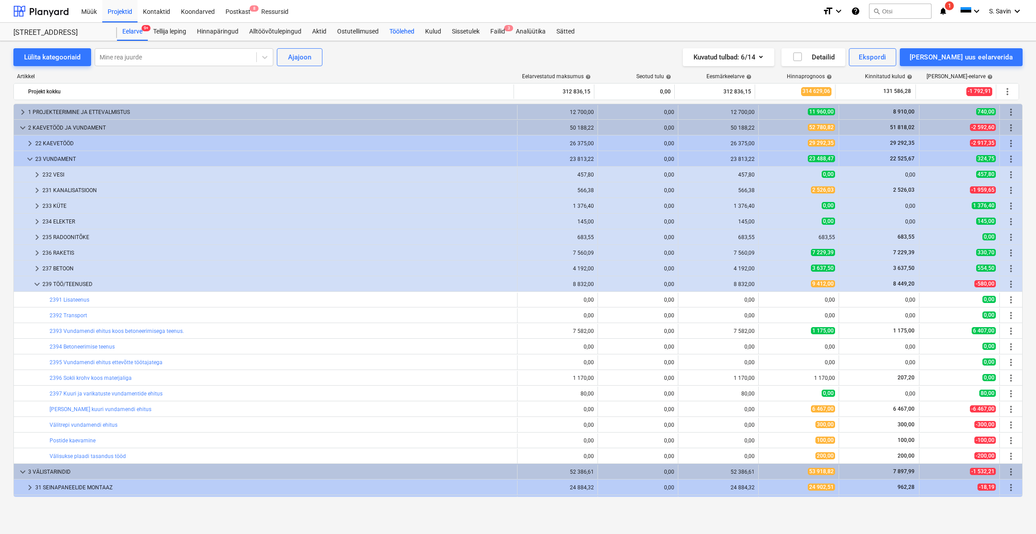
click at [412, 34] on div "Töölehed" at bounding box center [402, 32] width 36 height 18
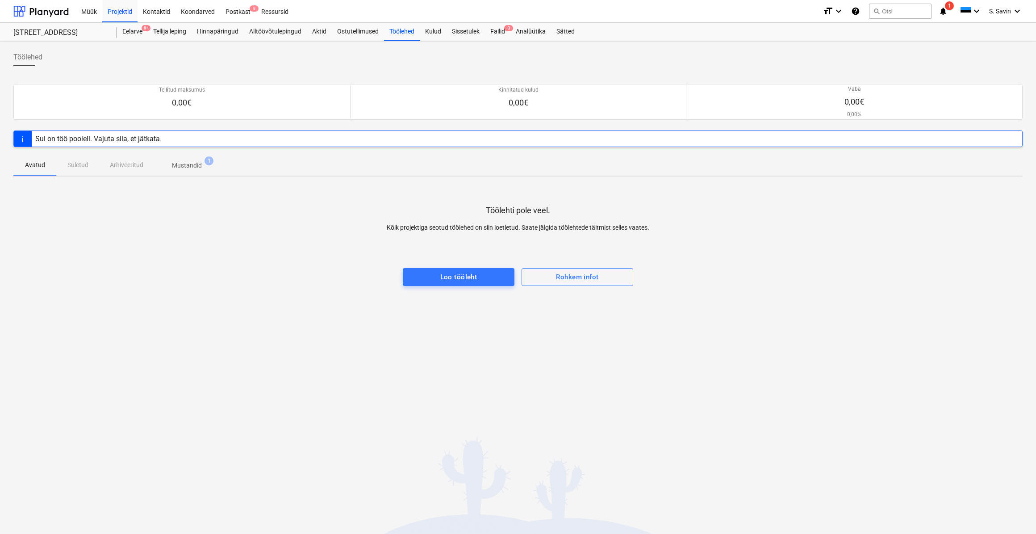
click at [191, 164] on p "Mustandid" at bounding box center [187, 165] width 30 height 9
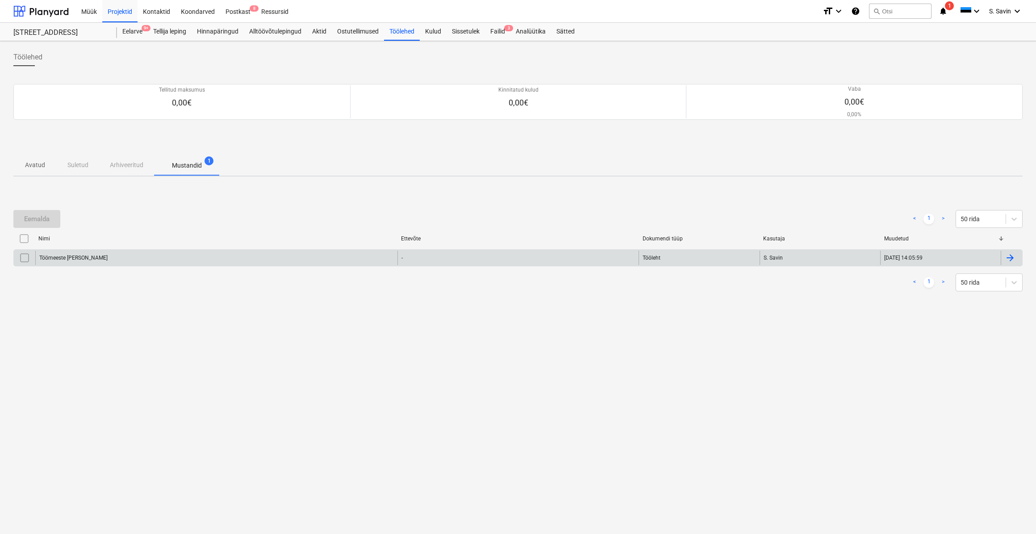
click at [152, 259] on div "Töömeeste arvestus Matso" at bounding box center [216, 258] width 362 height 14
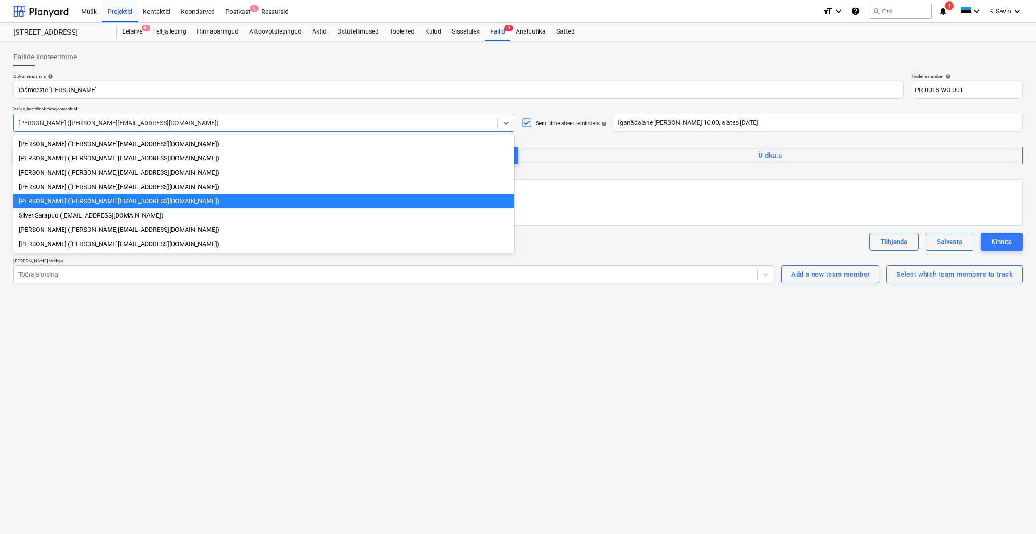
click at [88, 126] on div at bounding box center [255, 122] width 475 height 9
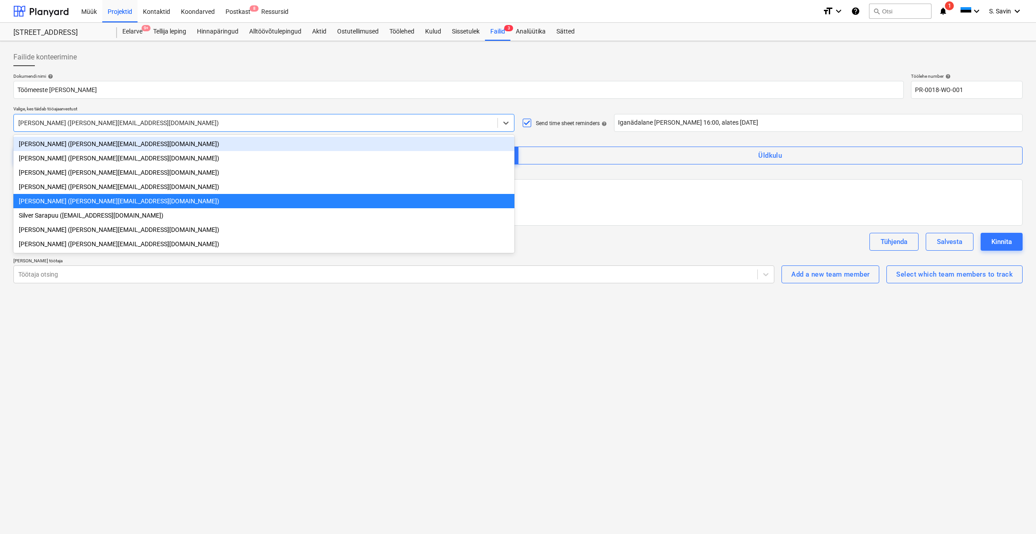
click at [500, 58] on div "Failide konteerimine" at bounding box center [518, 57] width 1010 height 18
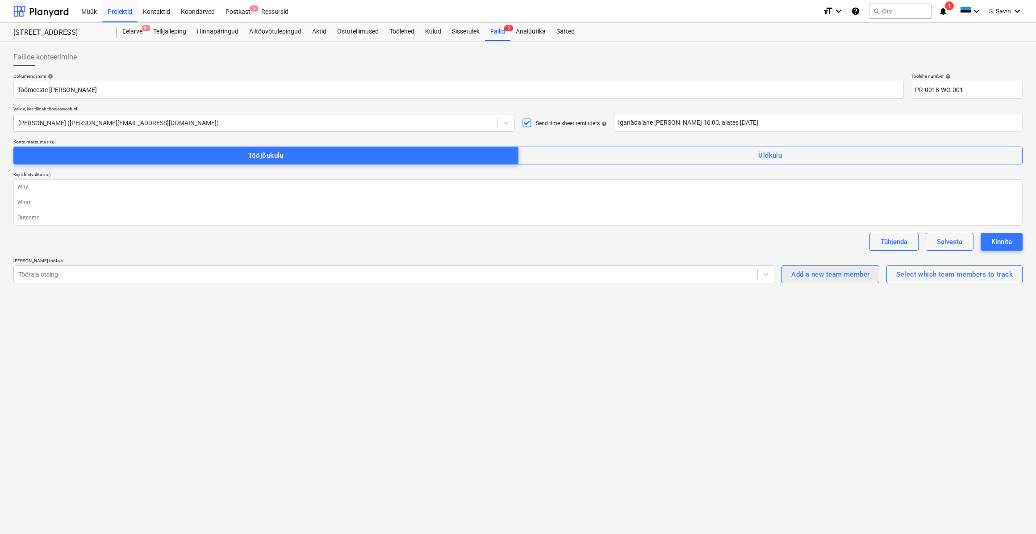
click at [815, 277] on div "Add a new team member" at bounding box center [831, 274] width 78 height 12
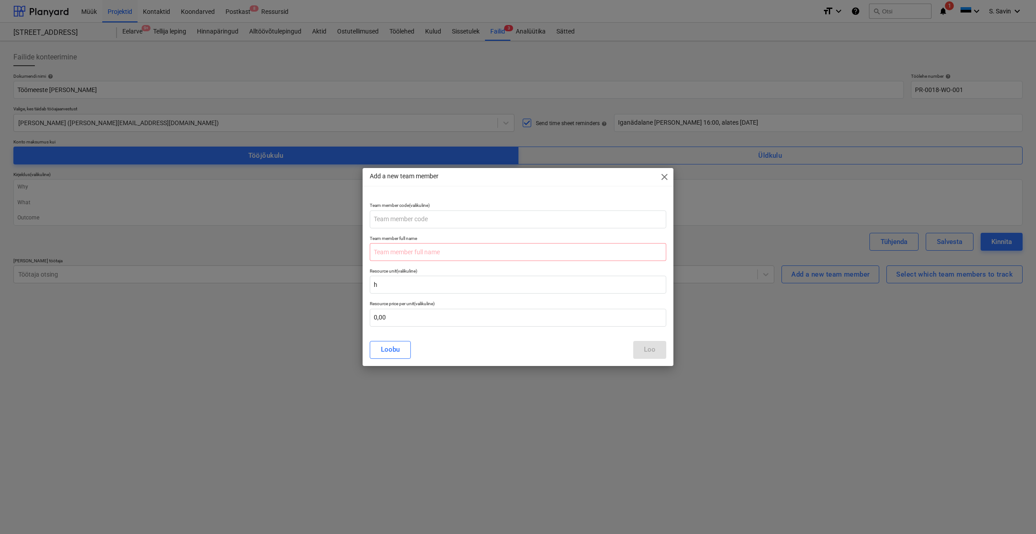
click at [664, 179] on span "close" at bounding box center [664, 177] width 11 height 11
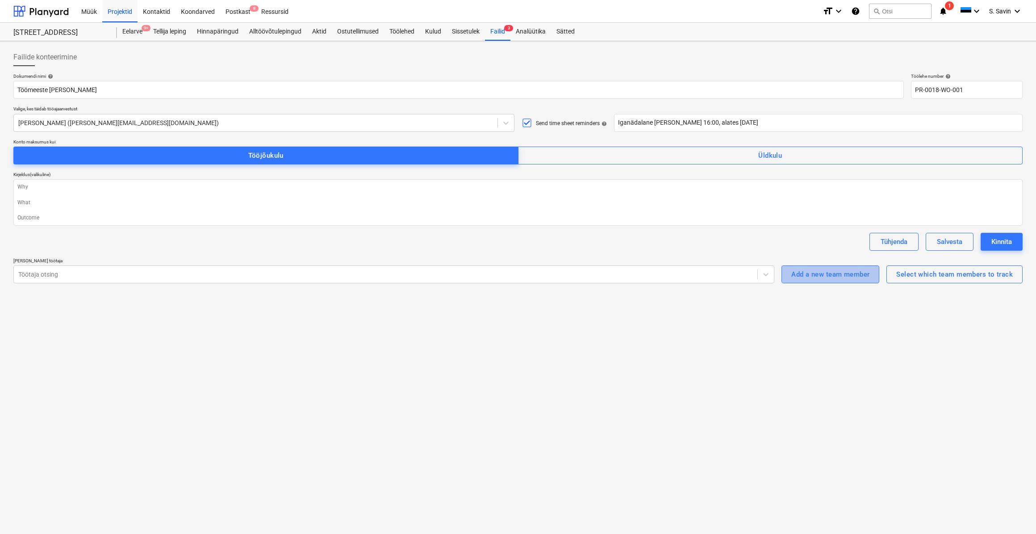
click at [830, 276] on div "Add a new team member" at bounding box center [831, 274] width 78 height 12
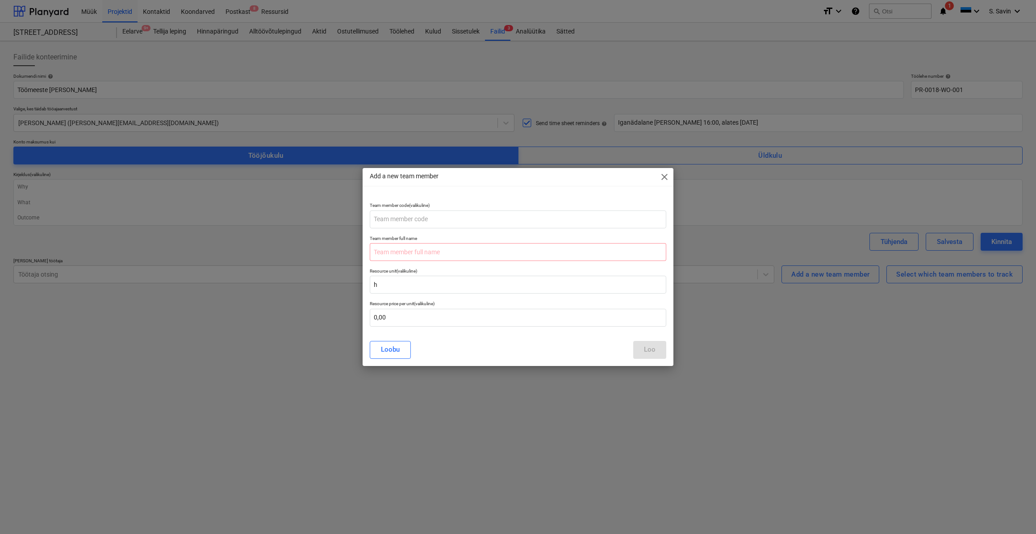
click at [663, 180] on span "close" at bounding box center [664, 177] width 11 height 11
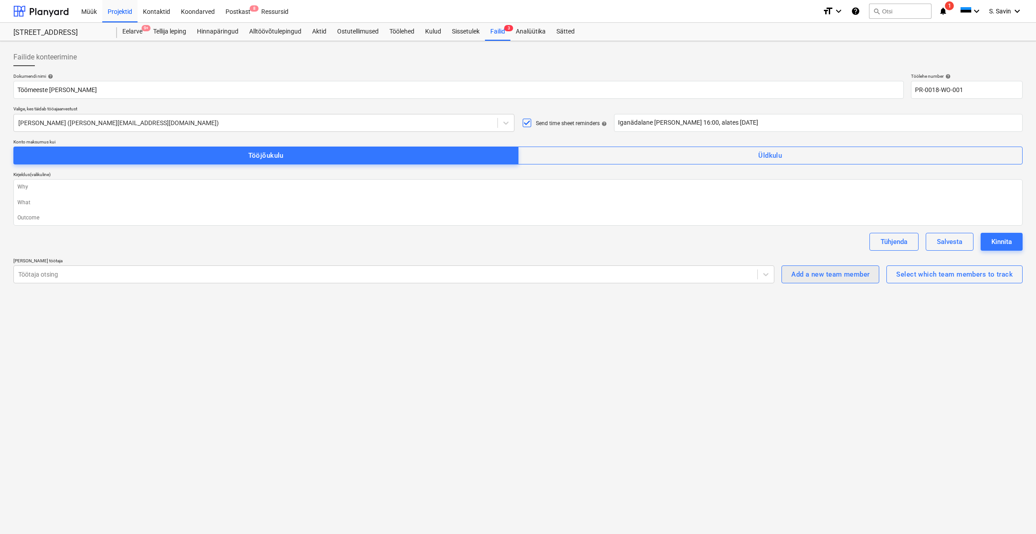
click at [793, 277] on div "Add a new team member" at bounding box center [831, 274] width 78 height 12
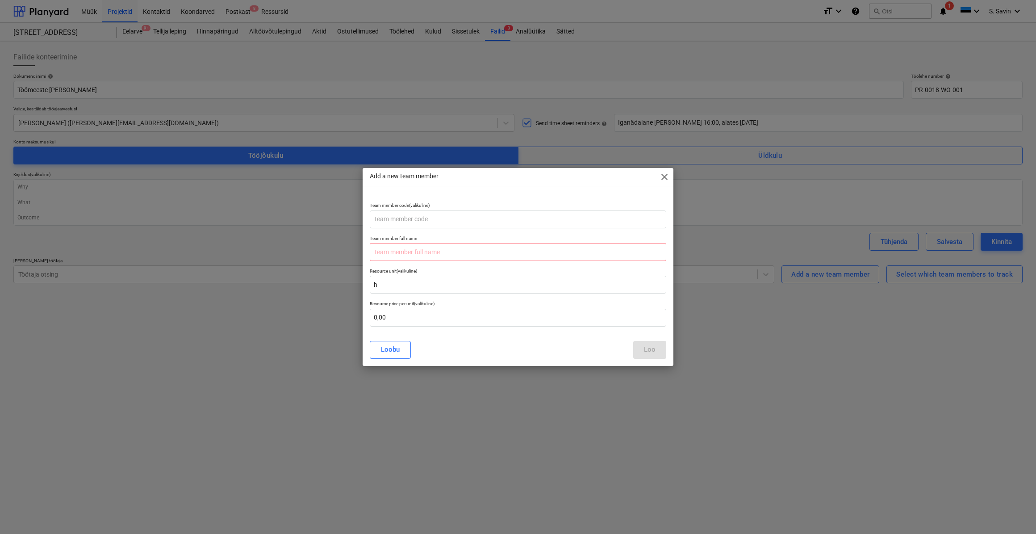
click at [662, 180] on span "close" at bounding box center [664, 177] width 11 height 11
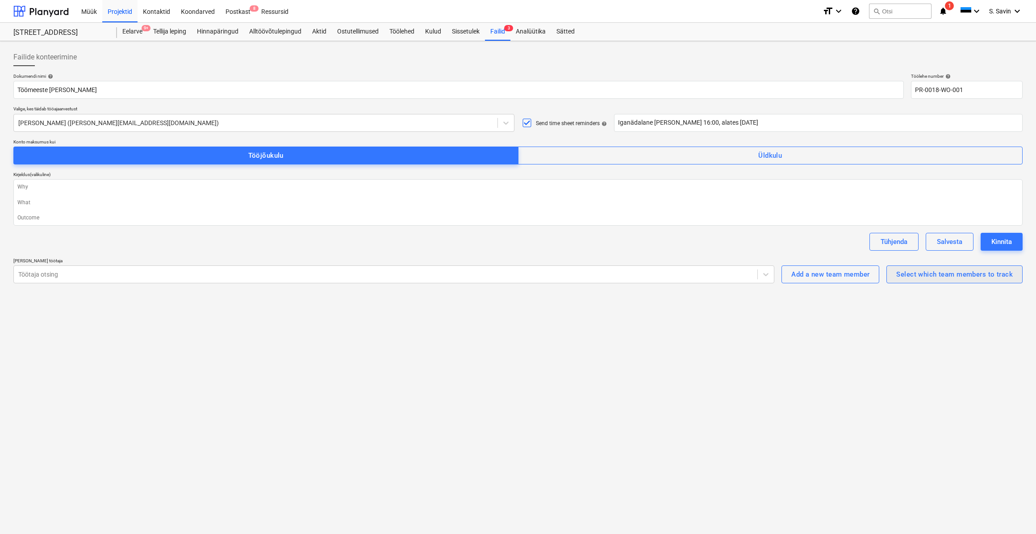
click at [1009, 277] on div "Select which team members to track" at bounding box center [955, 274] width 117 height 12
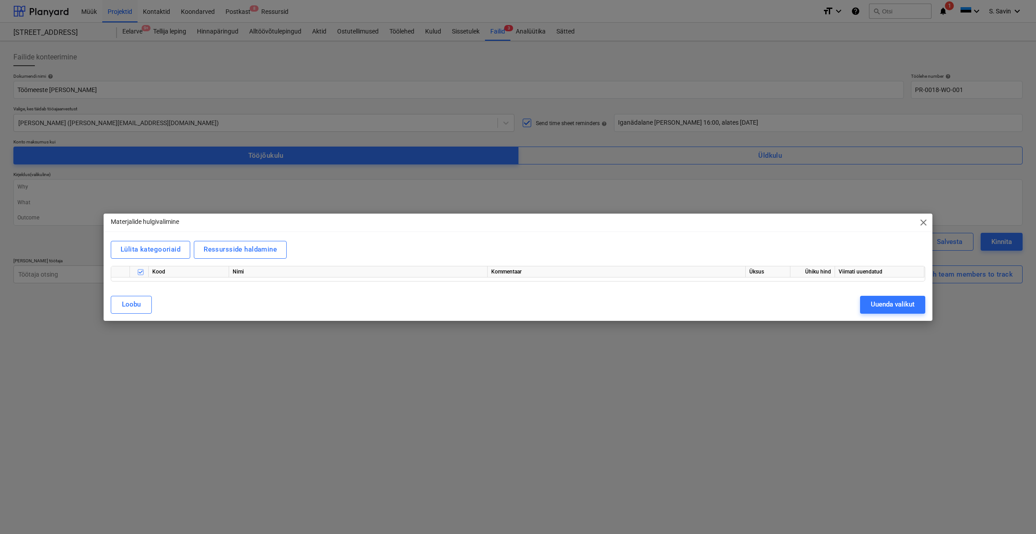
click at [920, 220] on span "close" at bounding box center [924, 222] width 11 height 11
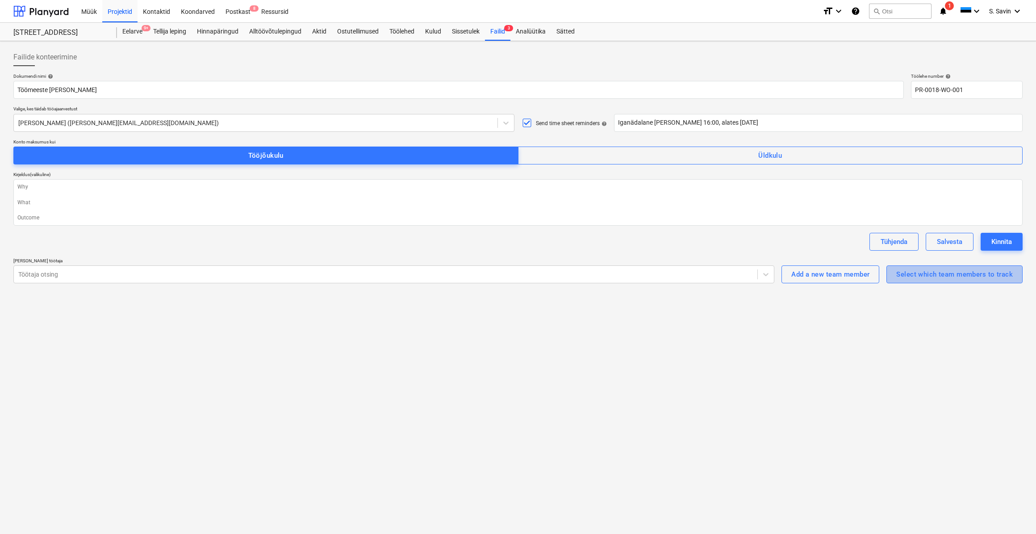
click at [928, 276] on div "Select which team members to track" at bounding box center [955, 274] width 117 height 12
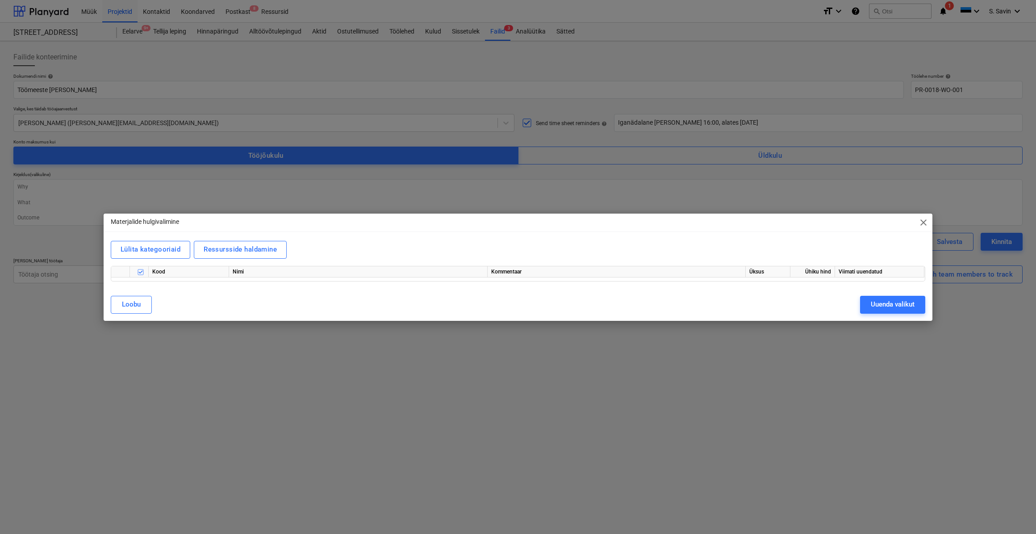
click at [920, 222] on span "close" at bounding box center [924, 222] width 11 height 11
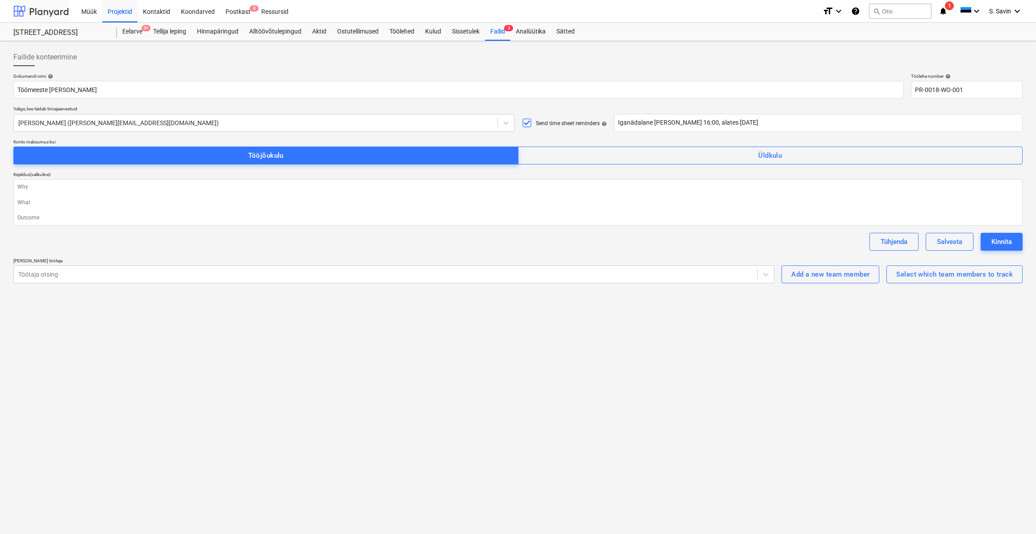
click at [47, 4] on div at bounding box center [40, 11] width 55 height 22
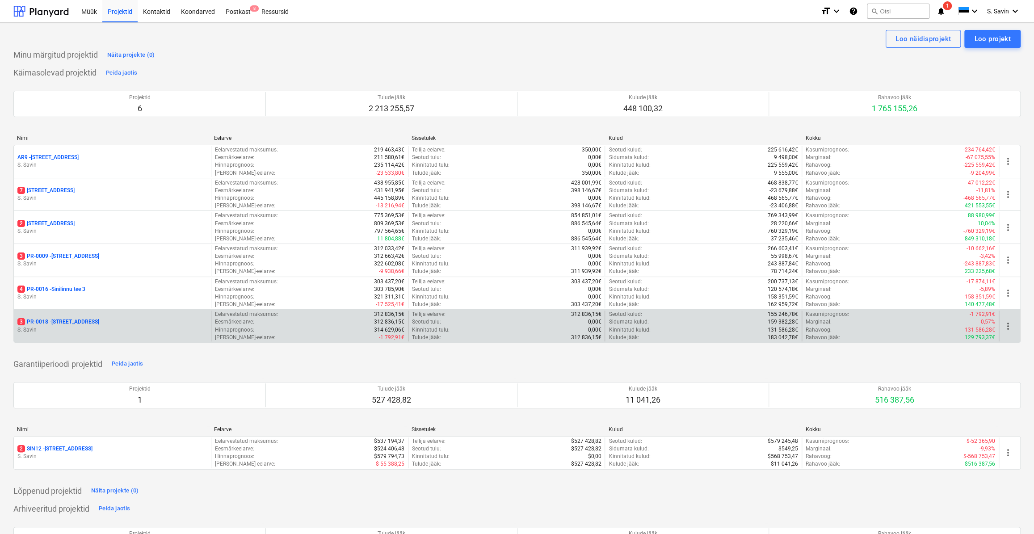
click at [205, 322] on div "3 PR-0018 - Matso tee 9" at bounding box center [112, 322] width 190 height 8
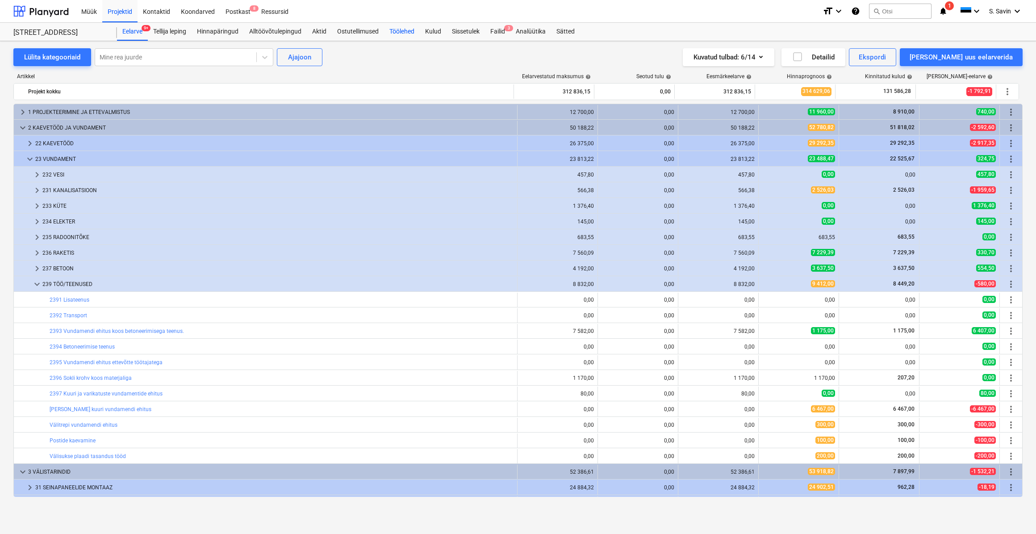
click at [401, 33] on div "Töölehed" at bounding box center [402, 32] width 36 height 18
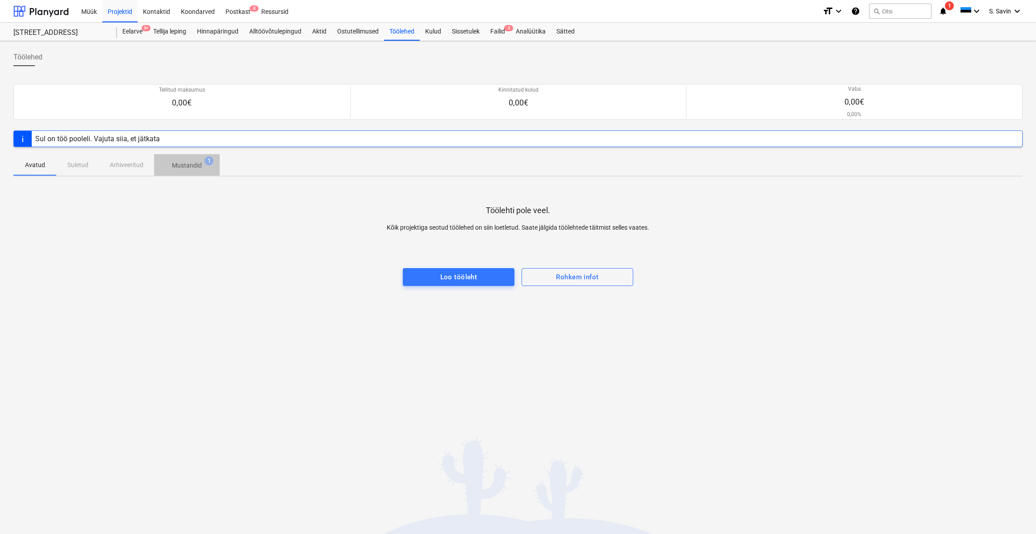
click at [183, 170] on span "Mustandid 1" at bounding box center [187, 165] width 66 height 16
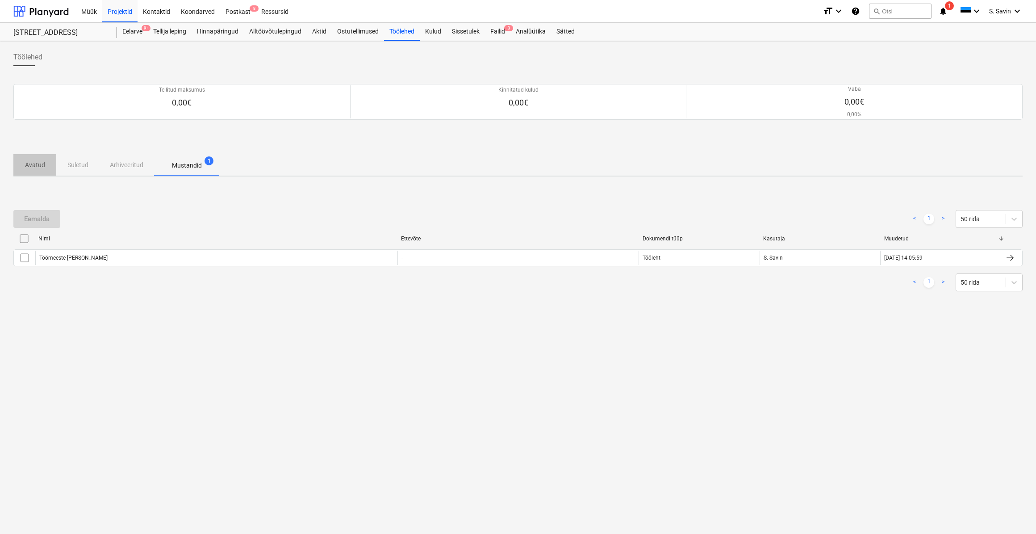
click at [38, 165] on p "Avatud" at bounding box center [34, 164] width 21 height 9
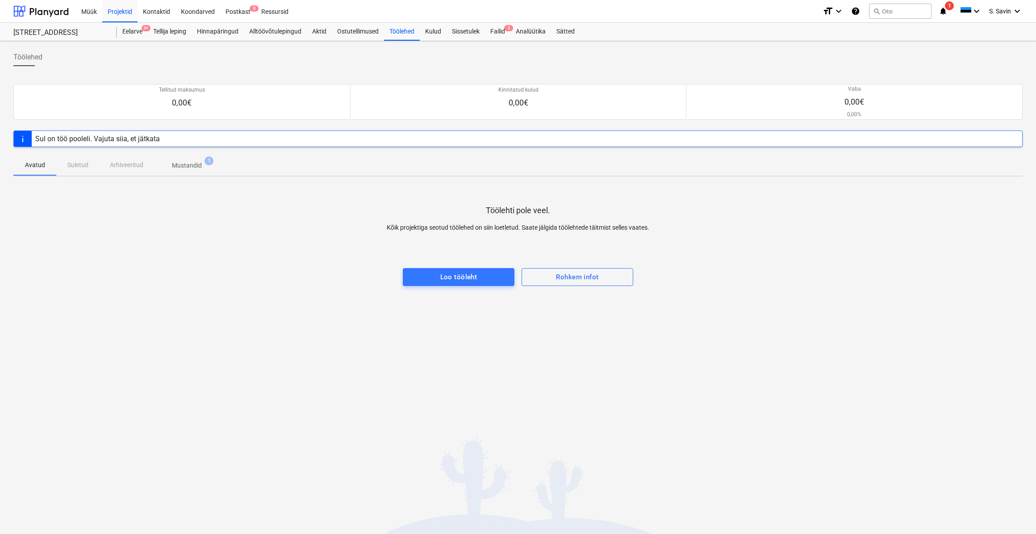
click at [197, 168] on p "Mustandid" at bounding box center [187, 165] width 30 height 9
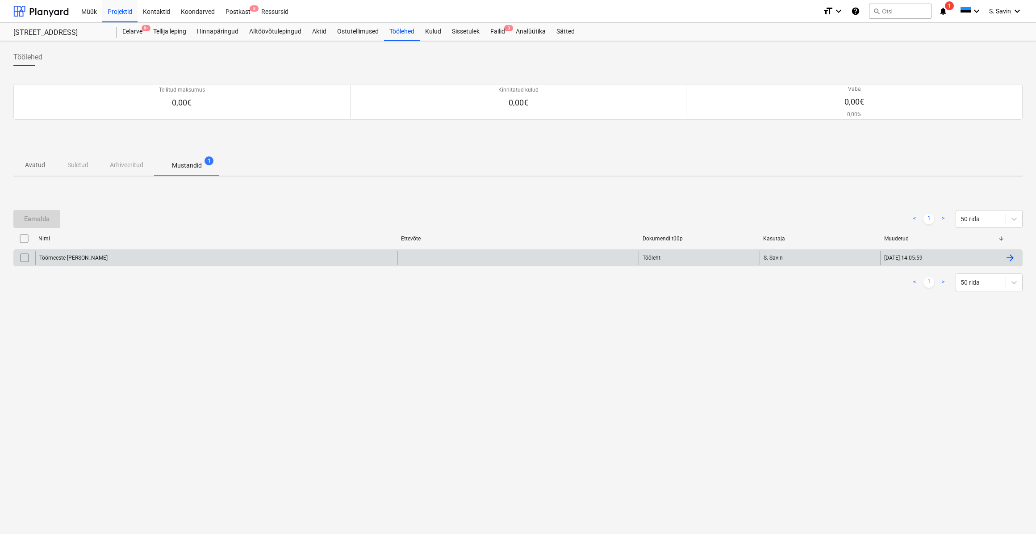
click at [353, 260] on div "Töömeeste [PERSON_NAME]" at bounding box center [216, 258] width 362 height 14
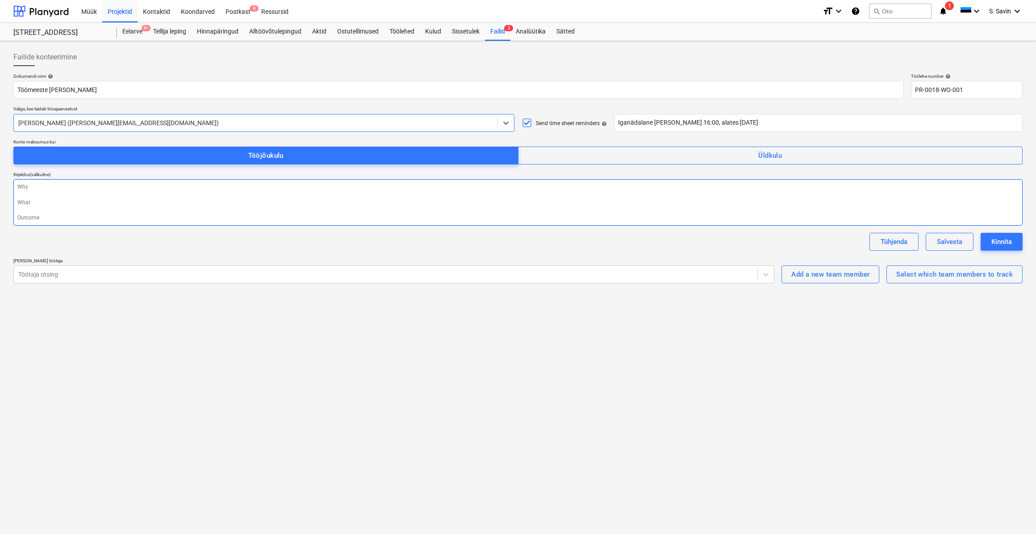
click at [49, 197] on textarea at bounding box center [518, 202] width 1010 height 46
click at [32, 186] on textarea at bounding box center [518, 202] width 1010 height 46
click at [21, 204] on textarea at bounding box center [518, 202] width 1010 height 46
click at [28, 218] on textarea at bounding box center [518, 202] width 1010 height 46
click at [26, 185] on textarea at bounding box center [518, 202] width 1010 height 46
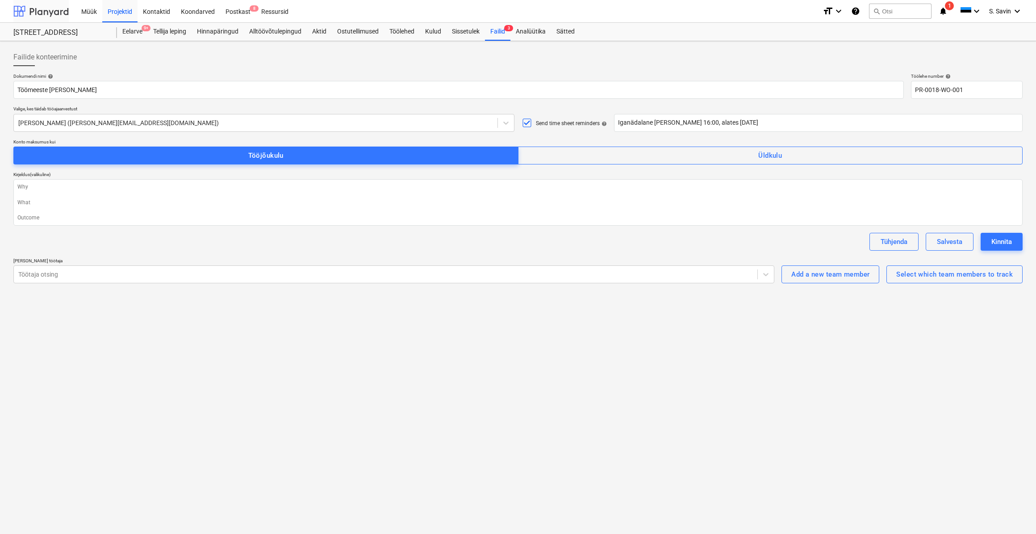
click at [47, 12] on div at bounding box center [40, 11] width 55 height 22
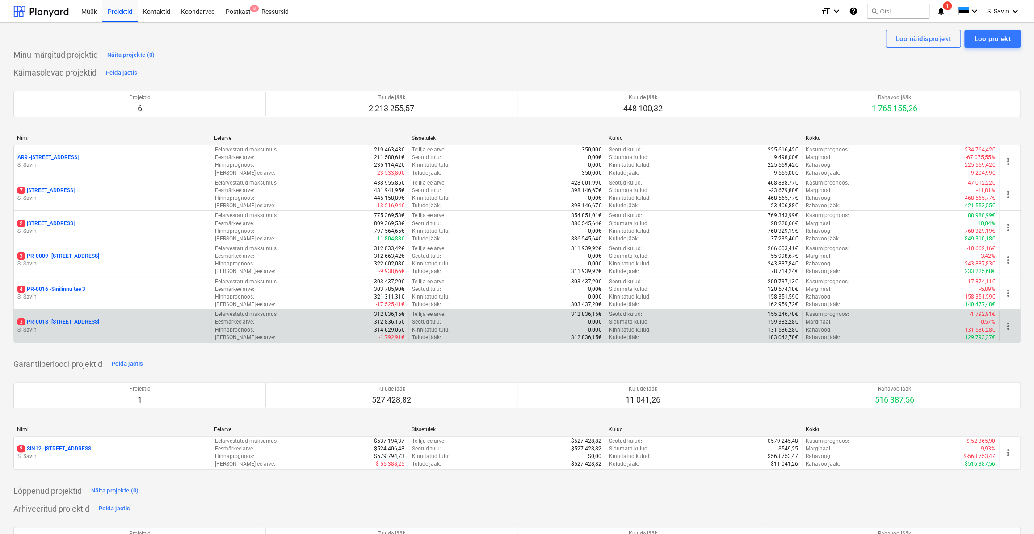
click at [80, 327] on p "S. Savin" at bounding box center [112, 330] width 190 height 8
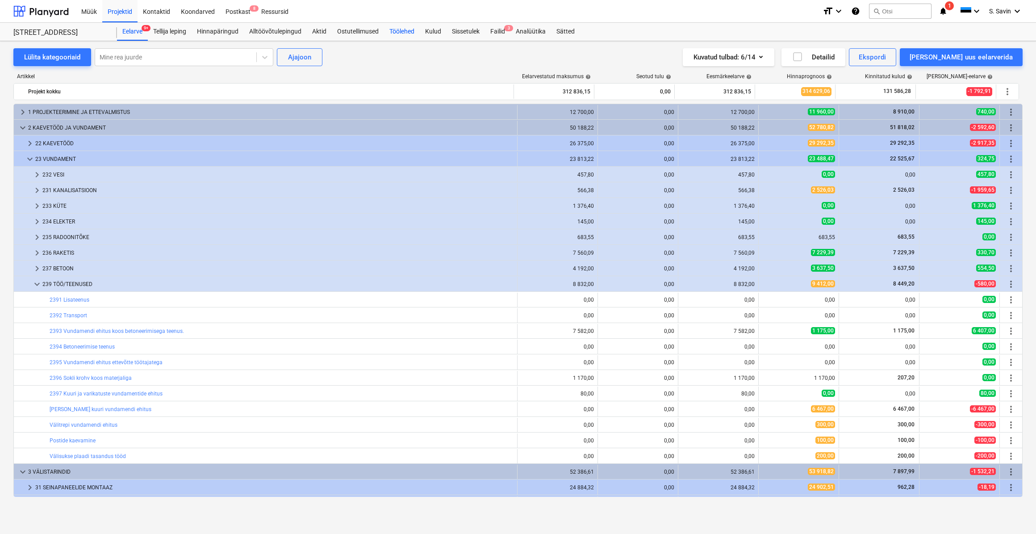
click at [399, 34] on div "Töölehed" at bounding box center [402, 32] width 36 height 18
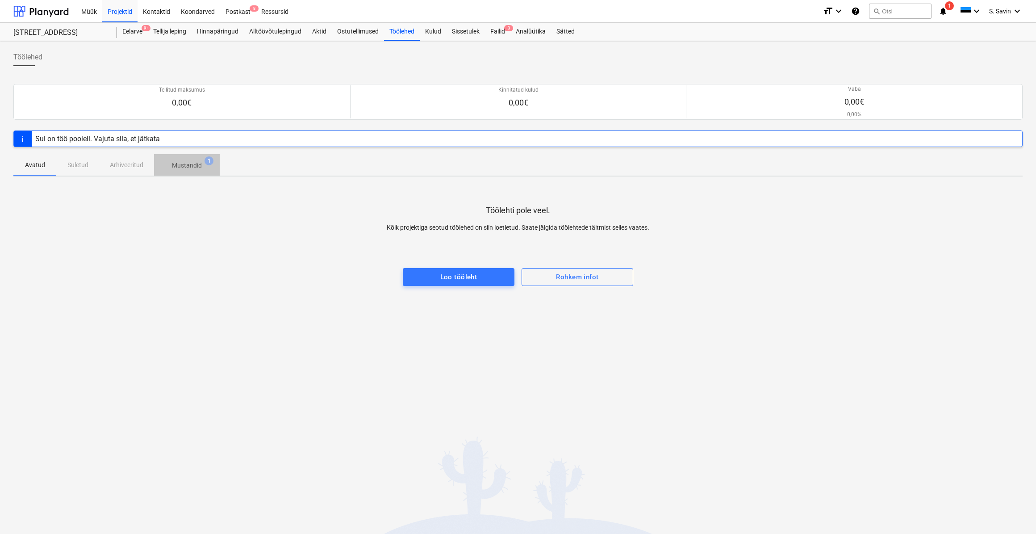
click at [188, 165] on p "Mustandid" at bounding box center [187, 165] width 30 height 9
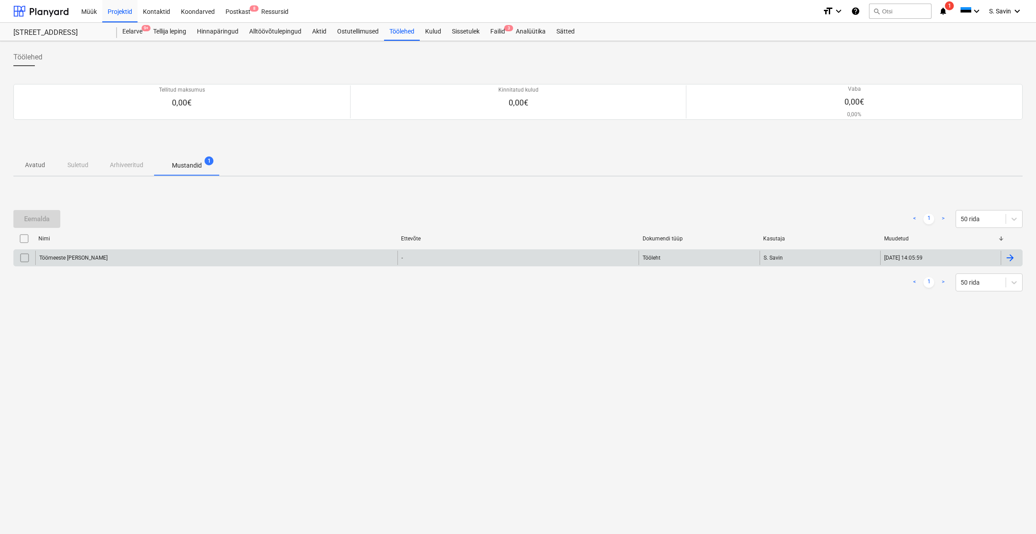
click at [230, 256] on div "Töömeeste [PERSON_NAME]" at bounding box center [216, 258] width 362 height 14
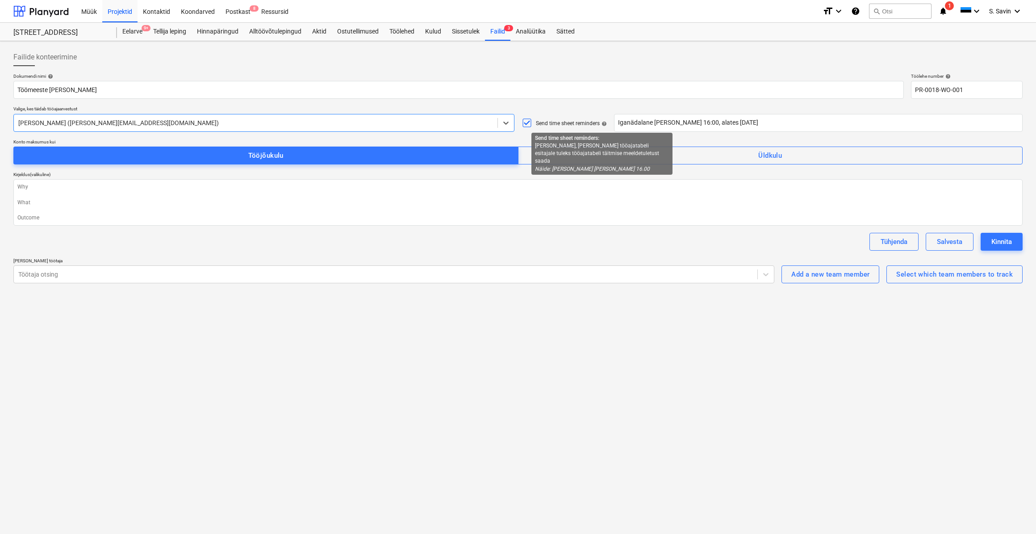
click at [605, 125] on span "help" at bounding box center [603, 123] width 7 height 5
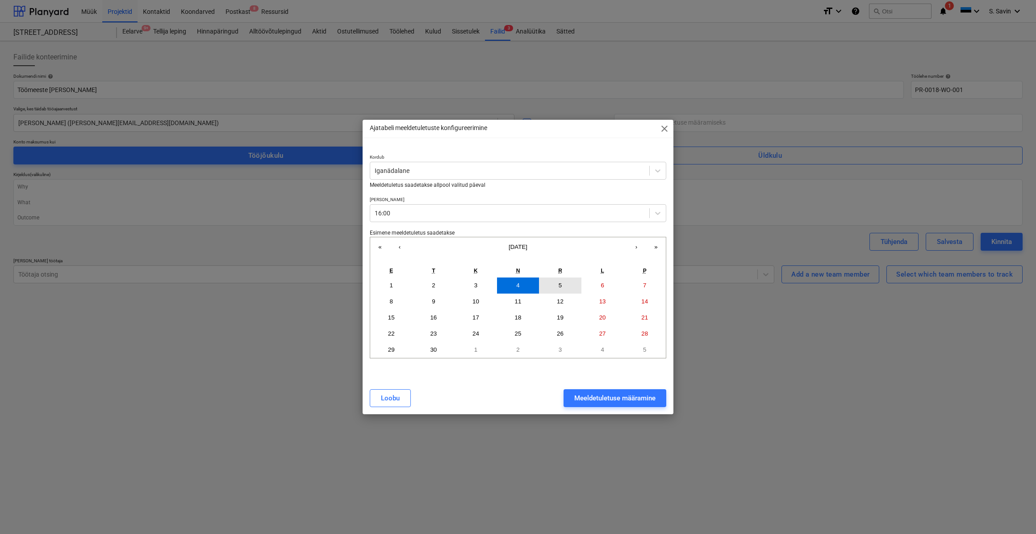
click at [564, 288] on button "5" at bounding box center [560, 285] width 42 height 16
click at [605, 397] on div "Meeldetuletuse määramine" at bounding box center [615, 398] width 81 height 12
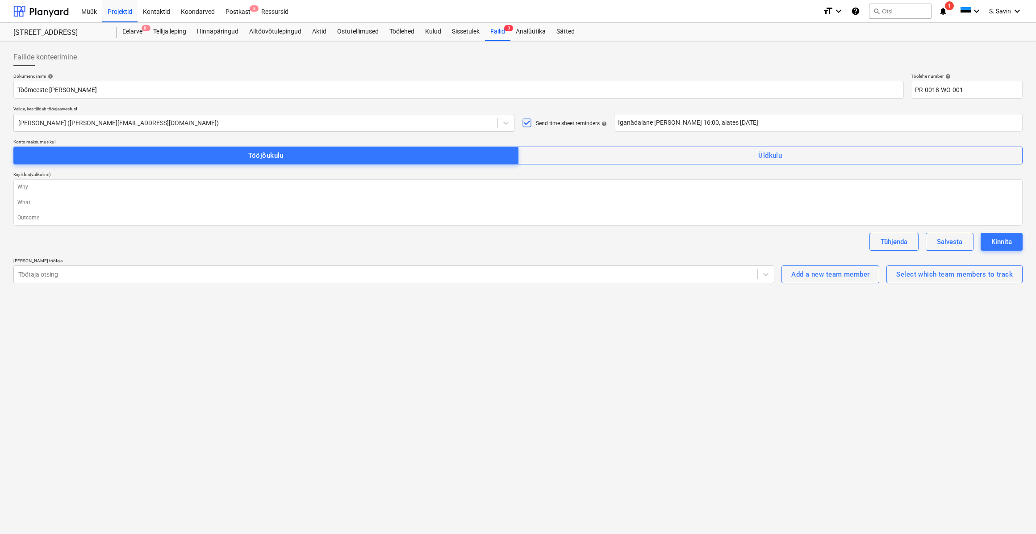
type textarea "x"
type input "Iganädalane kell 16:00, alates Fri, 05.09.2025"
click at [510, 326] on div "Failide konteerimine Dokumendi nimi help Töömeeste arvestus Matso Töölehe numbe…" at bounding box center [518, 287] width 1036 height 493
click at [397, 34] on div "Töölehed" at bounding box center [402, 32] width 36 height 18
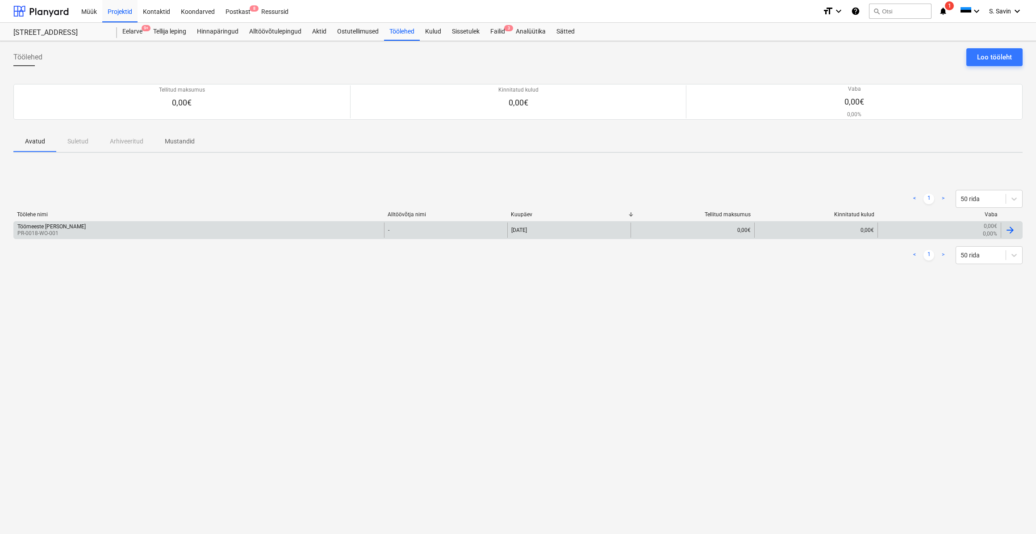
click at [214, 231] on div "Töömeeste arvestus Matso PR-0018-WO-001" at bounding box center [199, 229] width 370 height 15
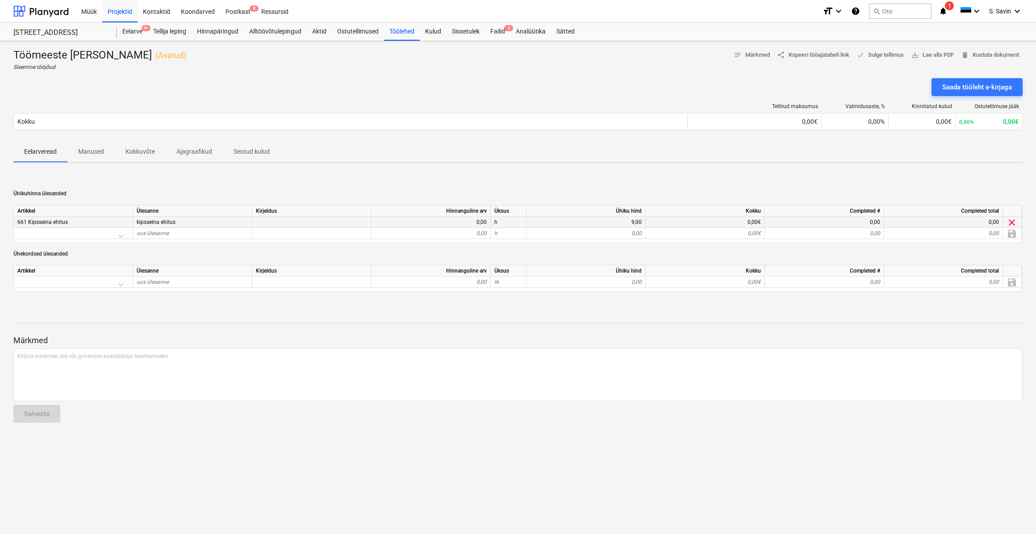
click at [157, 219] on span "kipsseina ehitus" at bounding box center [156, 222] width 39 height 6
click at [192, 192] on p "Ühikuhinna ülesanded" at bounding box center [518, 194] width 1010 height 8
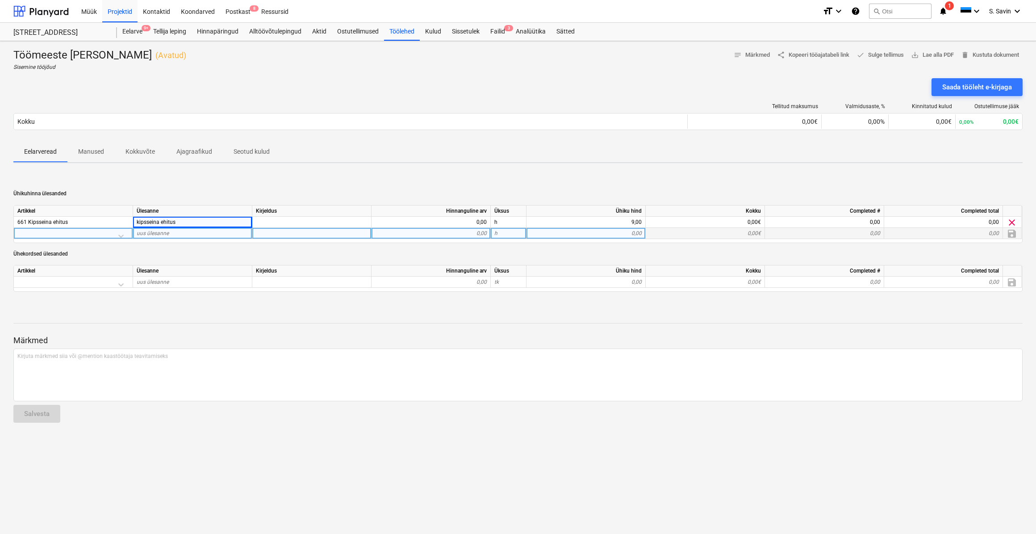
click at [112, 234] on div at bounding box center [73, 236] width 112 height 16
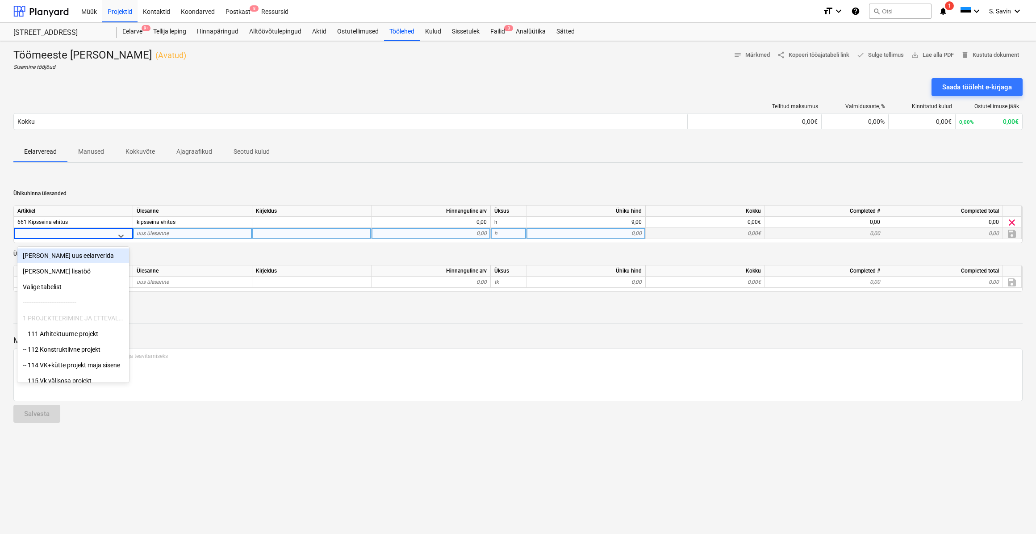
click at [91, 257] on div "[PERSON_NAME] uus eelarverida" at bounding box center [73, 255] width 112 height 14
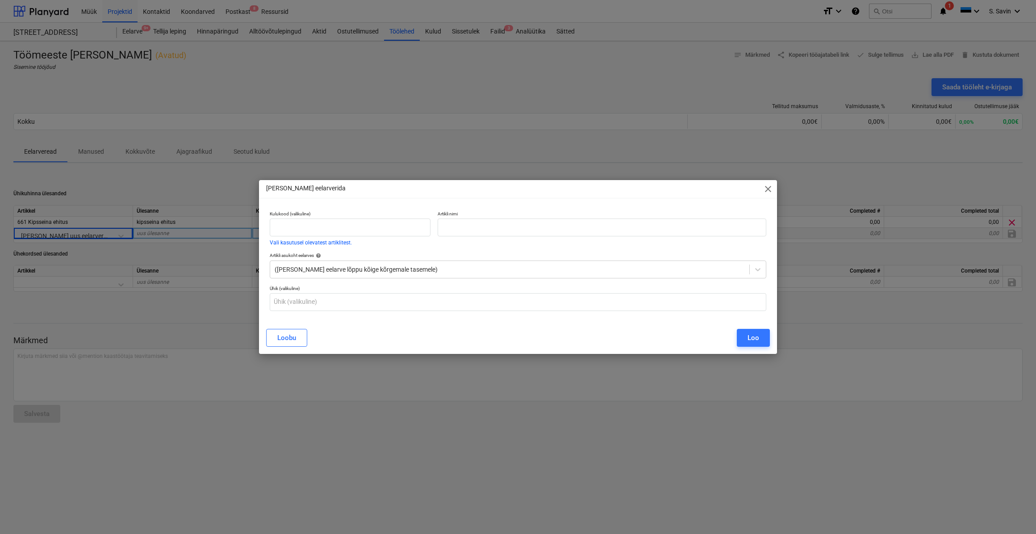
click at [772, 190] on span "close" at bounding box center [768, 189] width 11 height 11
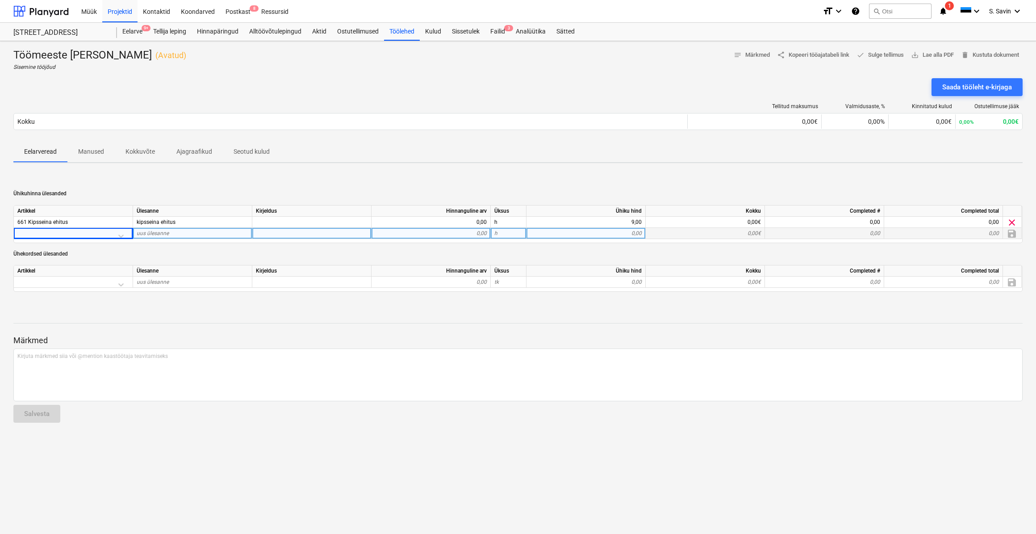
click at [112, 237] on div at bounding box center [73, 236] width 112 height 16
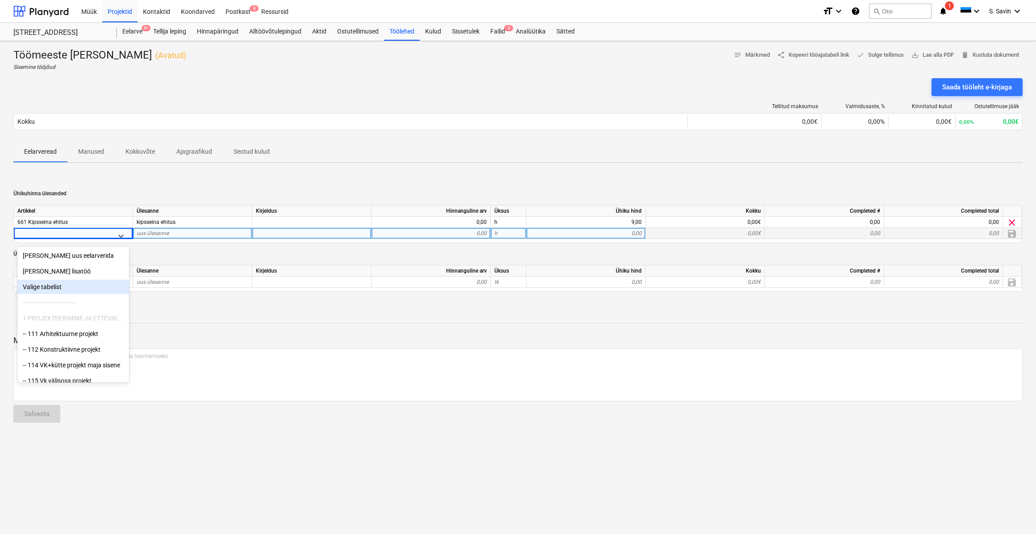
click at [75, 289] on div "Valige tabelist" at bounding box center [73, 287] width 112 height 14
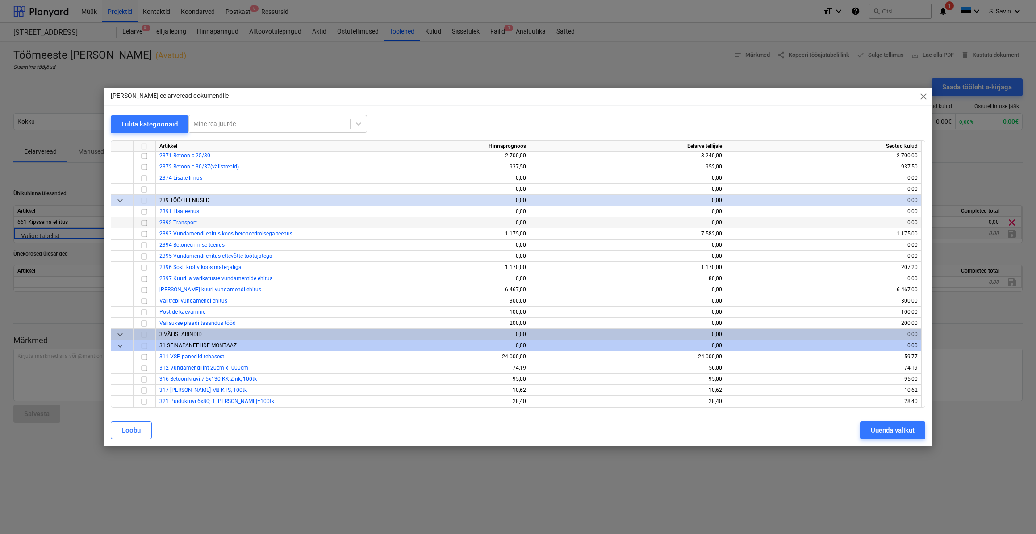
scroll to position [1300, 0]
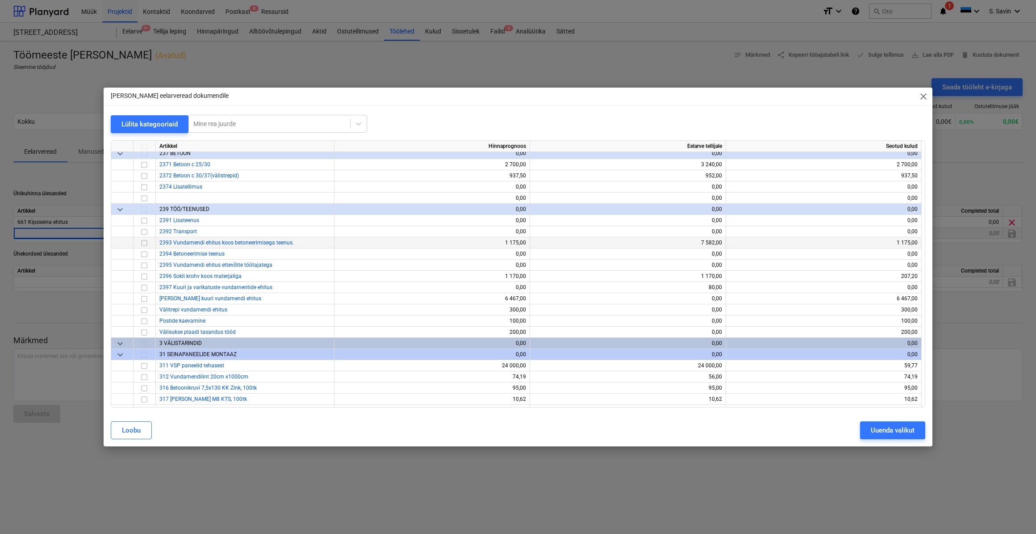
click at [141, 242] on input "checkbox" at bounding box center [144, 242] width 11 height 11
click at [904, 430] on div "Uuenda valikut" at bounding box center [893, 430] width 44 height 12
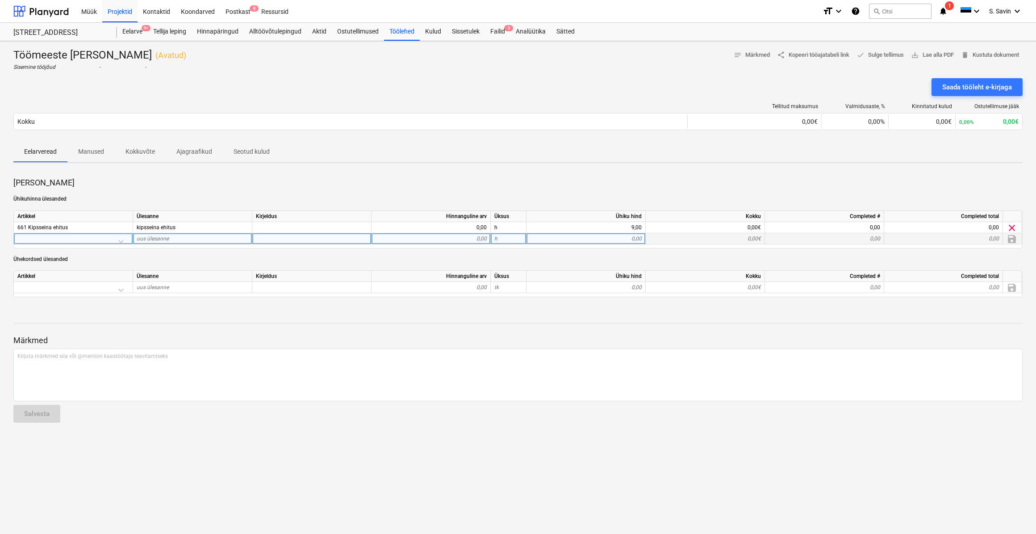
click at [126, 243] on div at bounding box center [73, 241] width 112 height 16
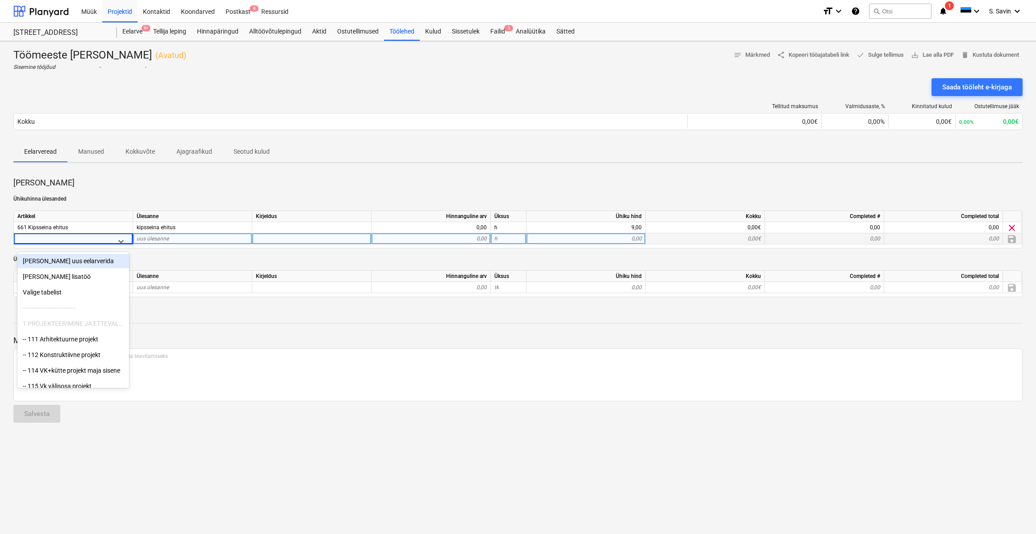
click at [223, 258] on p "Ühekordsed ülesanded" at bounding box center [518, 260] width 1010 height 8
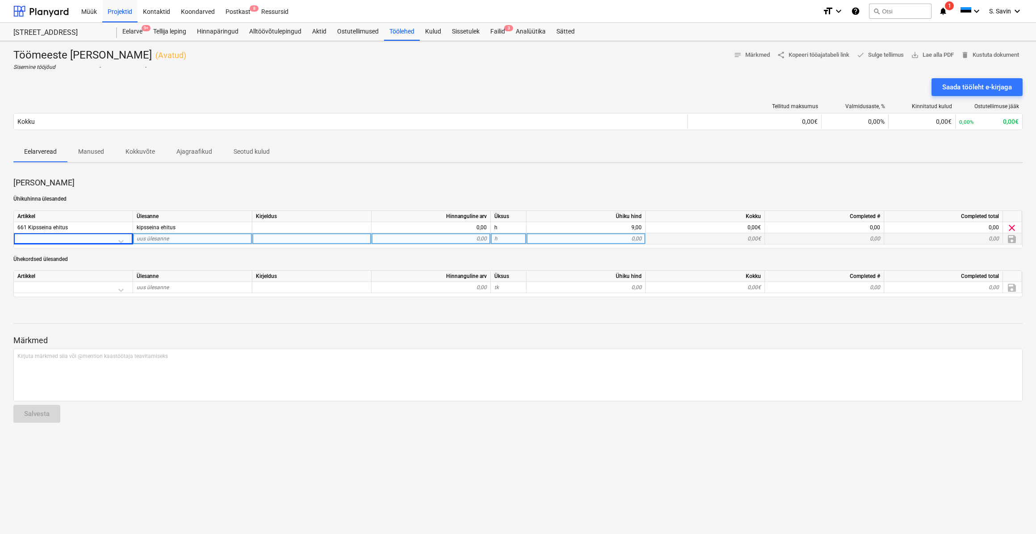
click at [416, 238] on div "0,00" at bounding box center [431, 238] width 112 height 11
click at [268, 172] on div "Vasyl Kabat Ühikuhinna ülesanded Artikkel Ülesanne Kirjeldus Hinnanguline arv Ü…" at bounding box center [518, 237] width 1010 height 134
click at [124, 242] on div at bounding box center [73, 241] width 112 height 16
click at [124, 242] on icon at bounding box center [121, 241] width 9 height 9
click at [159, 190] on div "Vasyl Kabat Ühikuhinna ülesanded Artikkel Ülesanne Kirjeldus Hinnanguline arv Ü…" at bounding box center [518, 236] width 1010 height 119
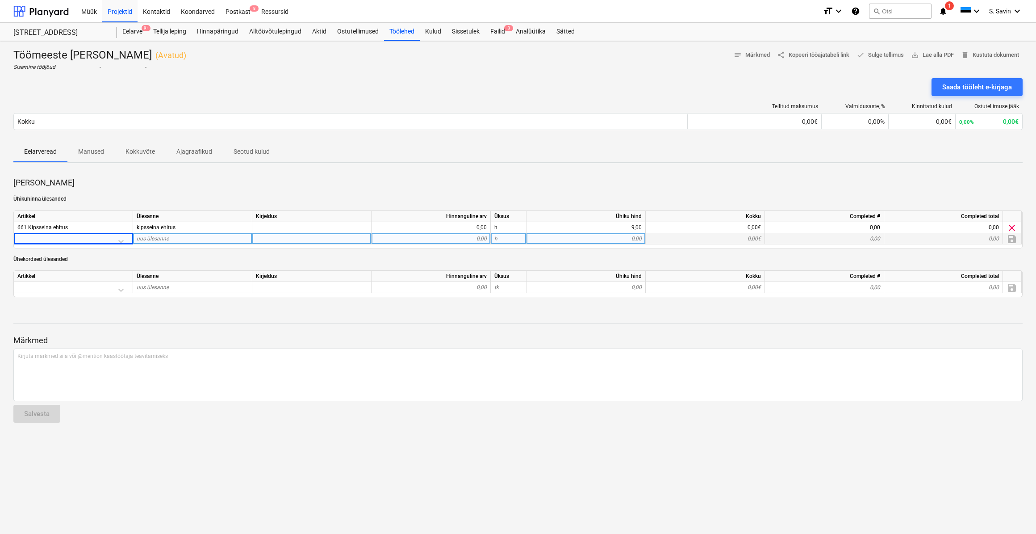
click at [133, 195] on p "Ühikuhinna ülesanded" at bounding box center [518, 199] width 1010 height 8
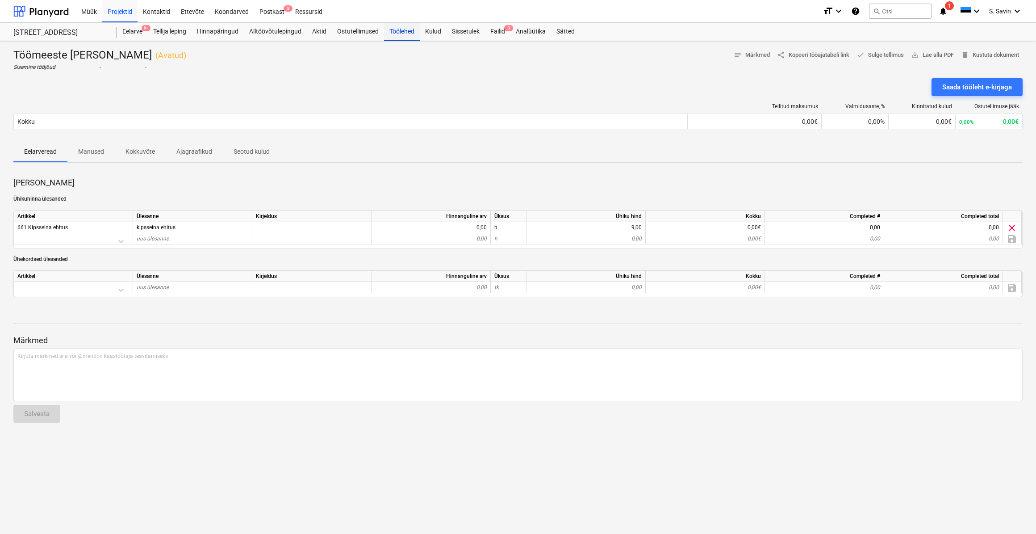
click at [410, 33] on div "Töölehed" at bounding box center [402, 32] width 36 height 18
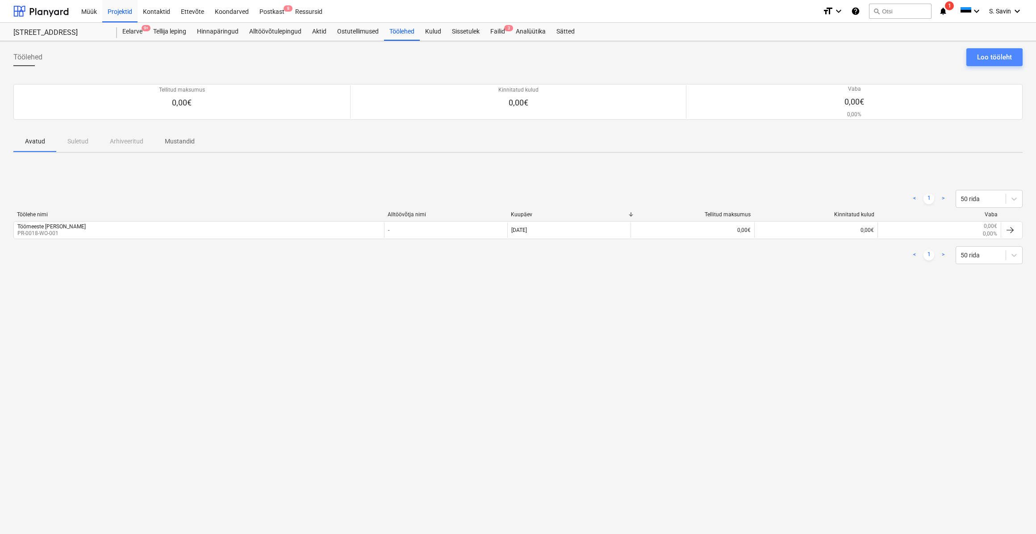
click at [988, 58] on div "Loo tööleht" at bounding box center [994, 57] width 35 height 12
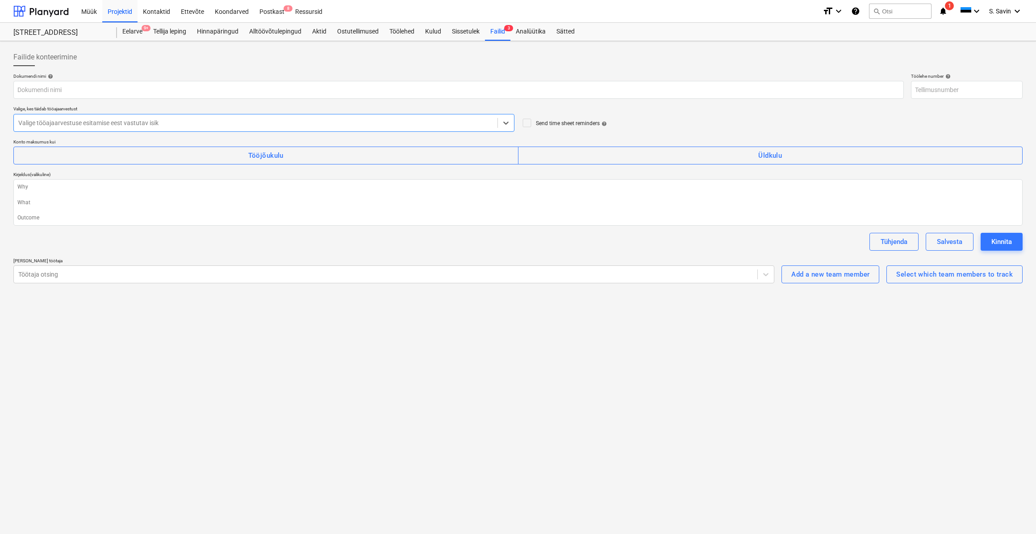
type textarea "x"
type input "PR-0018-WO-002"
click at [194, 122] on div at bounding box center [255, 122] width 475 height 9
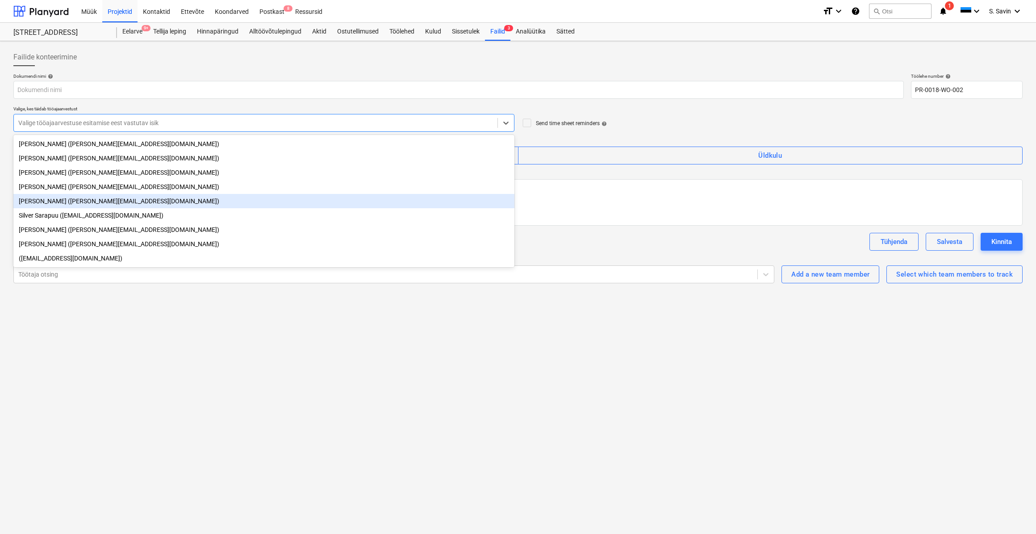
scroll to position [3, 0]
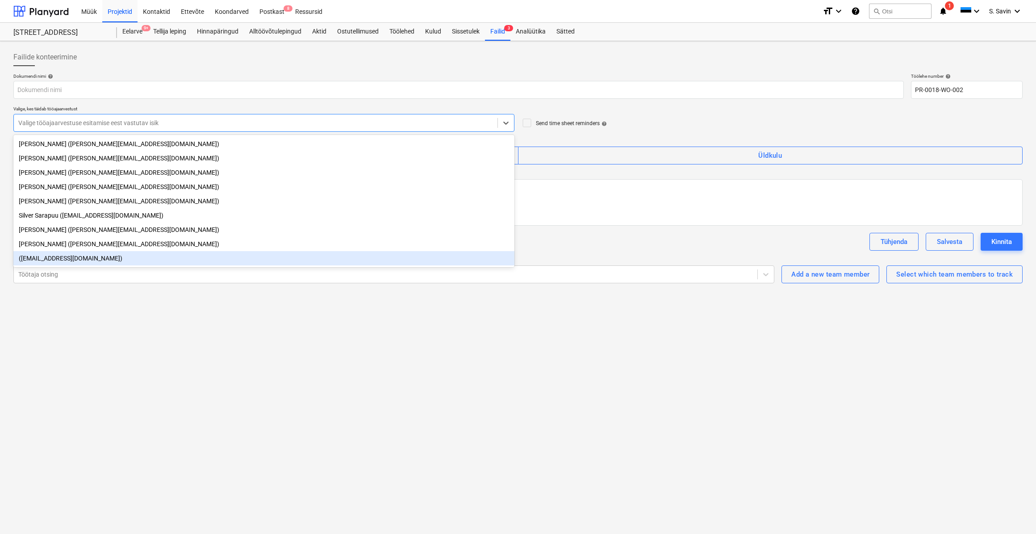
click at [84, 261] on div "([EMAIL_ADDRESS][DOMAIN_NAME])" at bounding box center [263, 258] width 501 height 14
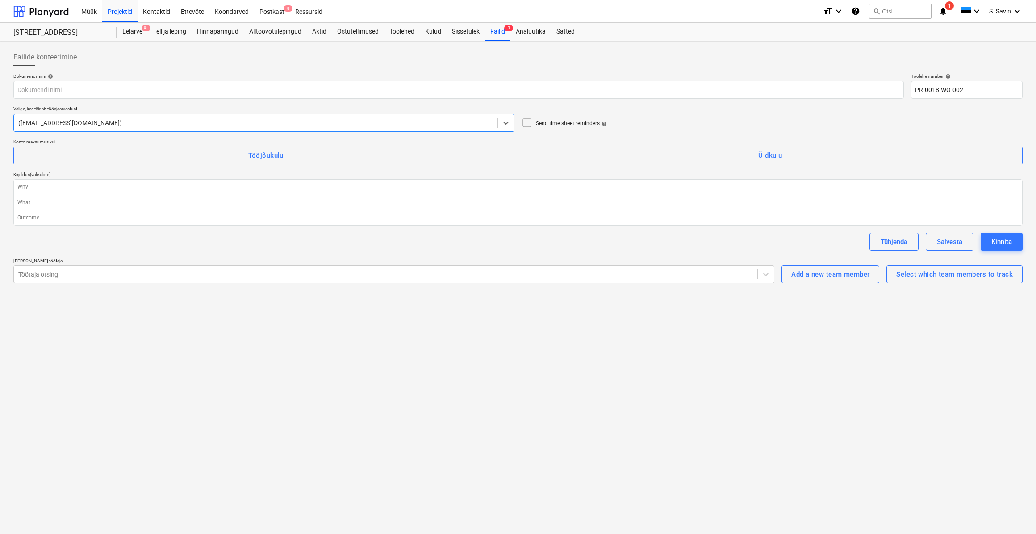
click at [529, 124] on icon at bounding box center [527, 122] width 11 height 11
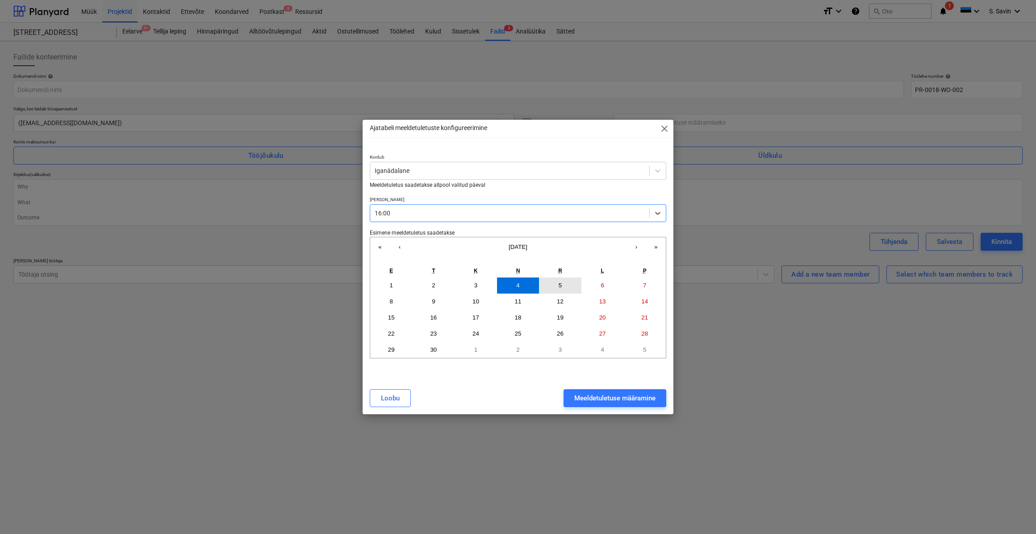
click at [568, 285] on button "5" at bounding box center [560, 285] width 42 height 16
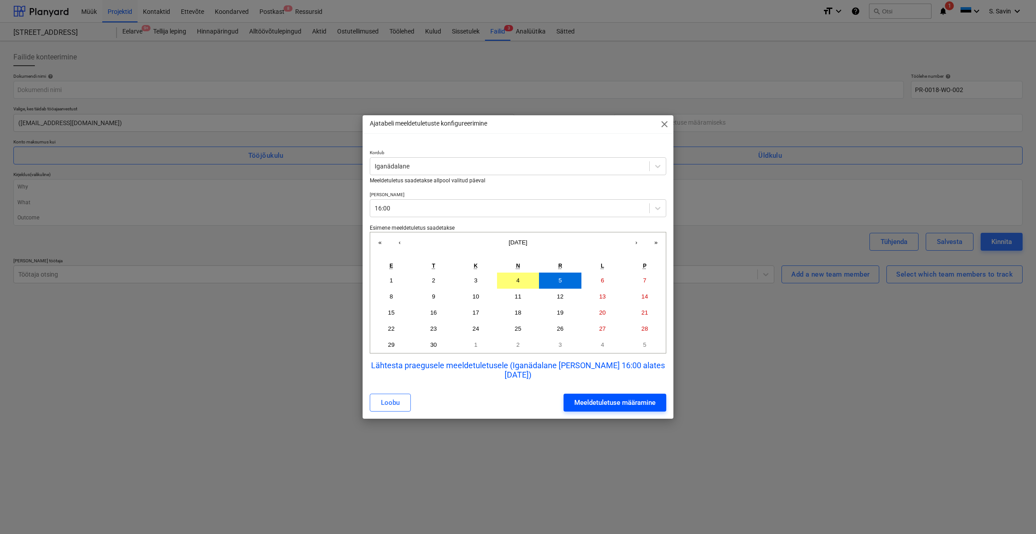
click at [626, 397] on div "Meeldetuletuse määramine" at bounding box center [615, 403] width 81 height 12
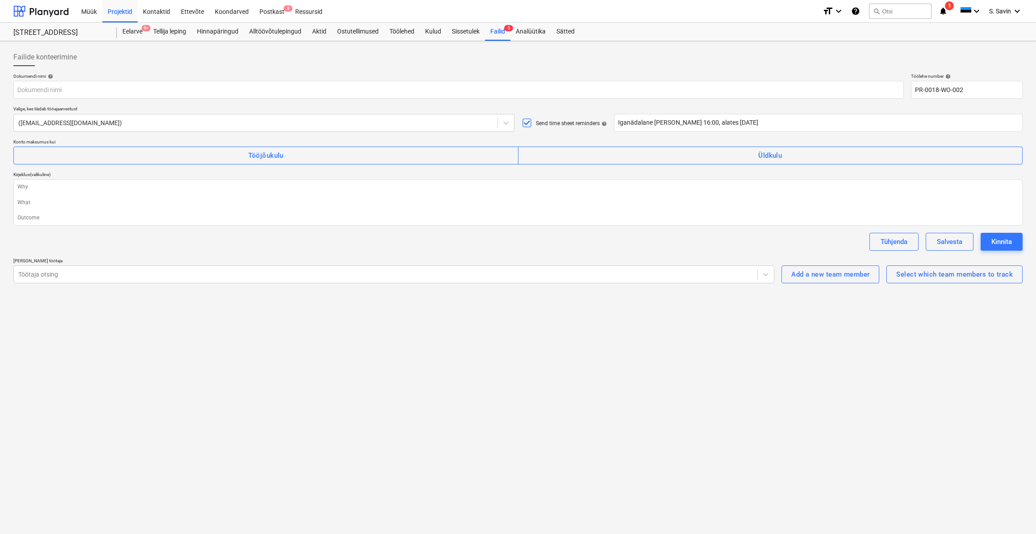
type textarea "x"
type input "Iganädalane [PERSON_NAME] 16:00, alates [DATE]"
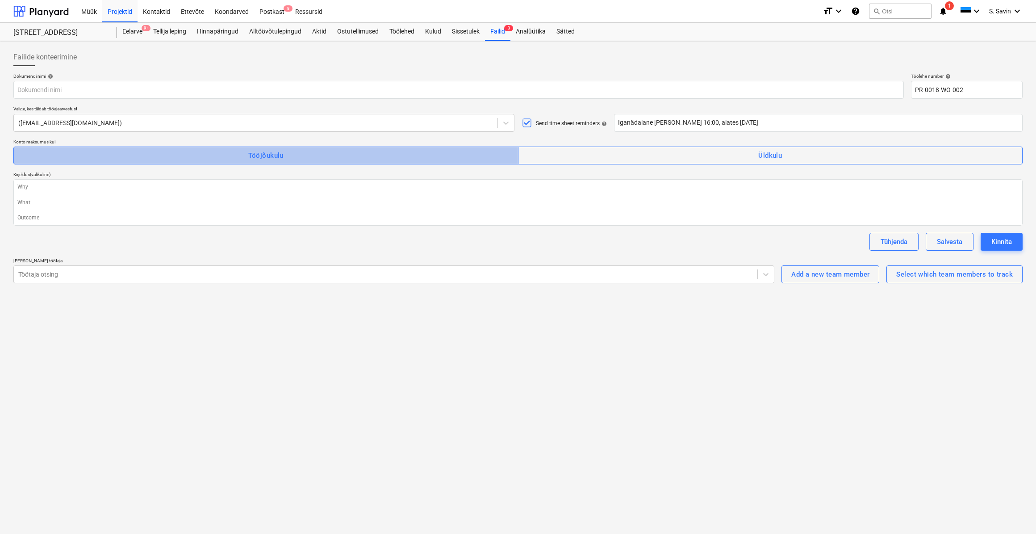
click at [349, 156] on span "Tööjõukulu" at bounding box center [266, 156] width 486 height 12
type textarea "x"
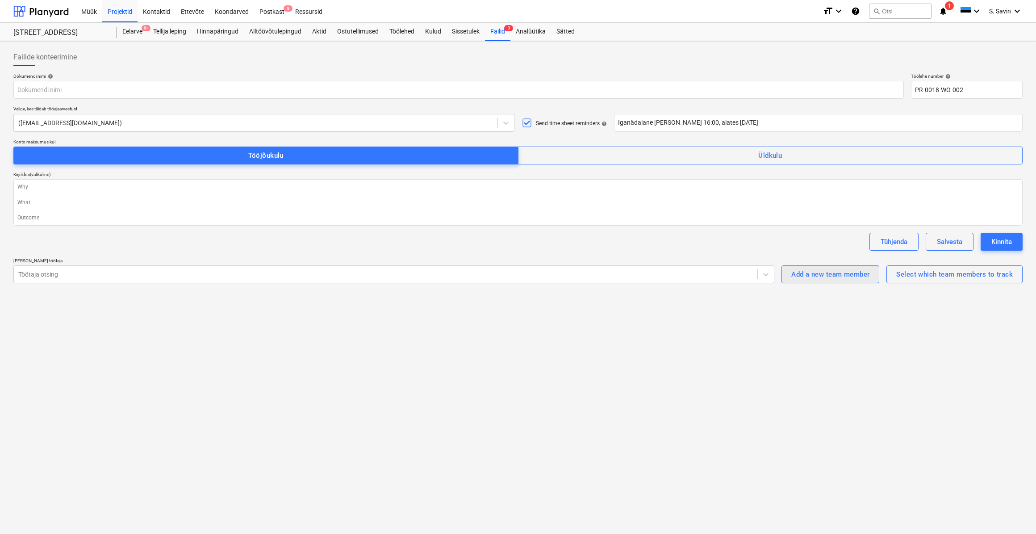
click at [845, 273] on div "Add a new team member" at bounding box center [831, 274] width 78 height 12
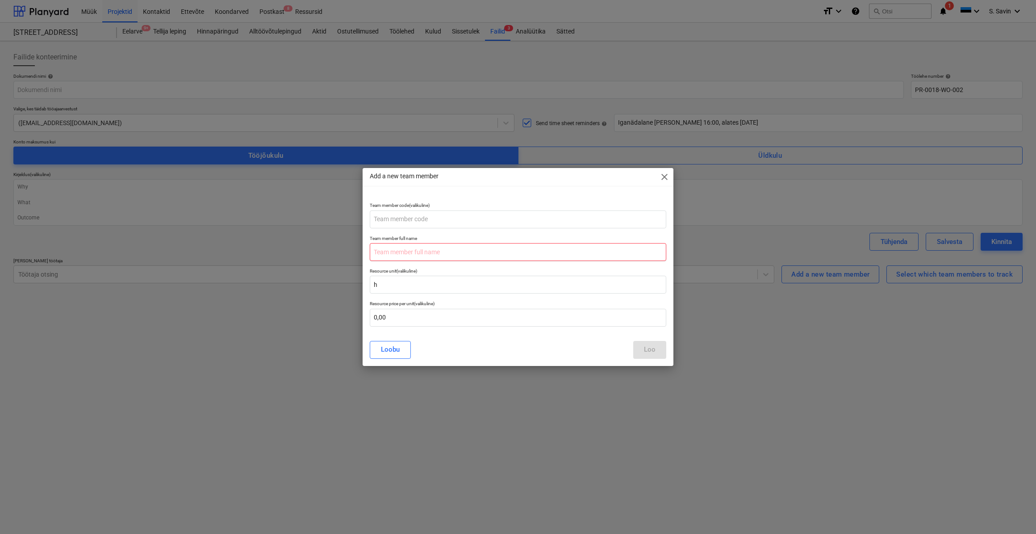
click at [391, 254] on input "text" at bounding box center [518, 252] width 297 height 18
type input "[PERSON_NAME]"
click at [382, 324] on input "text" at bounding box center [518, 318] width 297 height 18
type input "9,00"
click at [642, 348] on button "Loo" at bounding box center [649, 350] width 33 height 18
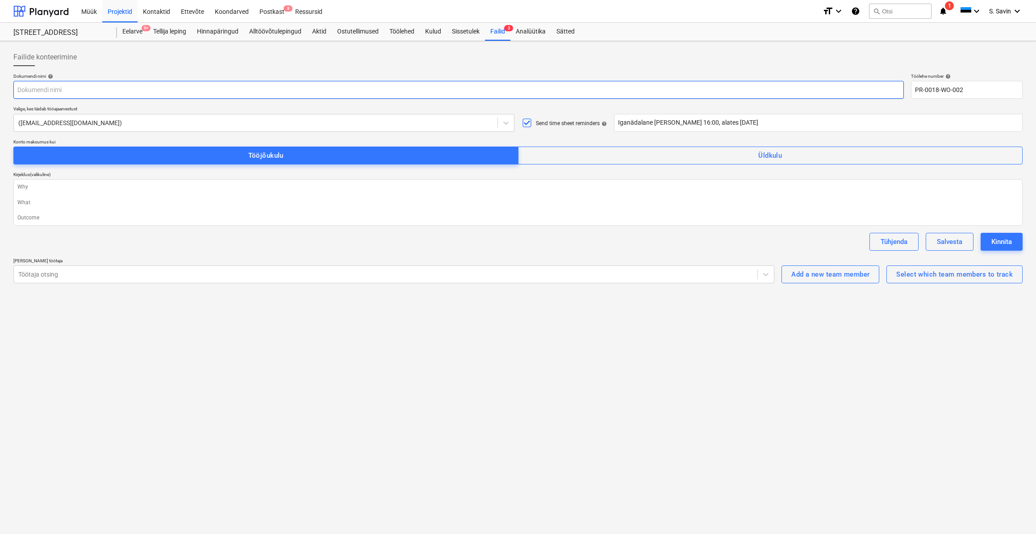
click at [40, 91] on input "text" at bounding box center [458, 90] width 891 height 18
click at [55, 14] on div at bounding box center [40, 11] width 55 height 22
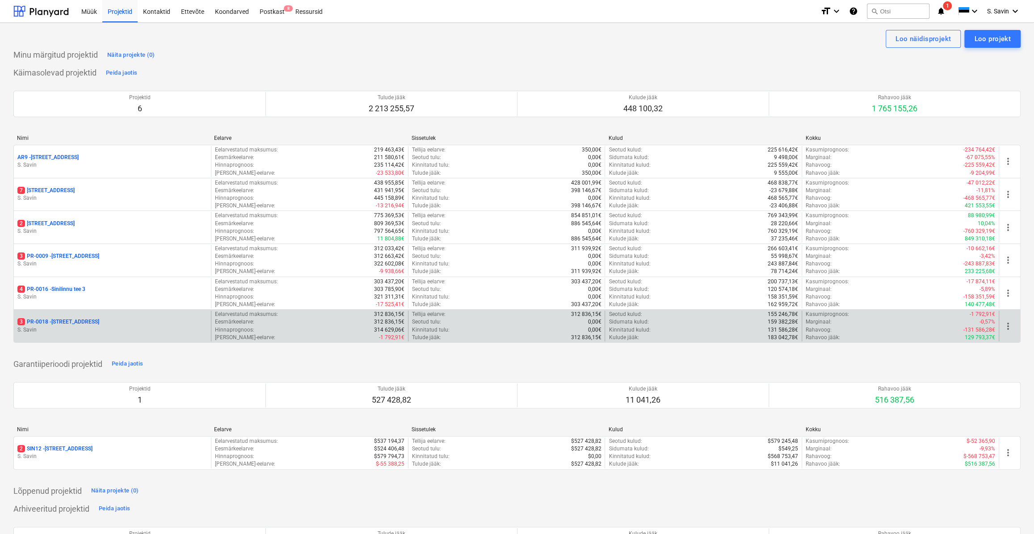
click at [59, 326] on p "S. Savin" at bounding box center [112, 330] width 190 height 8
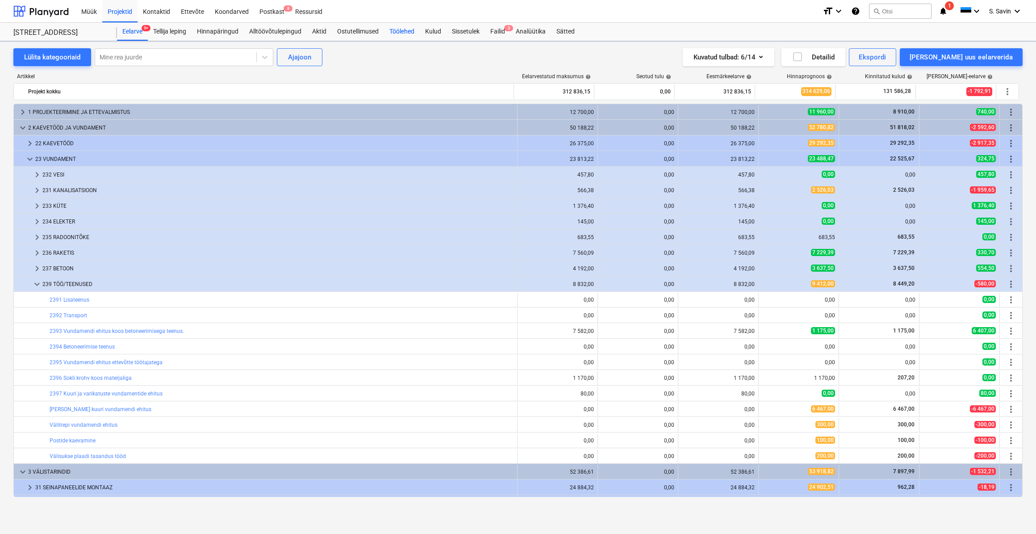
click at [400, 31] on div "Töölehed" at bounding box center [402, 32] width 36 height 18
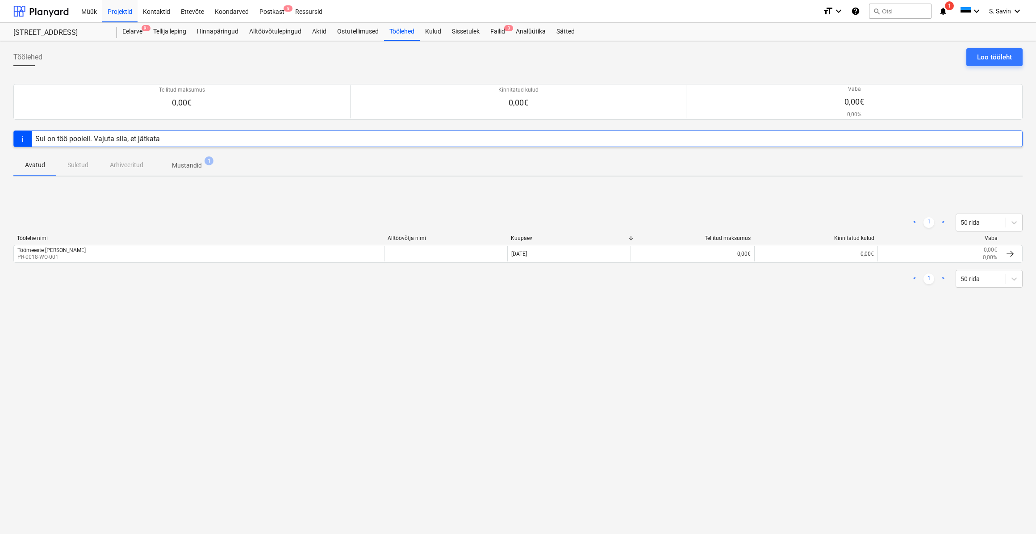
click at [187, 162] on p "Mustandid" at bounding box center [187, 165] width 30 height 9
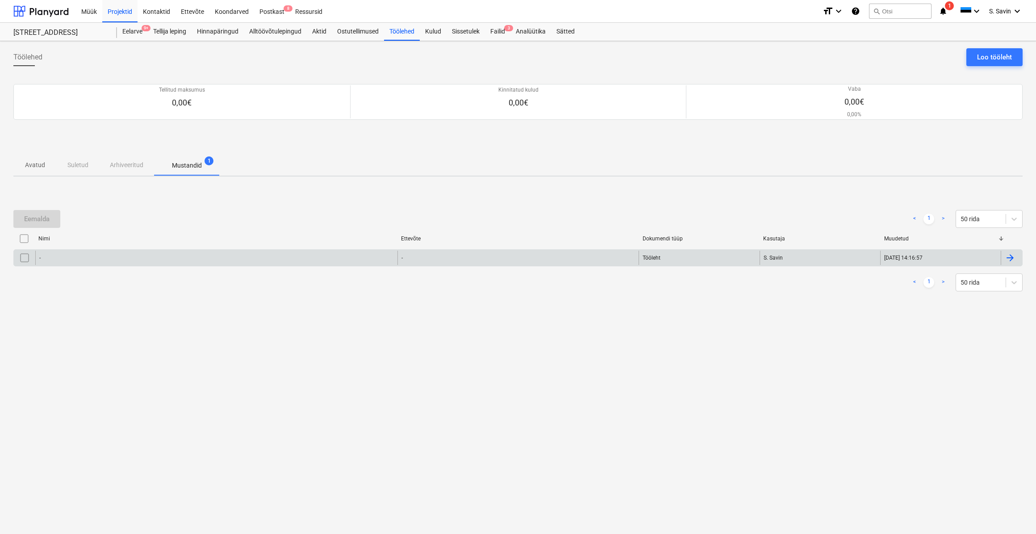
click at [22, 260] on input "checkbox" at bounding box center [24, 258] width 14 height 14
click at [27, 210] on button "Eemalda" at bounding box center [36, 219] width 47 height 18
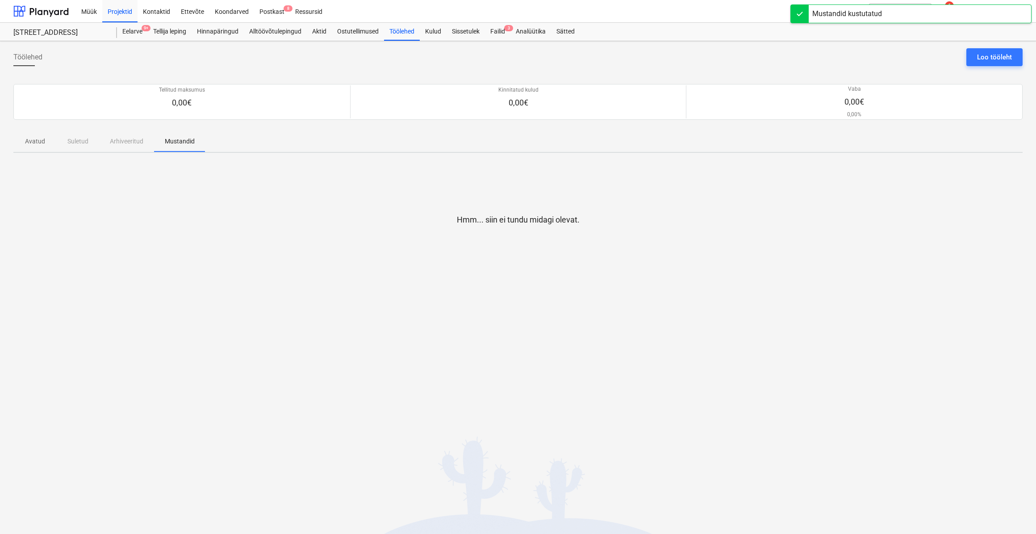
click at [38, 142] on p "Avatud" at bounding box center [34, 141] width 21 height 9
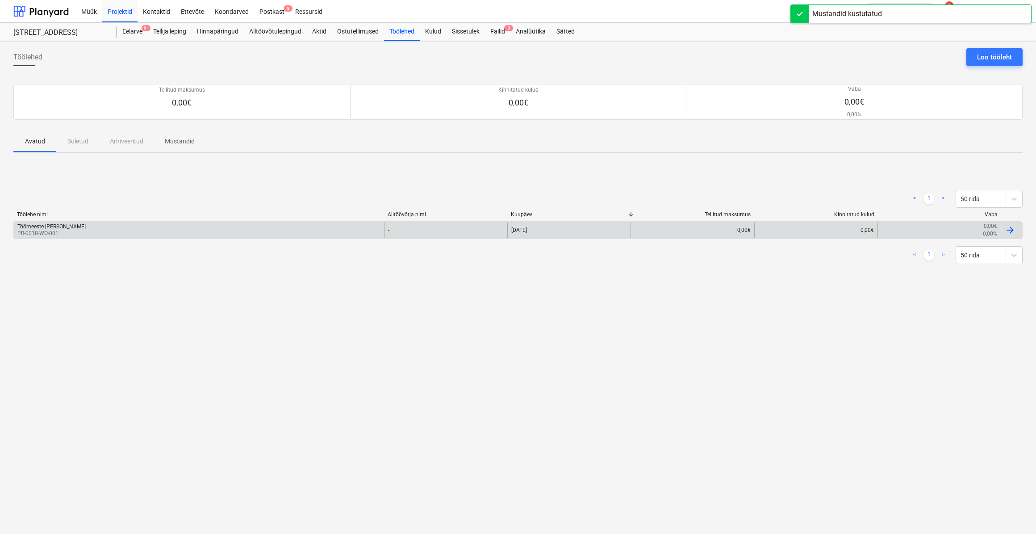
click at [66, 230] on p "PR-0018-WO-001" at bounding box center [51, 234] width 68 height 8
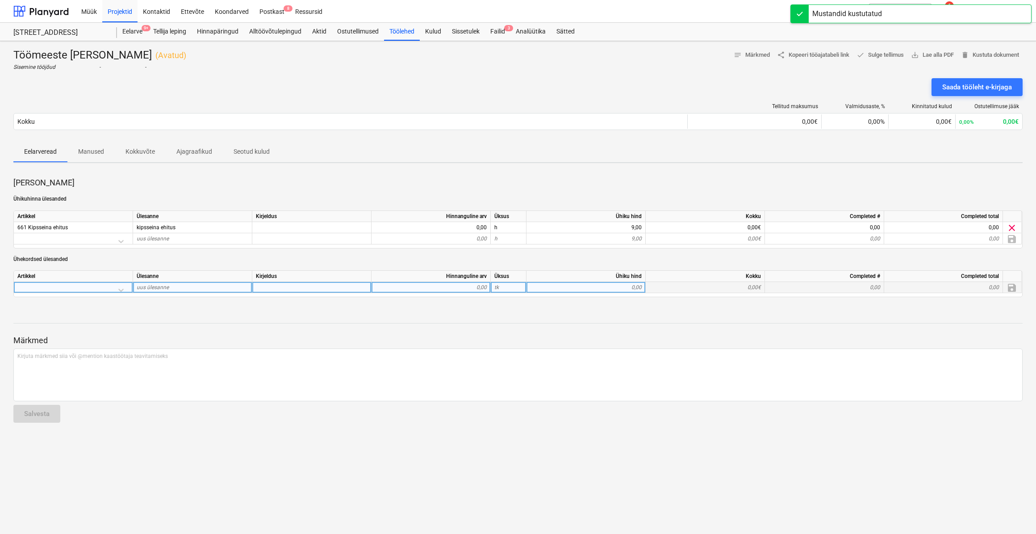
click at [121, 289] on div at bounding box center [73, 290] width 112 height 16
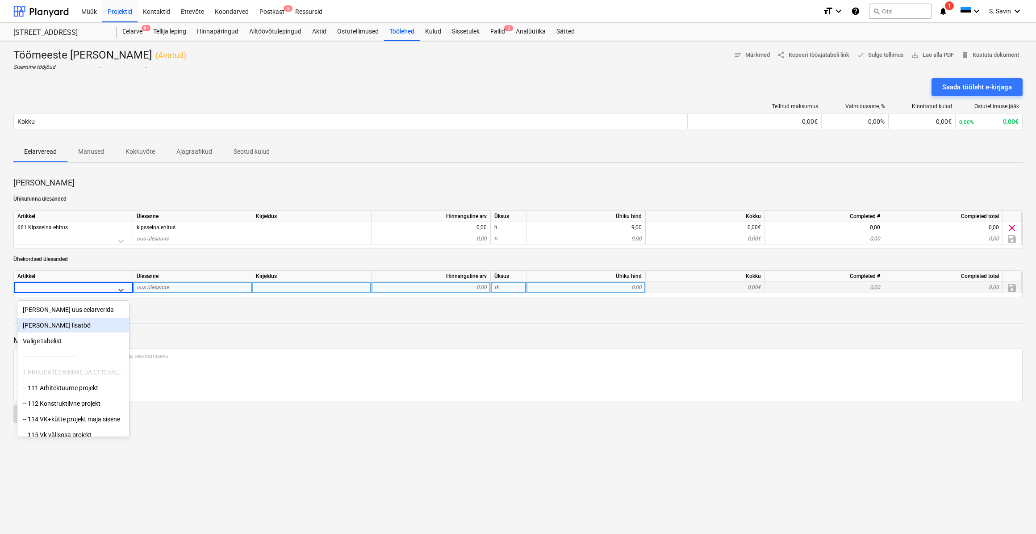
click at [88, 259] on p "Ühekordsed ülesanded" at bounding box center [518, 260] width 1010 height 8
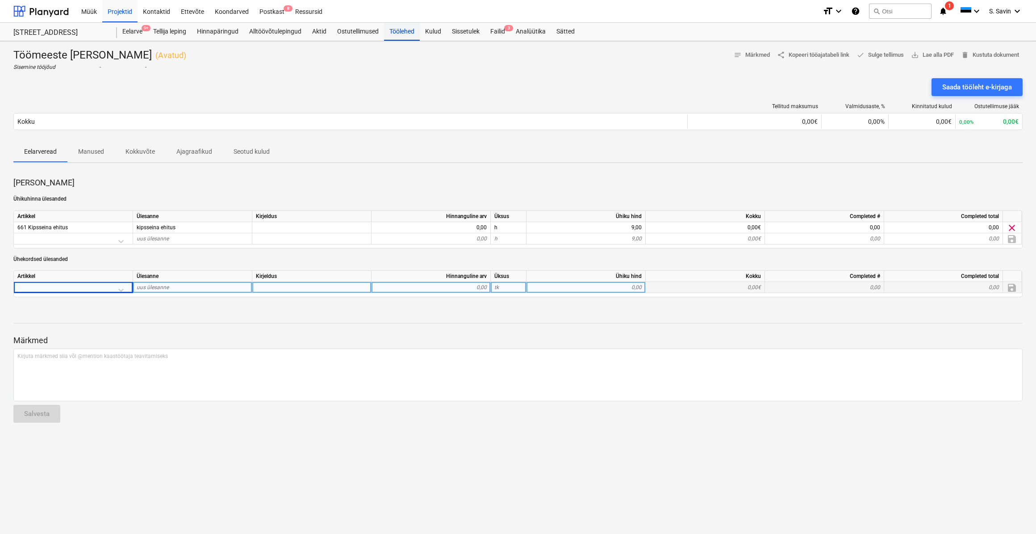
click at [401, 36] on div "Töölehed" at bounding box center [402, 32] width 36 height 18
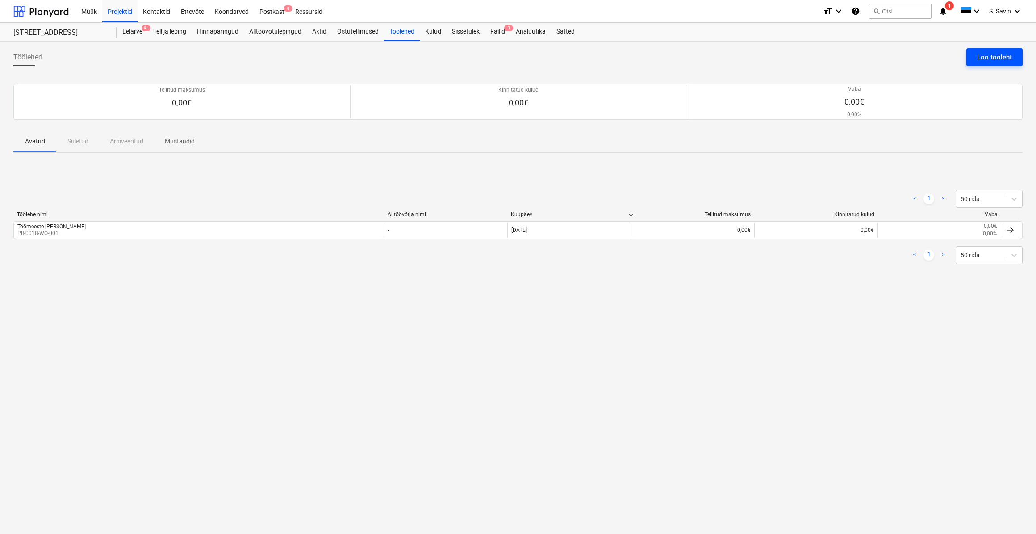
click at [1009, 55] on div "Loo tööleht" at bounding box center [994, 57] width 35 height 12
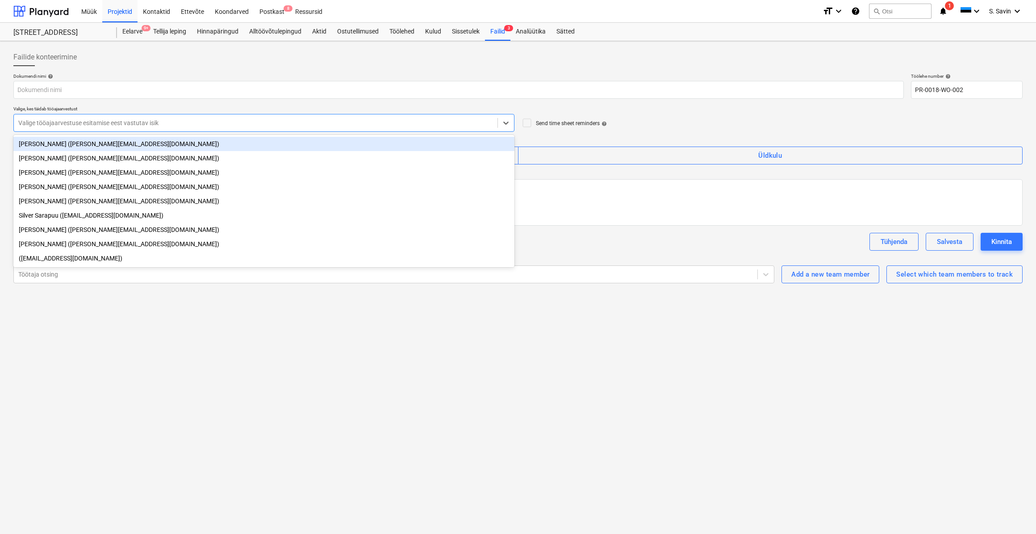
click at [120, 125] on div at bounding box center [255, 122] width 475 height 9
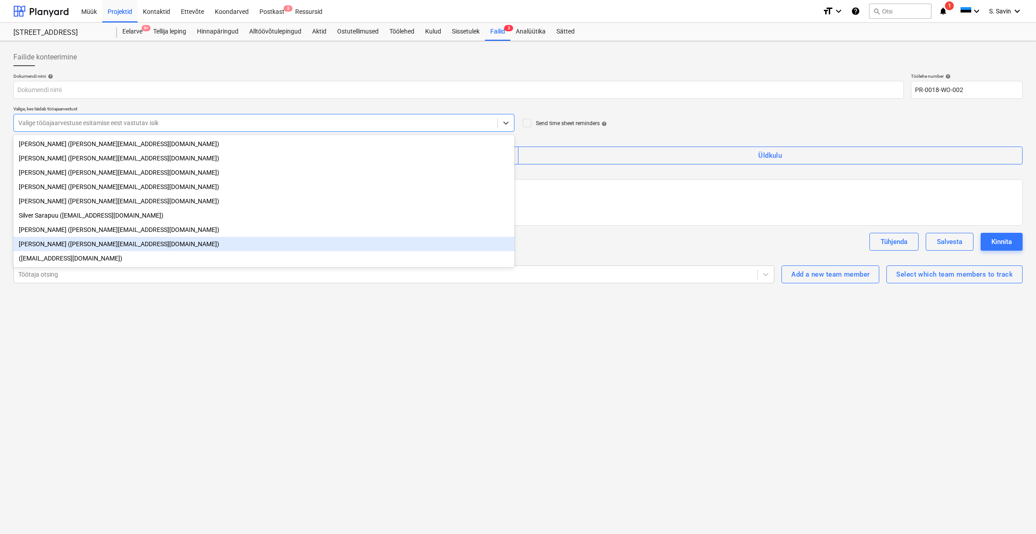
scroll to position [3, 0]
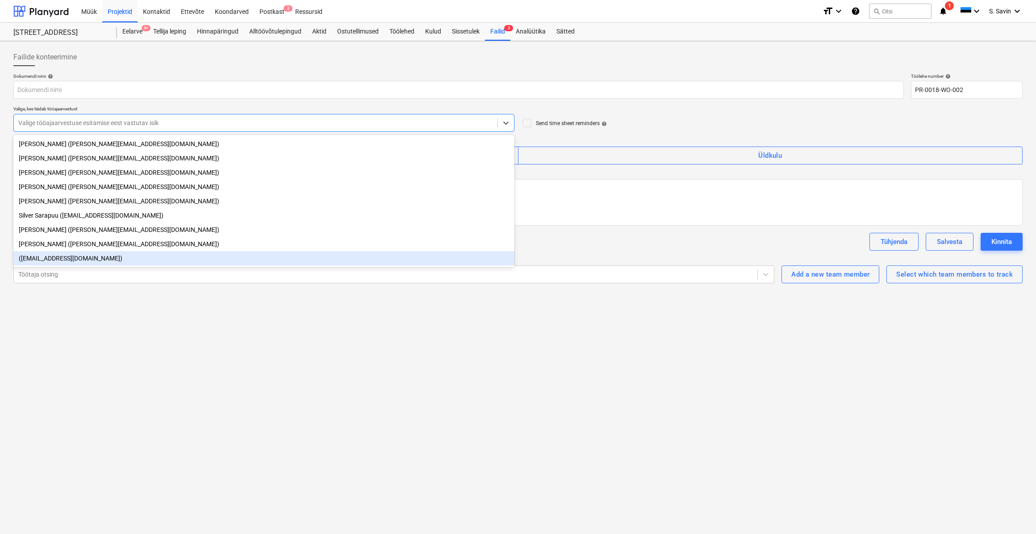
click at [83, 256] on div "([EMAIL_ADDRESS][DOMAIN_NAME])" at bounding box center [263, 258] width 501 height 14
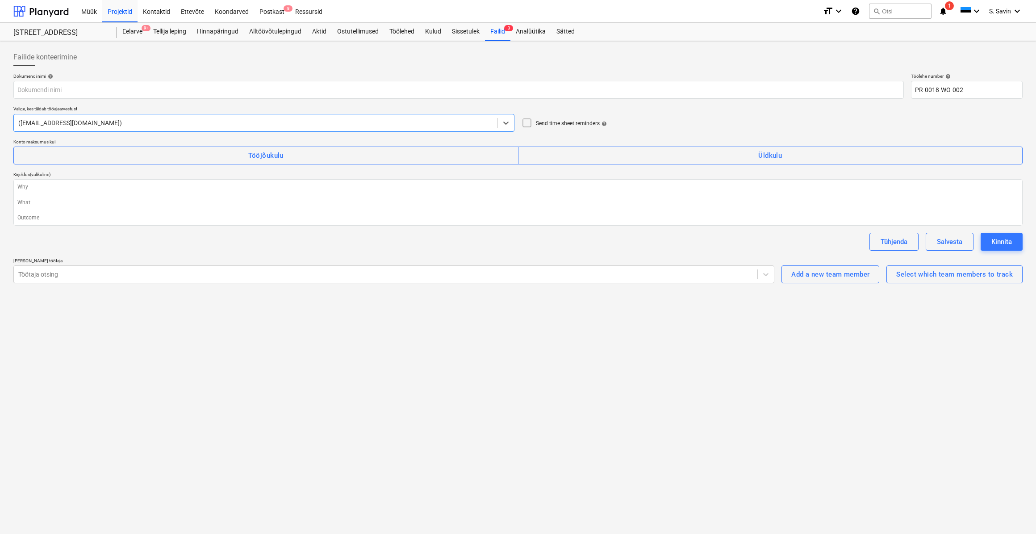
click at [528, 124] on icon at bounding box center [527, 122] width 11 height 11
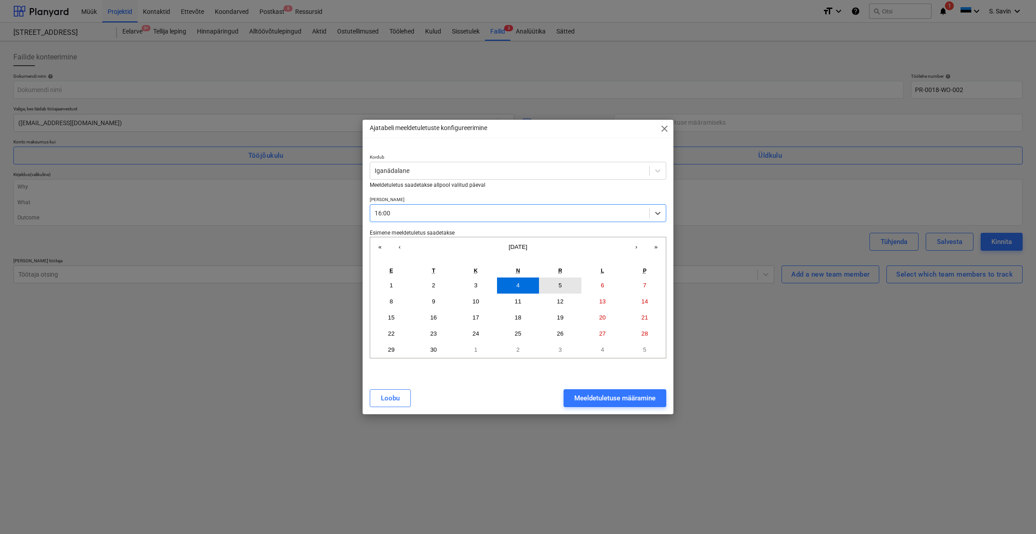
click at [564, 287] on button "5" at bounding box center [560, 285] width 42 height 16
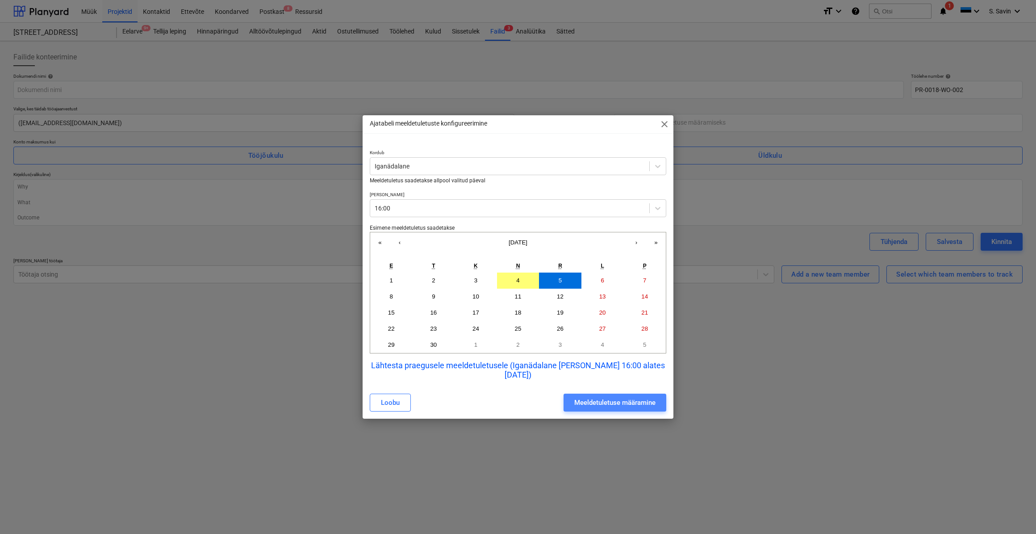
click at [598, 397] on div "Meeldetuletuse määramine" at bounding box center [615, 403] width 81 height 12
type textarea "x"
type input "Iganädalane [PERSON_NAME] 16:00, alates [DATE]"
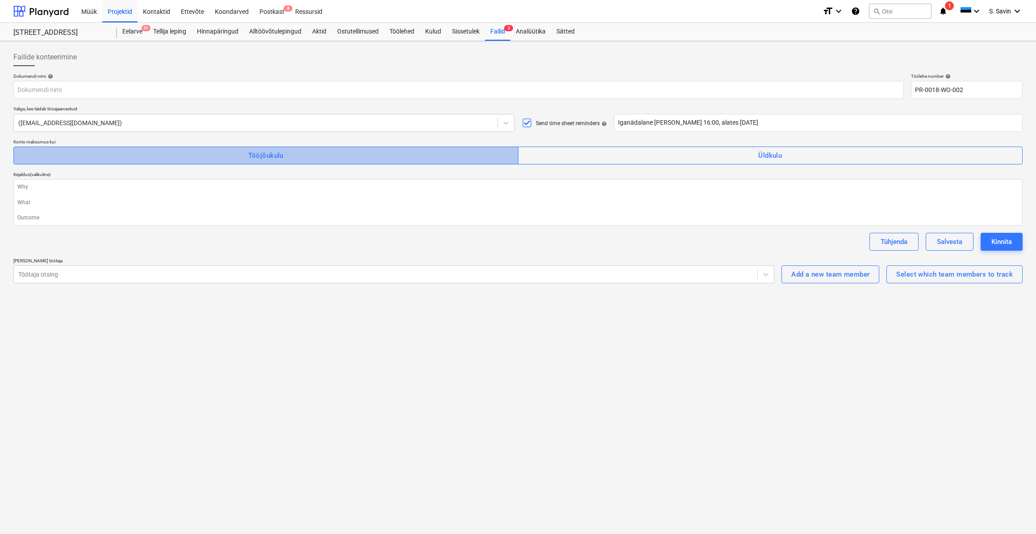
click at [342, 160] on span "Tööjõukulu" at bounding box center [266, 156] width 486 height 12
type textarea "x"
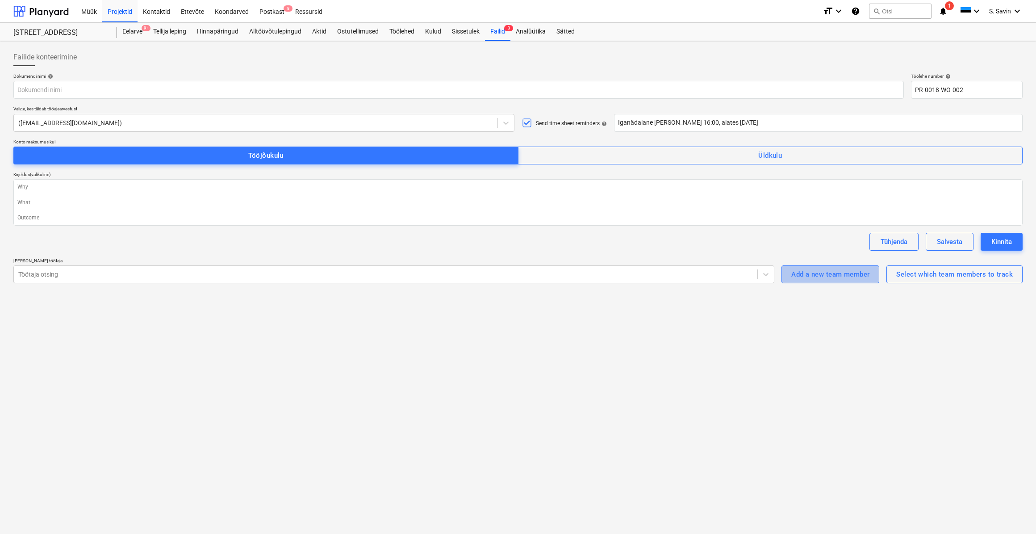
click at [841, 277] on div "Add a new team member" at bounding box center [831, 274] width 78 height 12
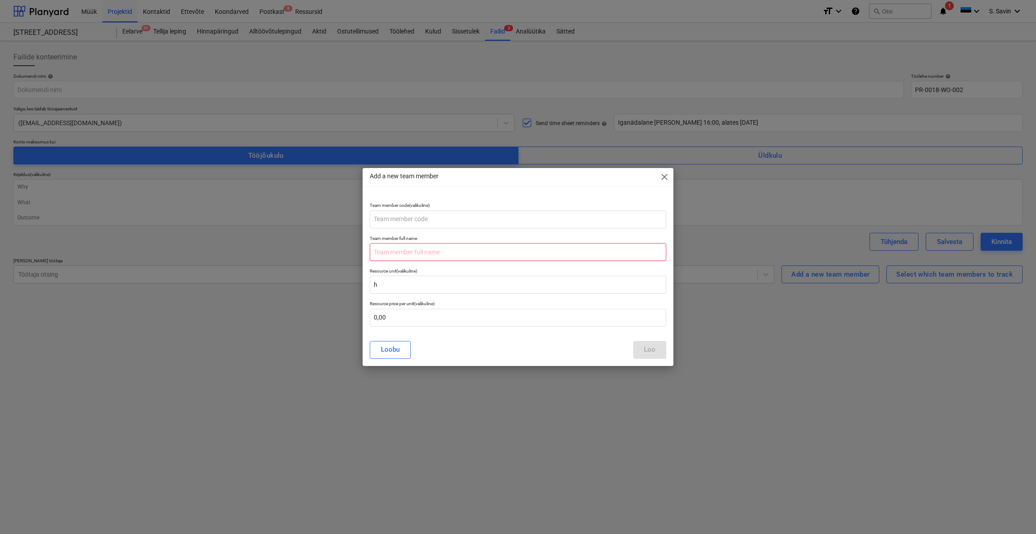
click at [408, 255] on input "text" at bounding box center [518, 252] width 297 height 18
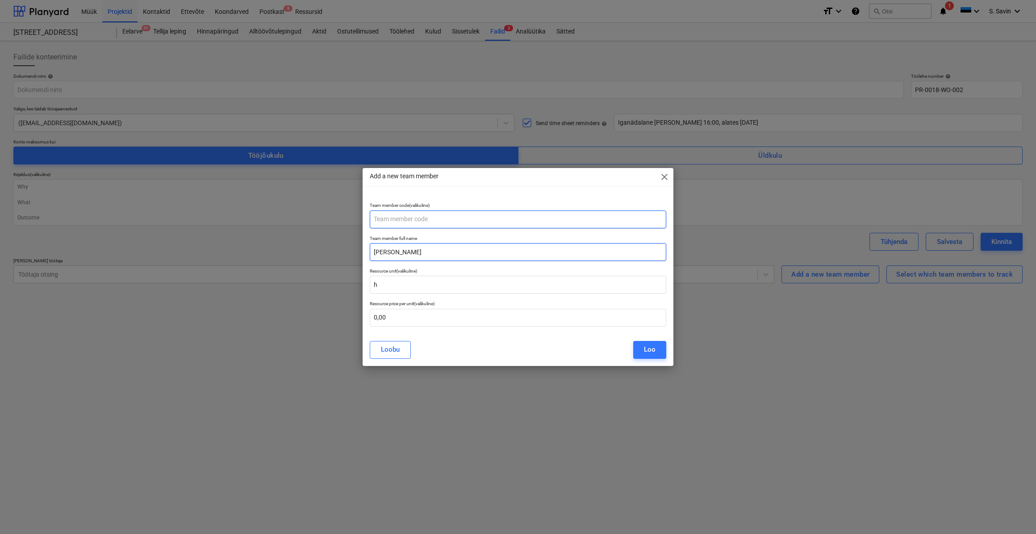
type input "[PERSON_NAME]"
click at [434, 214] on input "text" at bounding box center [518, 219] width 297 height 18
type input "1"
click at [411, 281] on input "h" at bounding box center [518, 285] width 297 height 18
click at [387, 315] on input "text" at bounding box center [518, 318] width 297 height 18
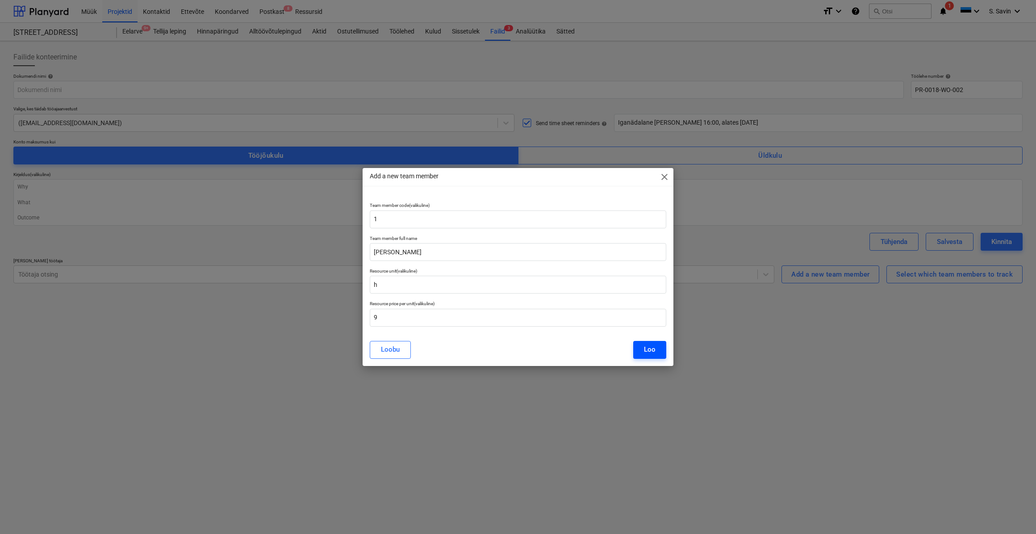
type input "9,00"
click at [661, 352] on button "Loo" at bounding box center [649, 350] width 33 height 18
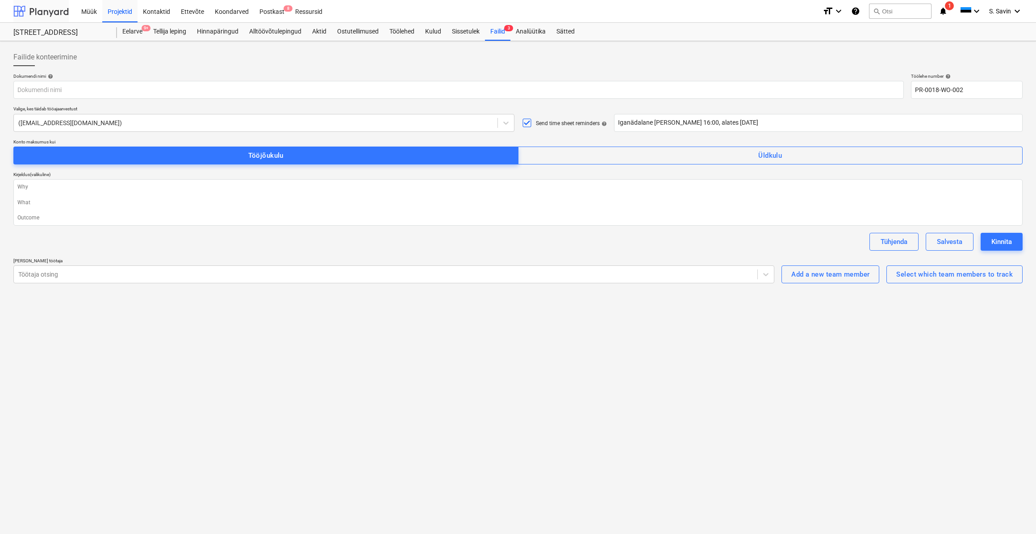
drag, startPoint x: 40, startPoint y: 15, endPoint x: 44, endPoint y: 22, distance: 8.2
click at [40, 15] on div at bounding box center [40, 11] width 55 height 22
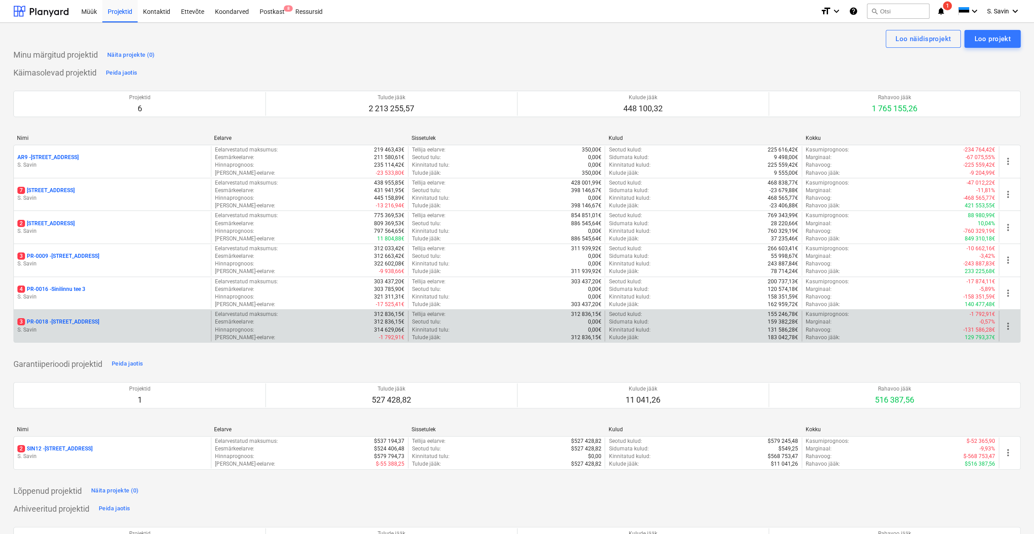
click at [52, 329] on p "S. Savin" at bounding box center [112, 330] width 190 height 8
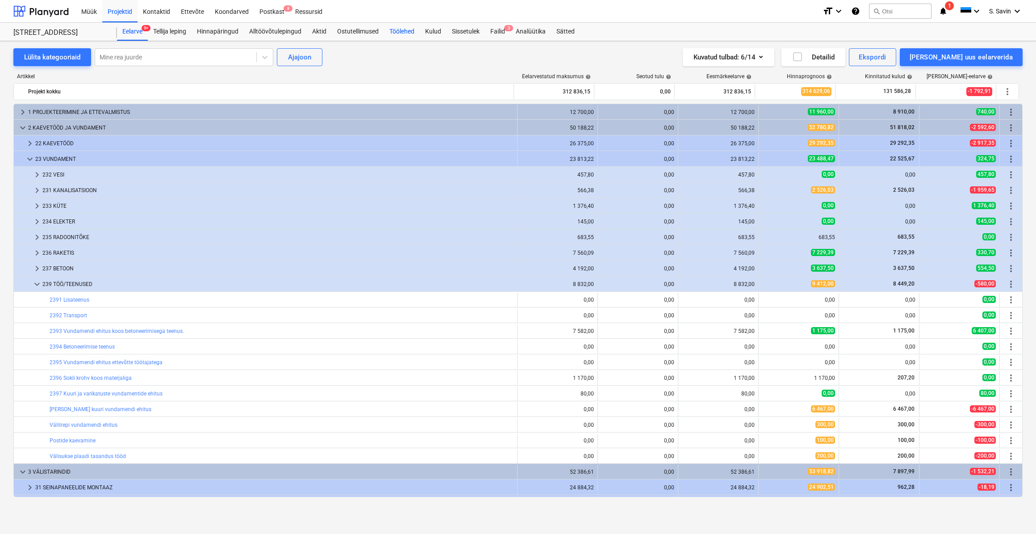
click at [392, 34] on div "Töölehed" at bounding box center [402, 32] width 36 height 18
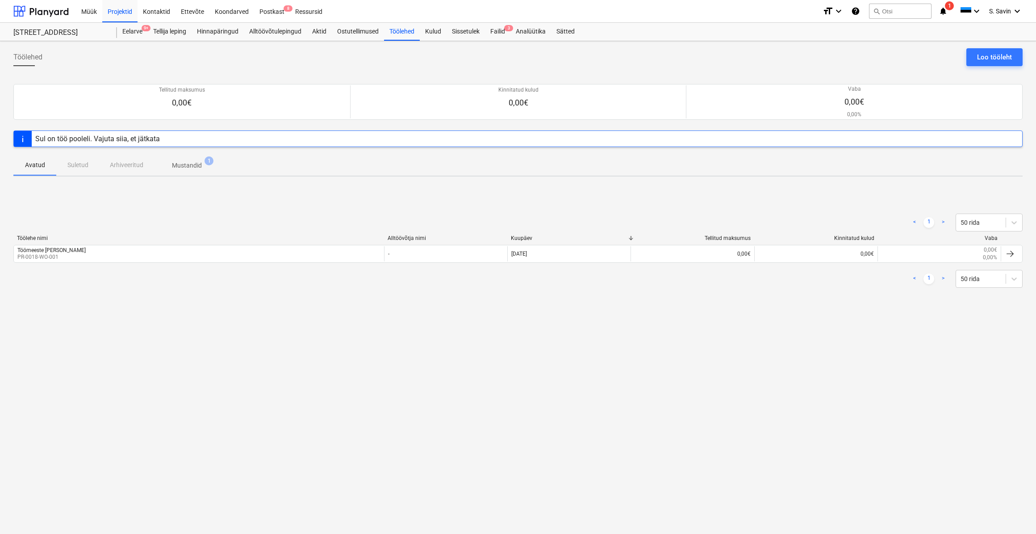
click at [79, 170] on div "Avatud Suletud Arhiveeritud Mustandid 1" at bounding box center [518, 164] width 1010 height 21
click at [139, 27] on div "Eelarve 9+" at bounding box center [132, 32] width 31 height 18
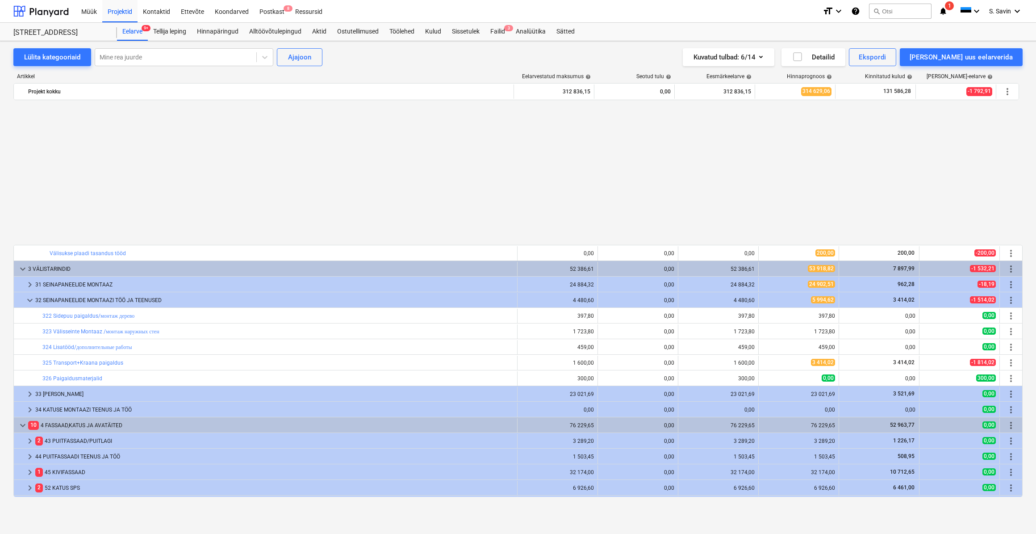
scroll to position [365, 0]
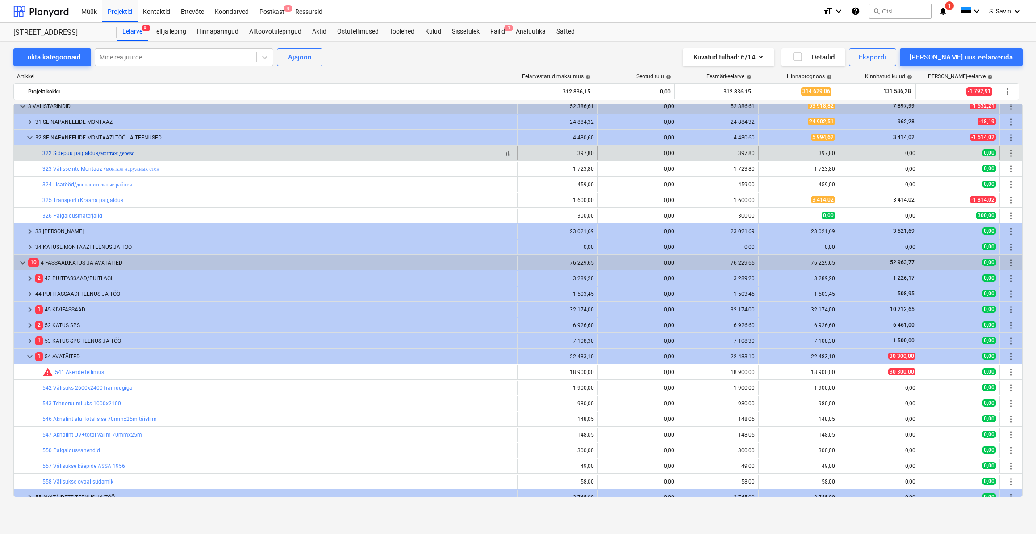
click at [94, 153] on link "322 Sidepuu paigaldus/монтаж дерево" at bounding box center [88, 153] width 92 height 6
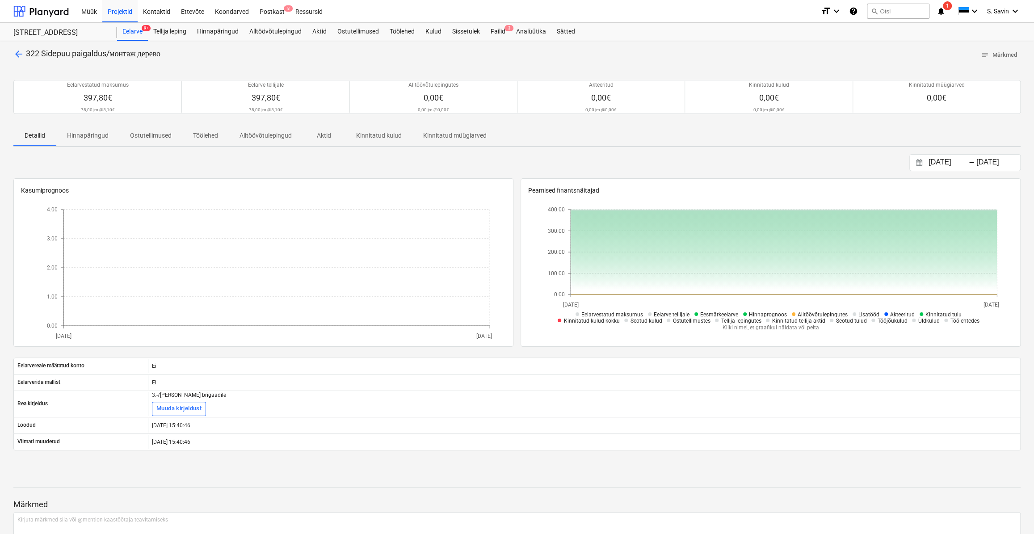
click at [16, 52] on span "arrow_back" at bounding box center [18, 54] width 11 height 11
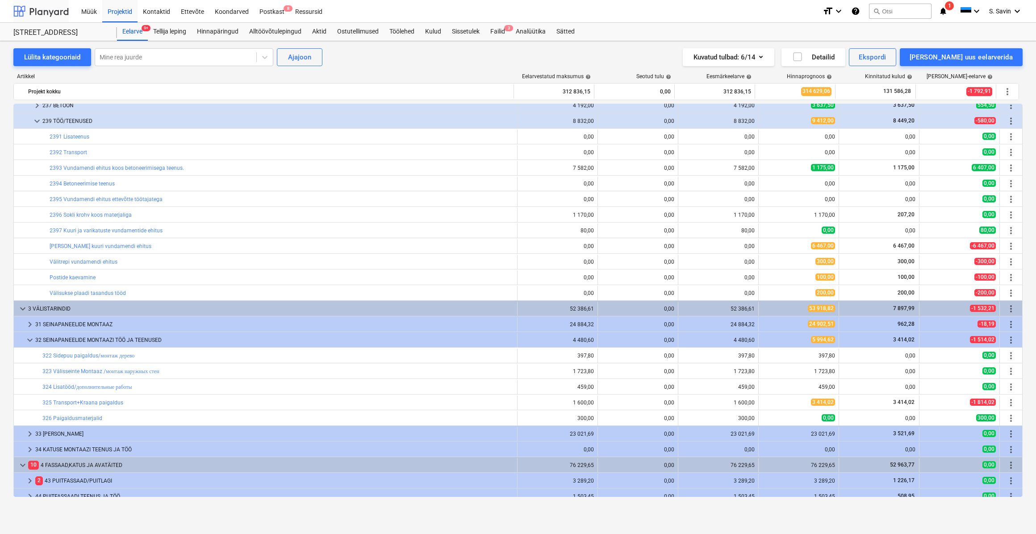
scroll to position [122, 0]
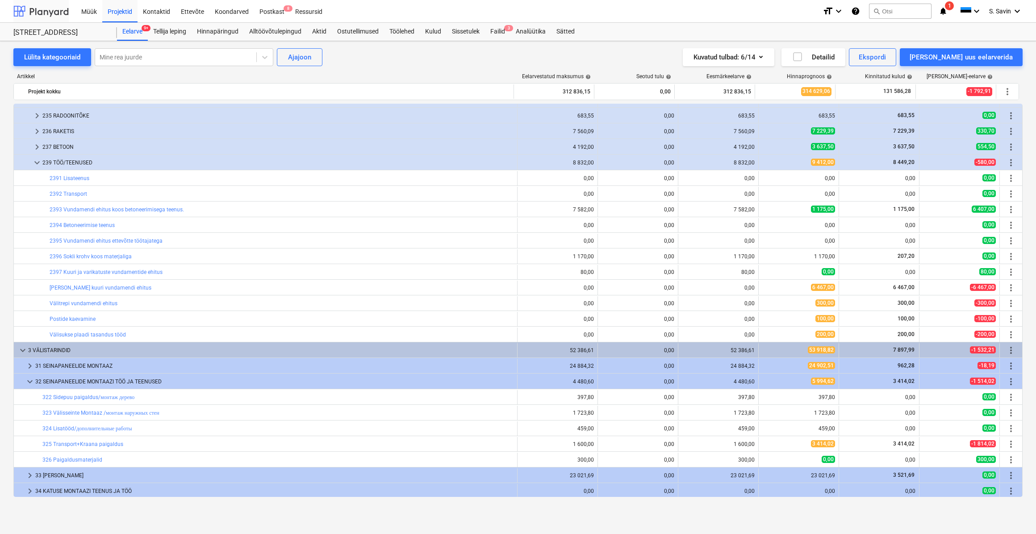
click at [46, 10] on div at bounding box center [40, 11] width 55 height 22
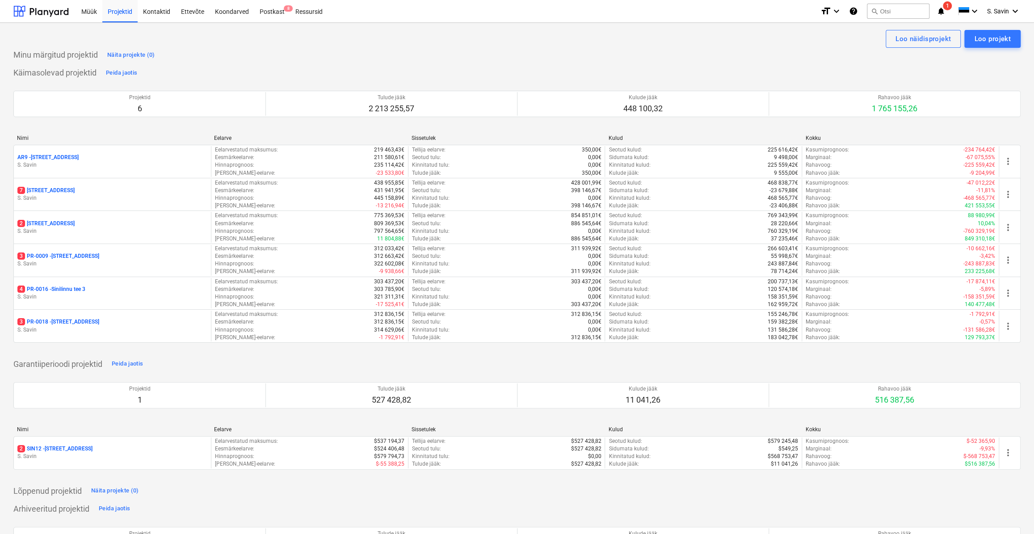
click at [938, 12] on icon "notifications" at bounding box center [940, 11] width 9 height 11
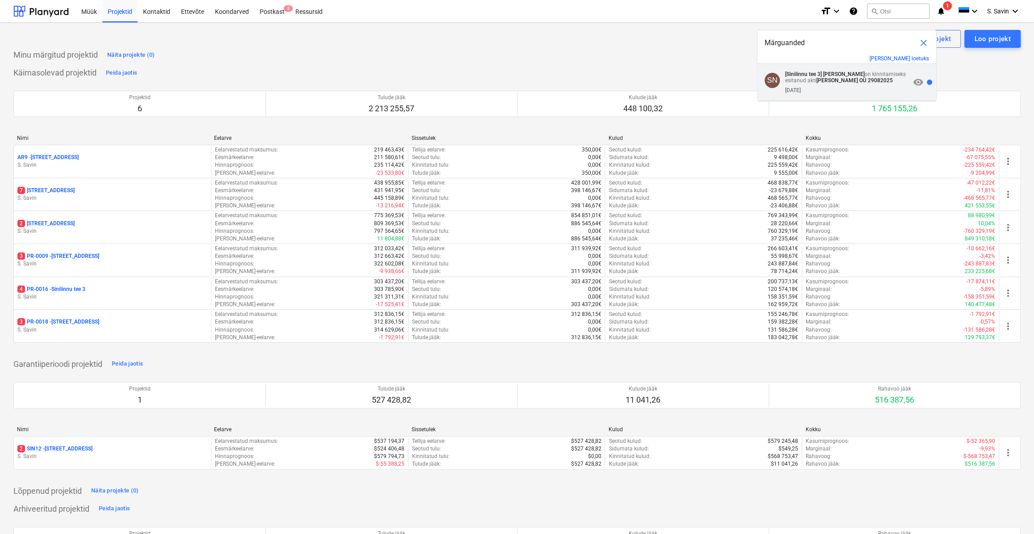
click at [831, 82] on strong "[PERSON_NAME] OÜ 29082025" at bounding box center [854, 80] width 76 height 6
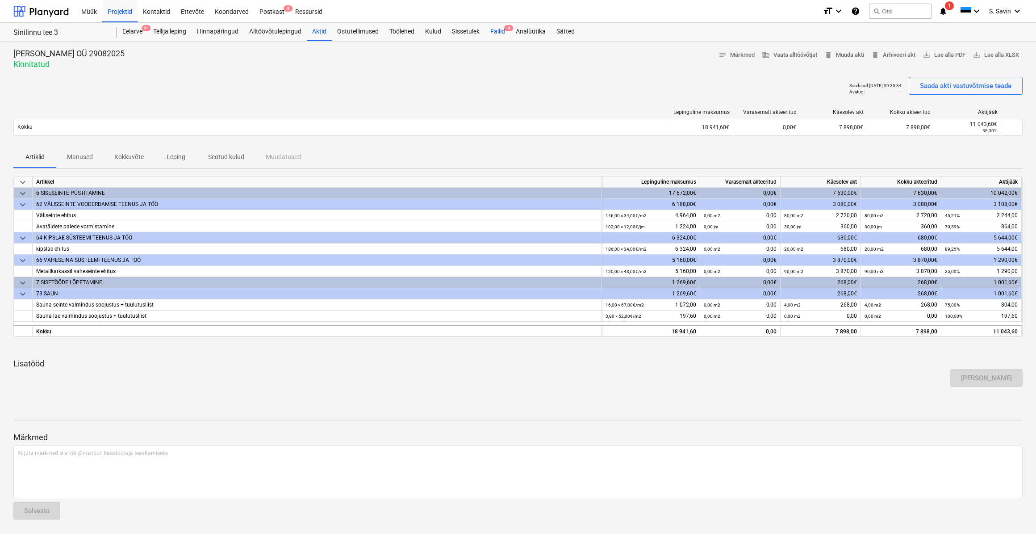
click at [504, 33] on div "Failid 4" at bounding box center [497, 32] width 25 height 18
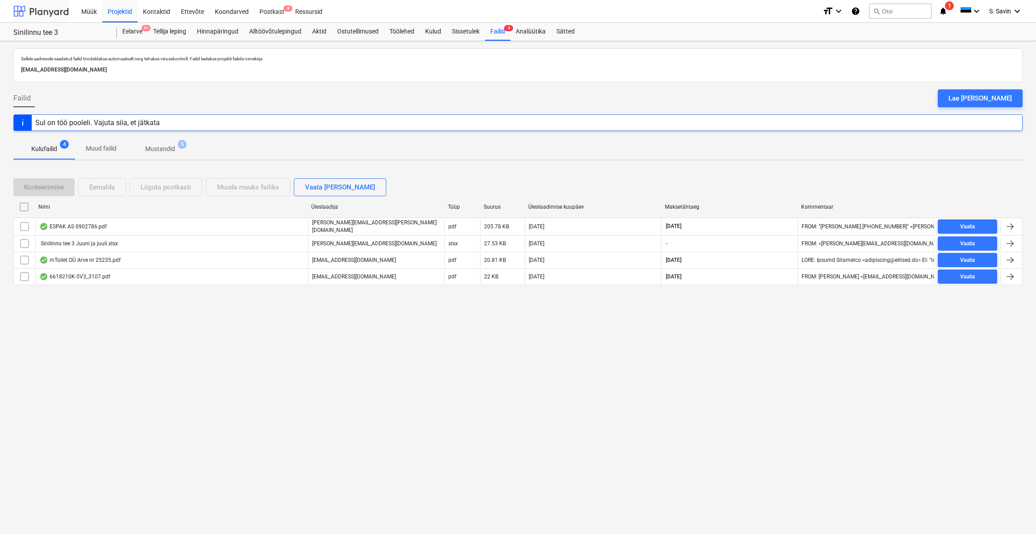
click at [39, 9] on div at bounding box center [40, 11] width 55 height 22
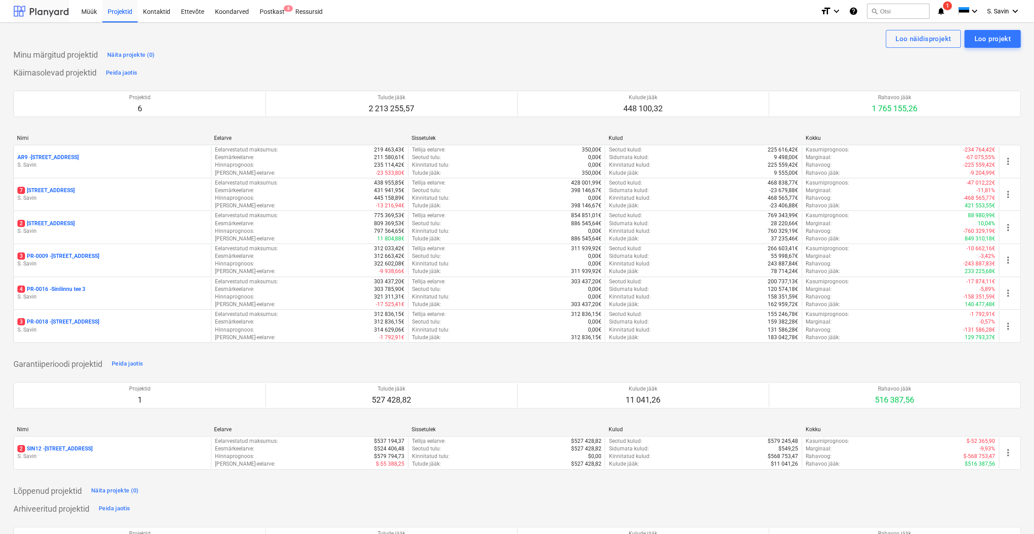
drag, startPoint x: 60, startPoint y: 11, endPoint x: 56, endPoint y: 14, distance: 5.1
click at [60, 11] on div at bounding box center [40, 11] width 55 height 22
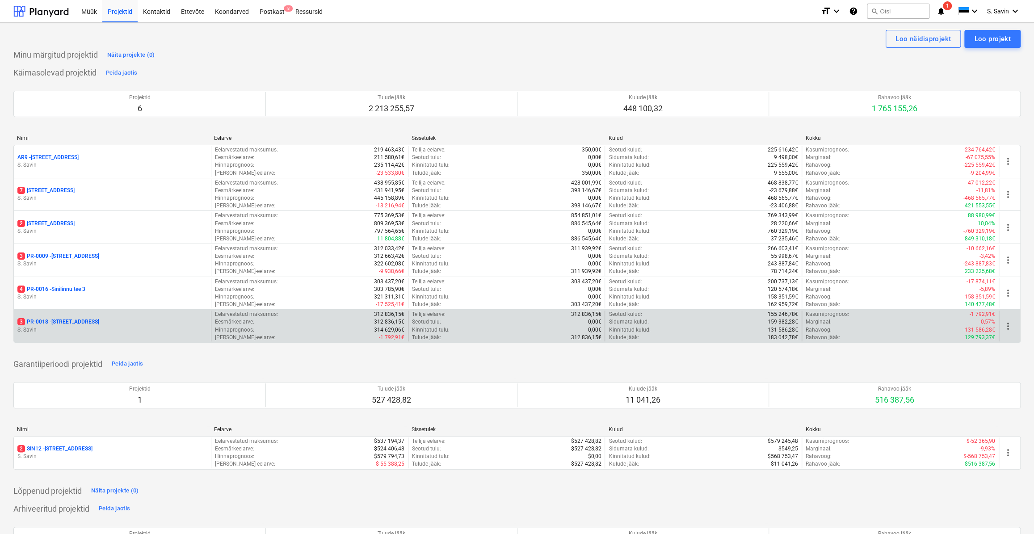
click at [90, 332] on p "S. Savin" at bounding box center [112, 330] width 190 height 8
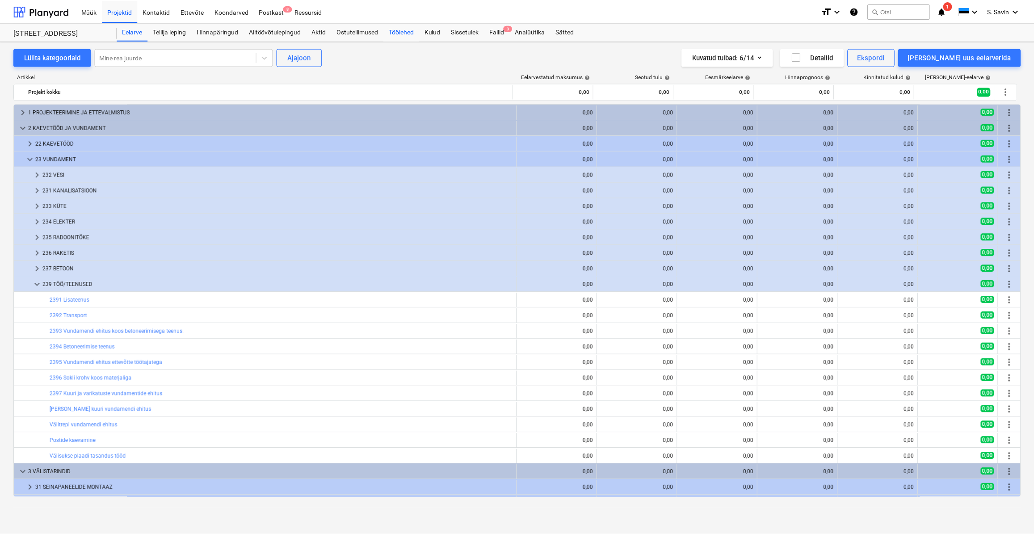
scroll to position [122, 0]
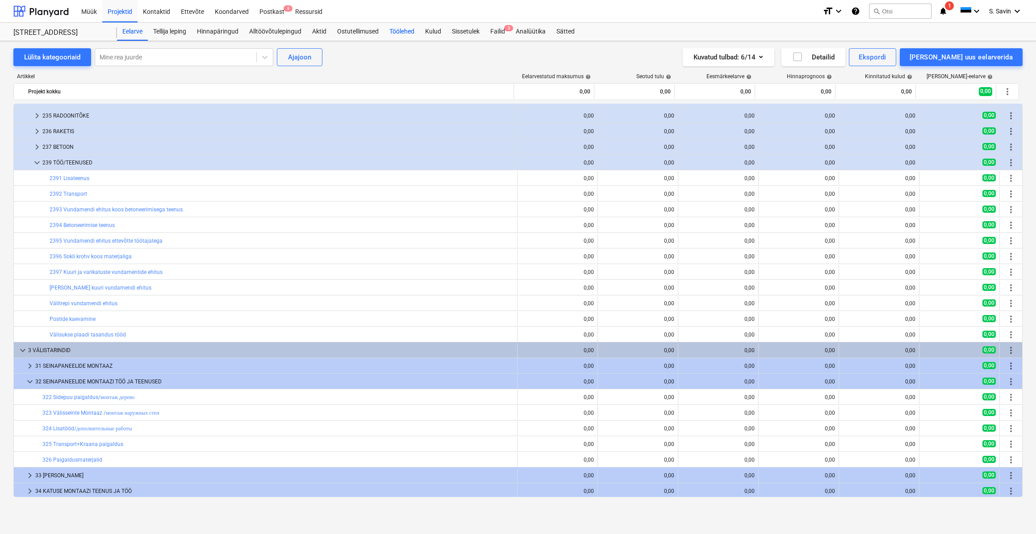
click at [408, 32] on div "Töölehed" at bounding box center [402, 32] width 36 height 18
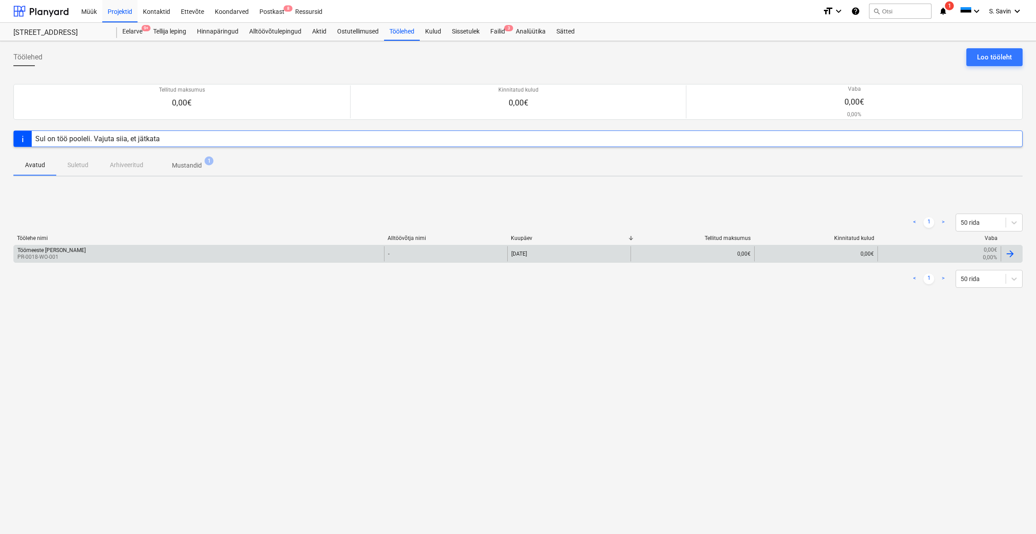
click at [177, 256] on div "Töömeeste [PERSON_NAME] PR-0018-WO-001" at bounding box center [199, 253] width 370 height 15
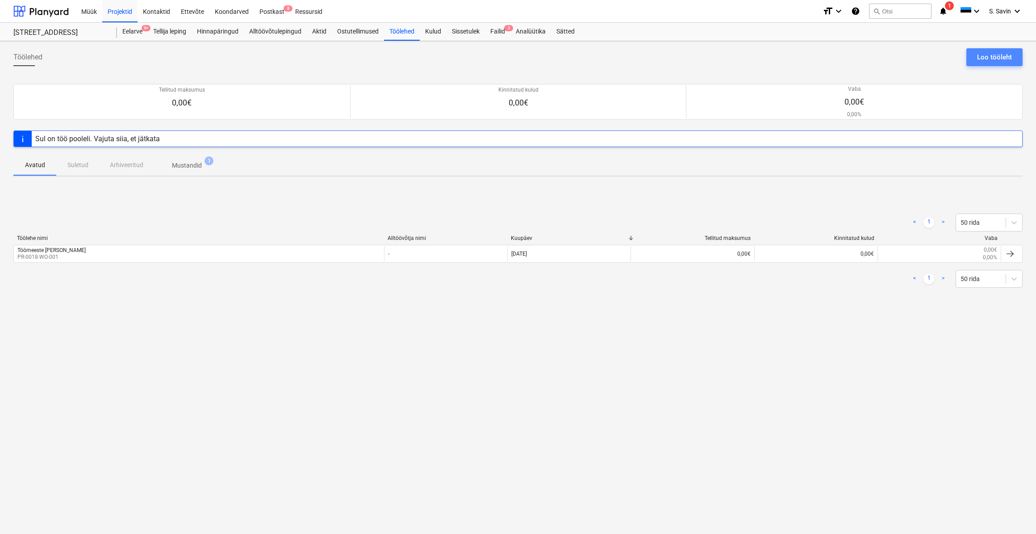
click at [984, 59] on div "Loo tööleht" at bounding box center [994, 57] width 35 height 12
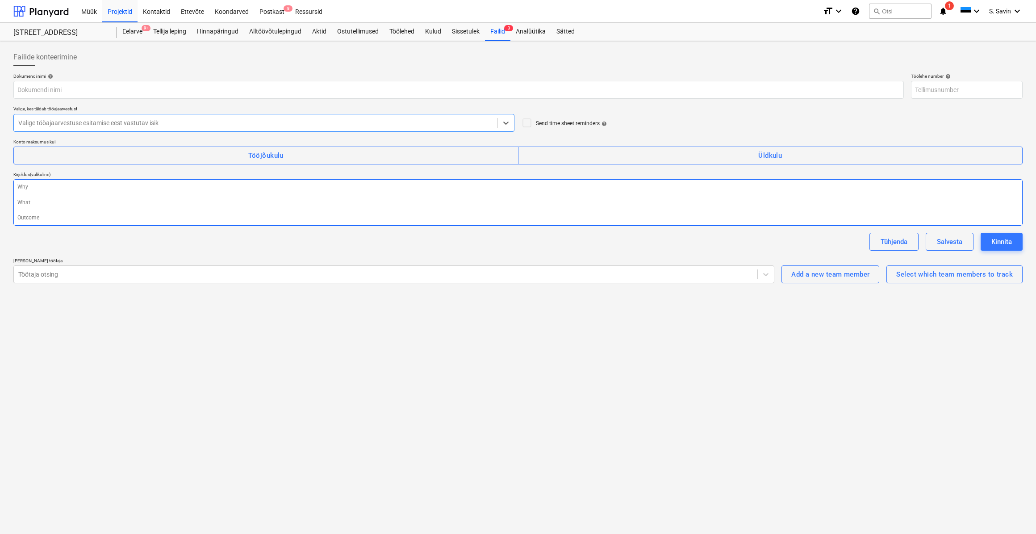
type textarea "x"
type input "PR-0018-WO-004"
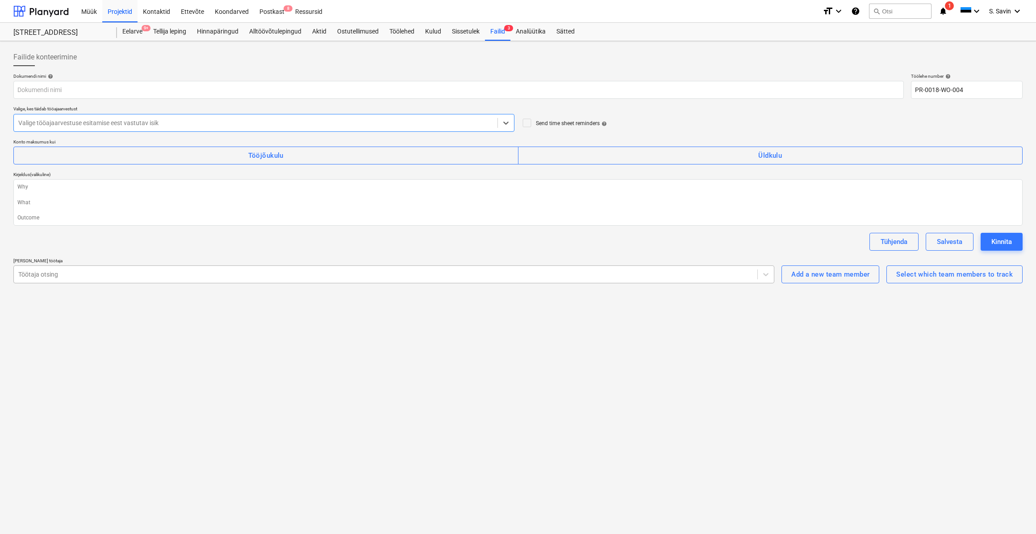
type textarea "x"
click at [59, 12] on div at bounding box center [40, 11] width 55 height 22
